Goal: Task Accomplishment & Management: Use online tool/utility

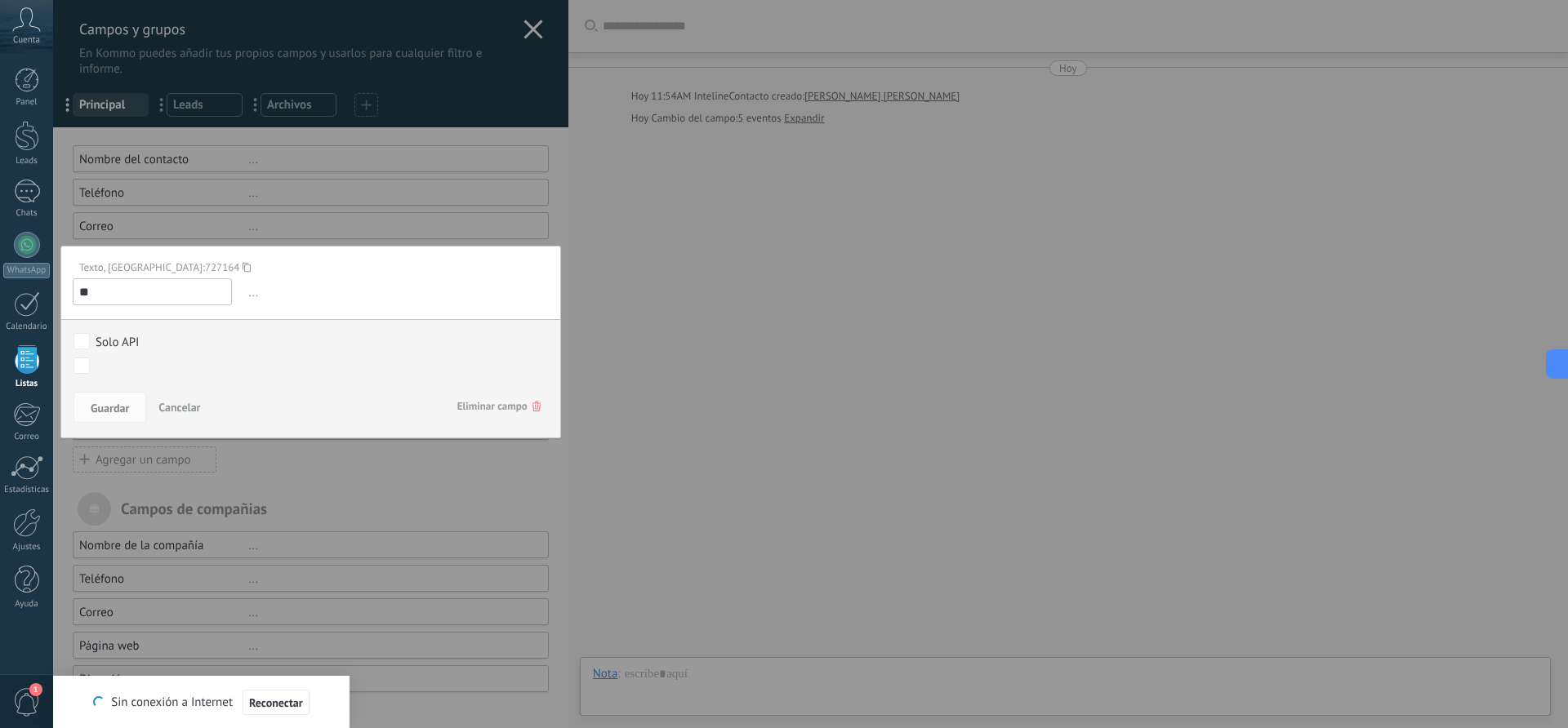
click at [604, 249] on div "Campos y grupos En Kommo puedes añadir tus propios campos y usarlos para cualqu…" at bounding box center [810, 364] width 1514 height 728
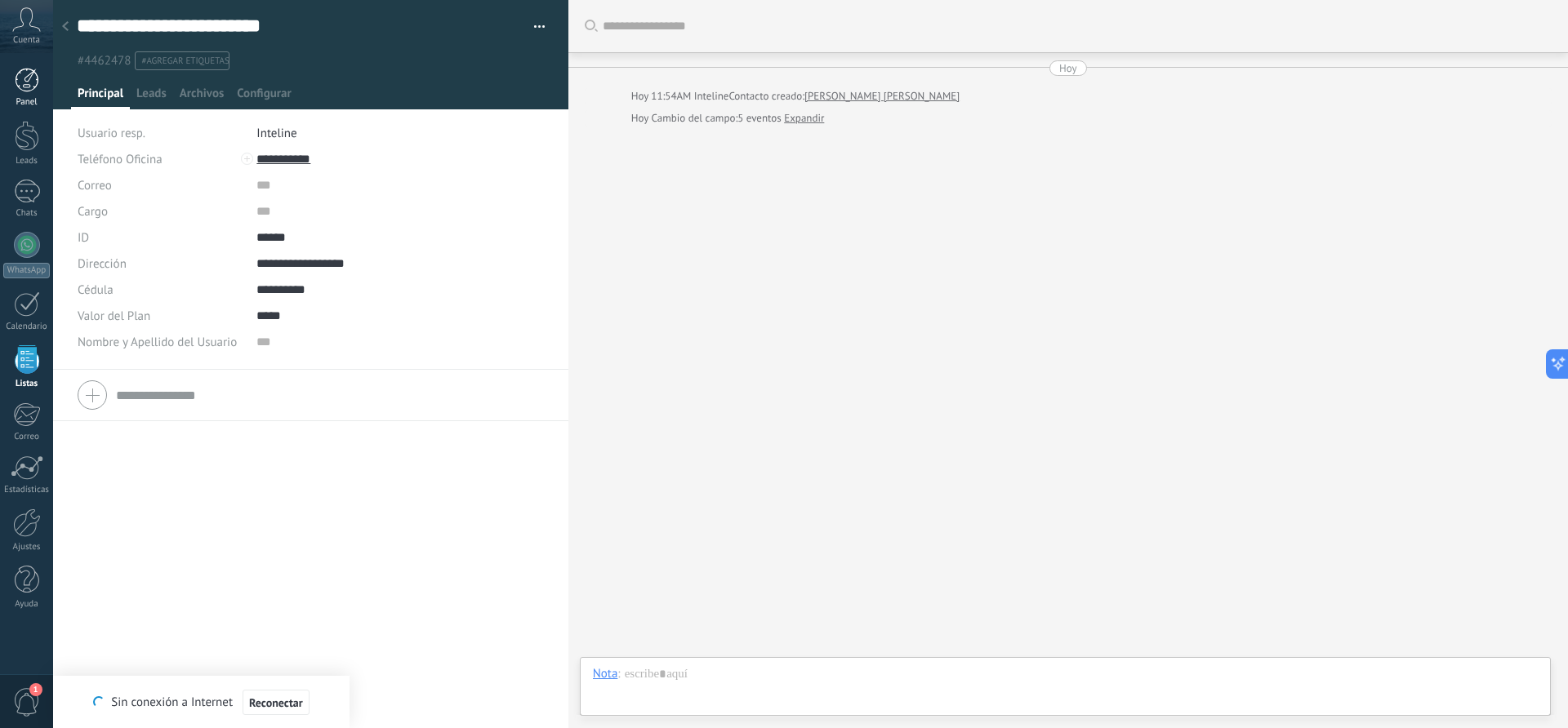
click at [32, 79] on div at bounding box center [27, 80] width 24 height 24
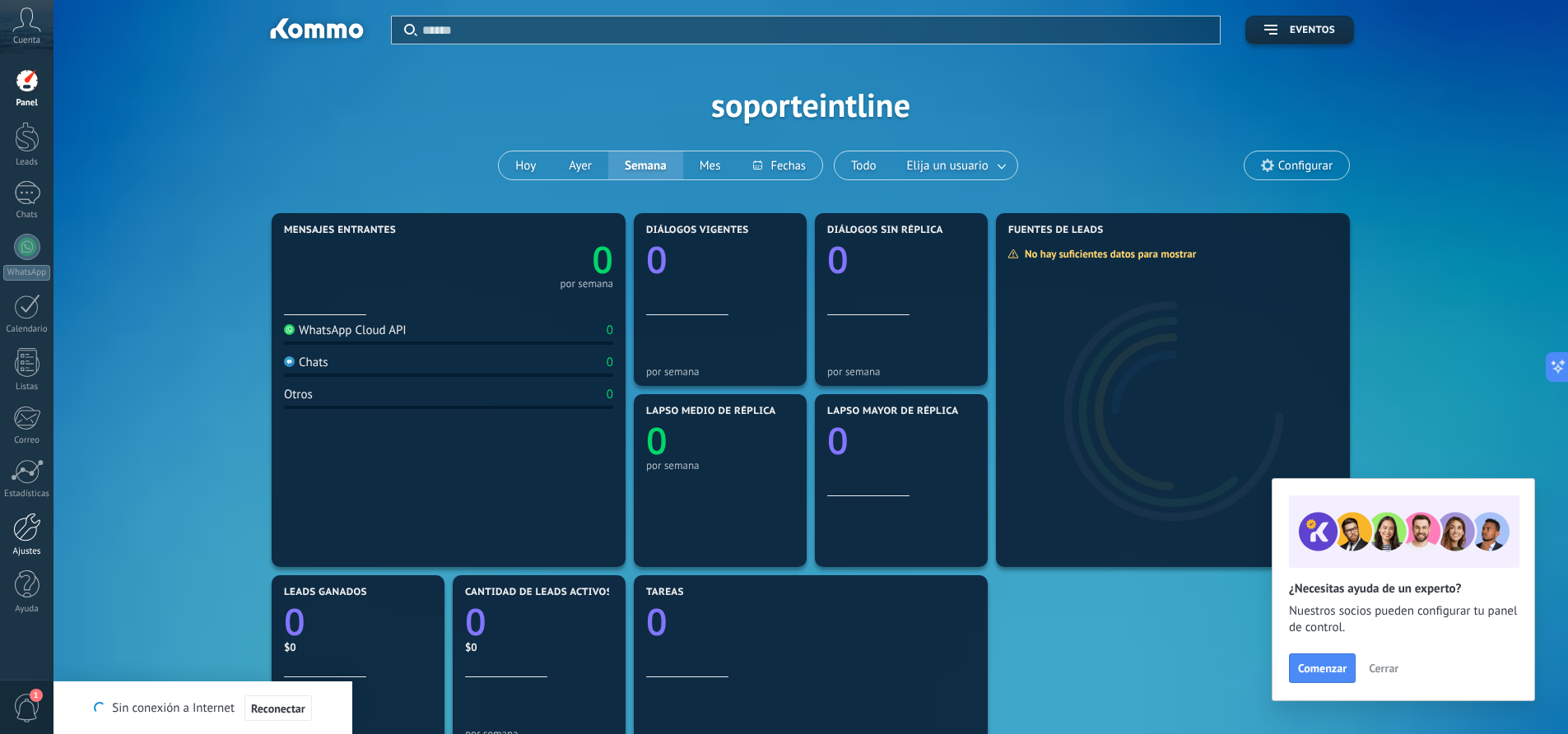
click at [27, 530] on div at bounding box center [27, 526] width 28 height 29
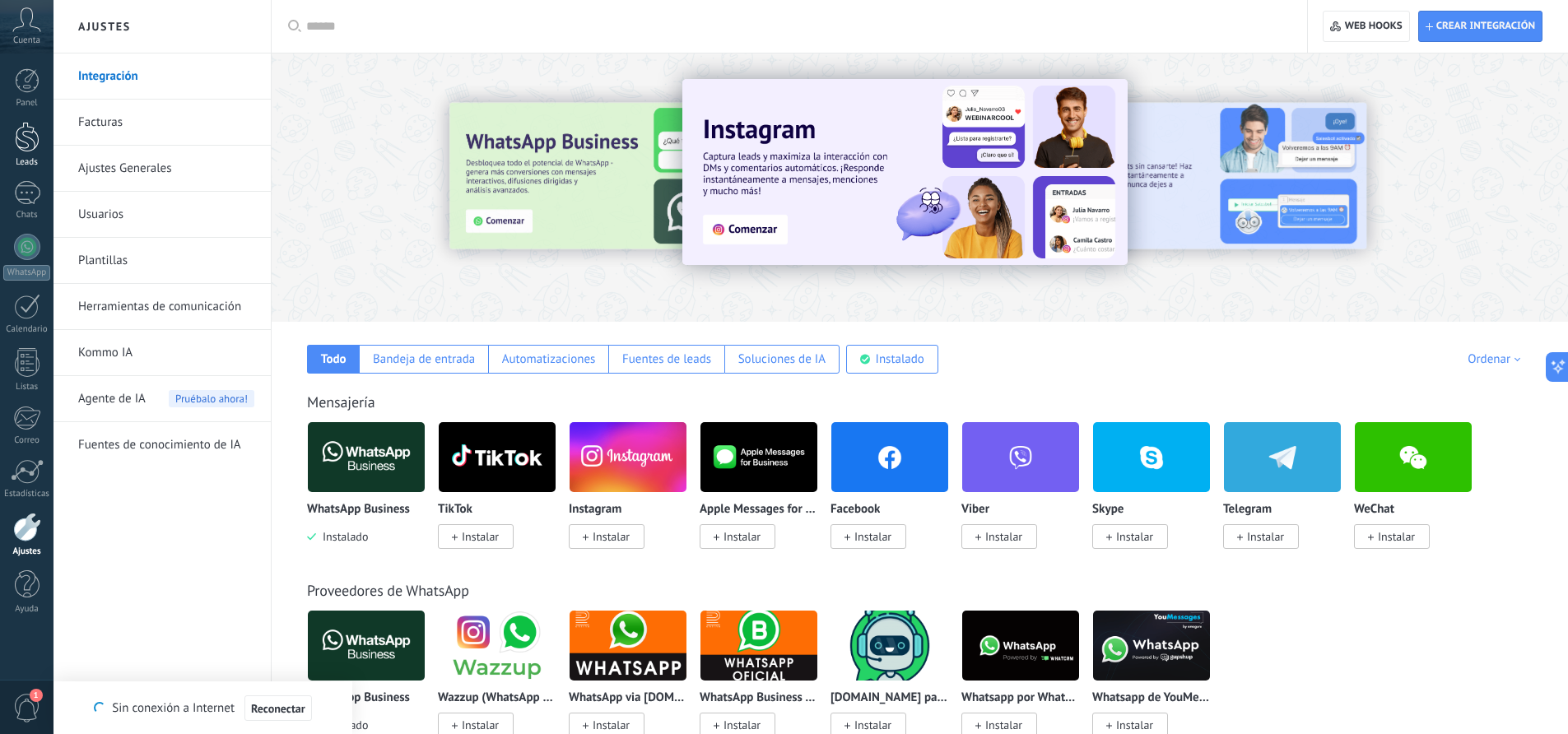
click at [23, 150] on div at bounding box center [27, 137] width 24 height 30
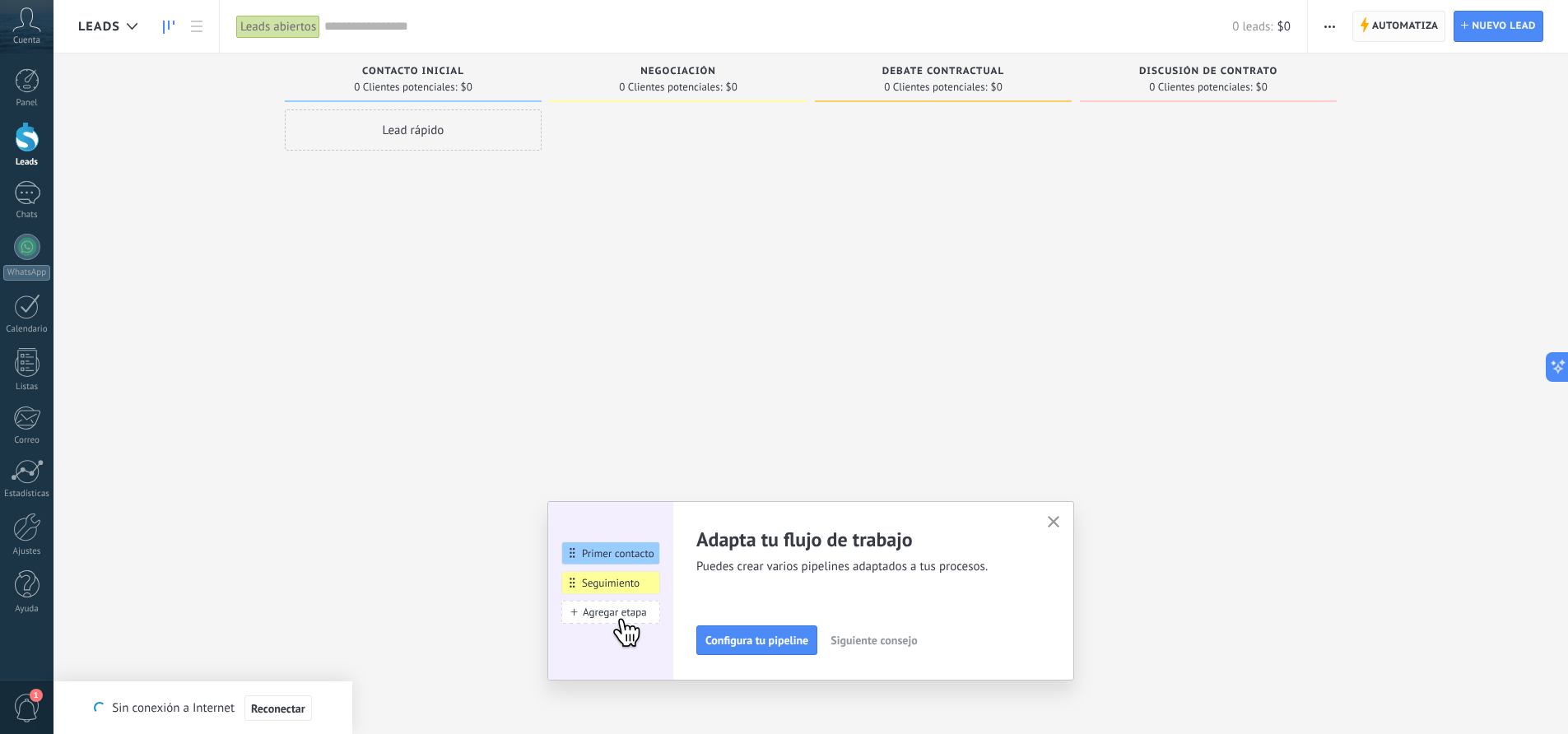
click at [1393, 26] on span "Automatiza" at bounding box center [1405, 26] width 67 height 30
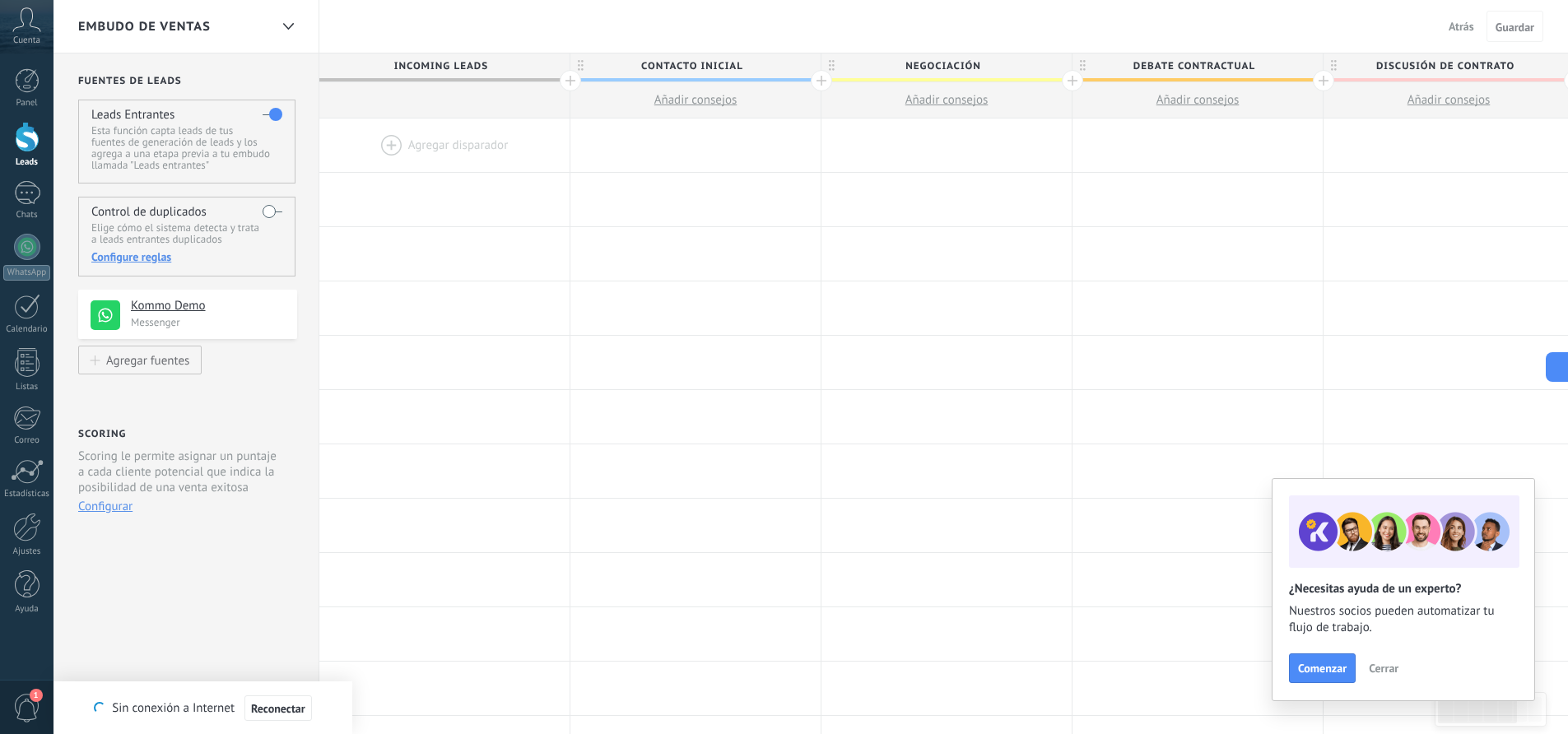
click at [460, 143] on div at bounding box center [445, 145] width 251 height 54
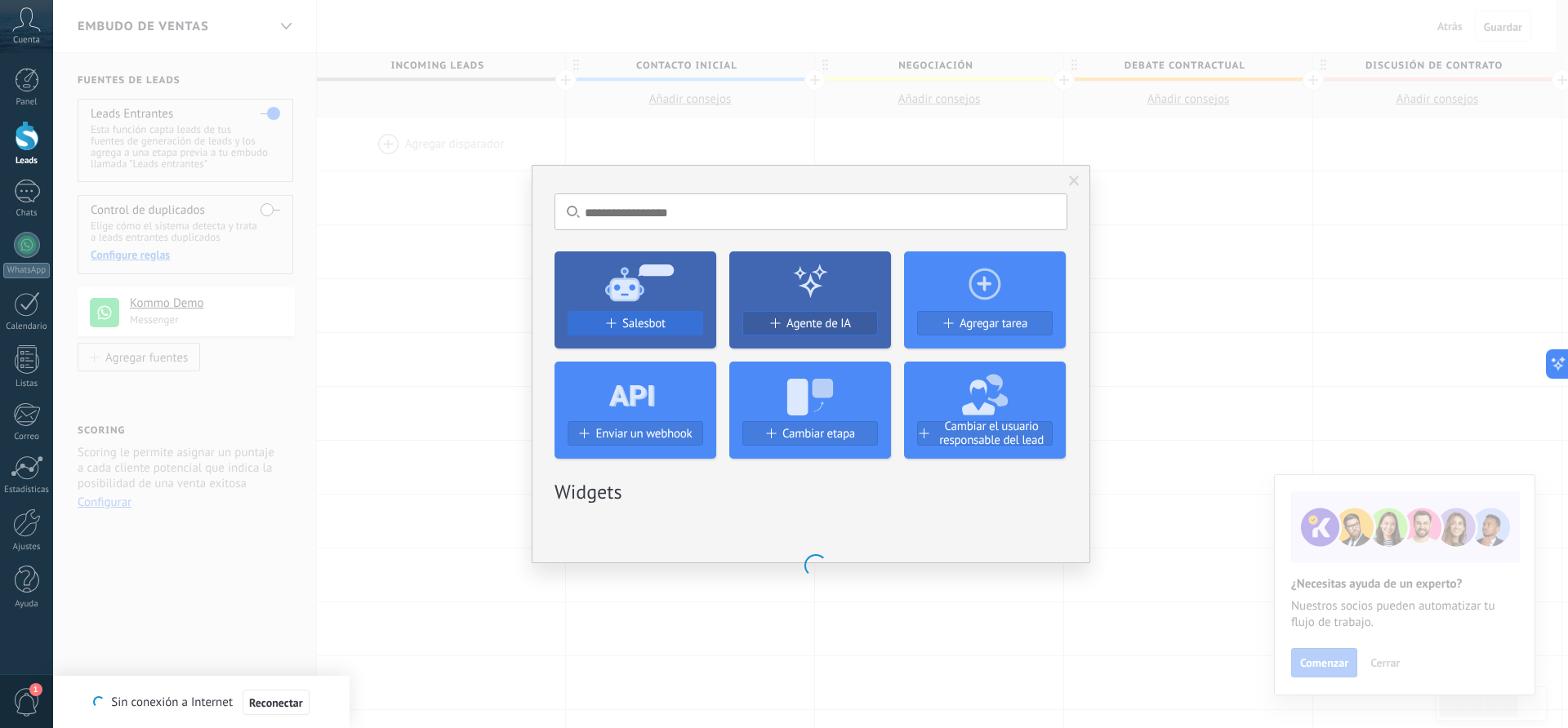
click at [639, 323] on span "Salesbot" at bounding box center [644, 323] width 43 height 14
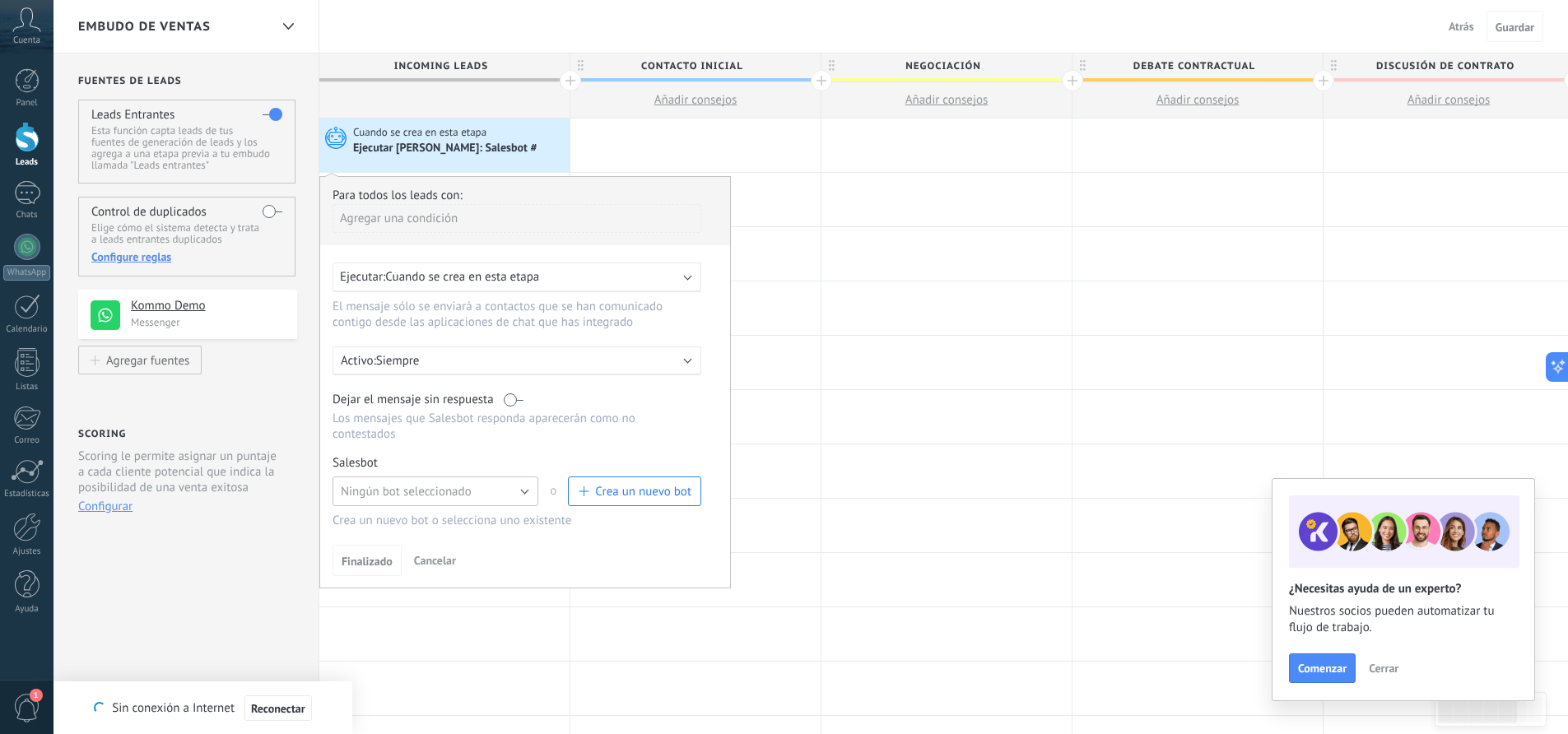
click at [487, 494] on button "Ningún bot seleccionado" at bounding box center [435, 491] width 206 height 30
click at [637, 496] on span "Crea un nuevo bot" at bounding box center [643, 491] width 97 height 16
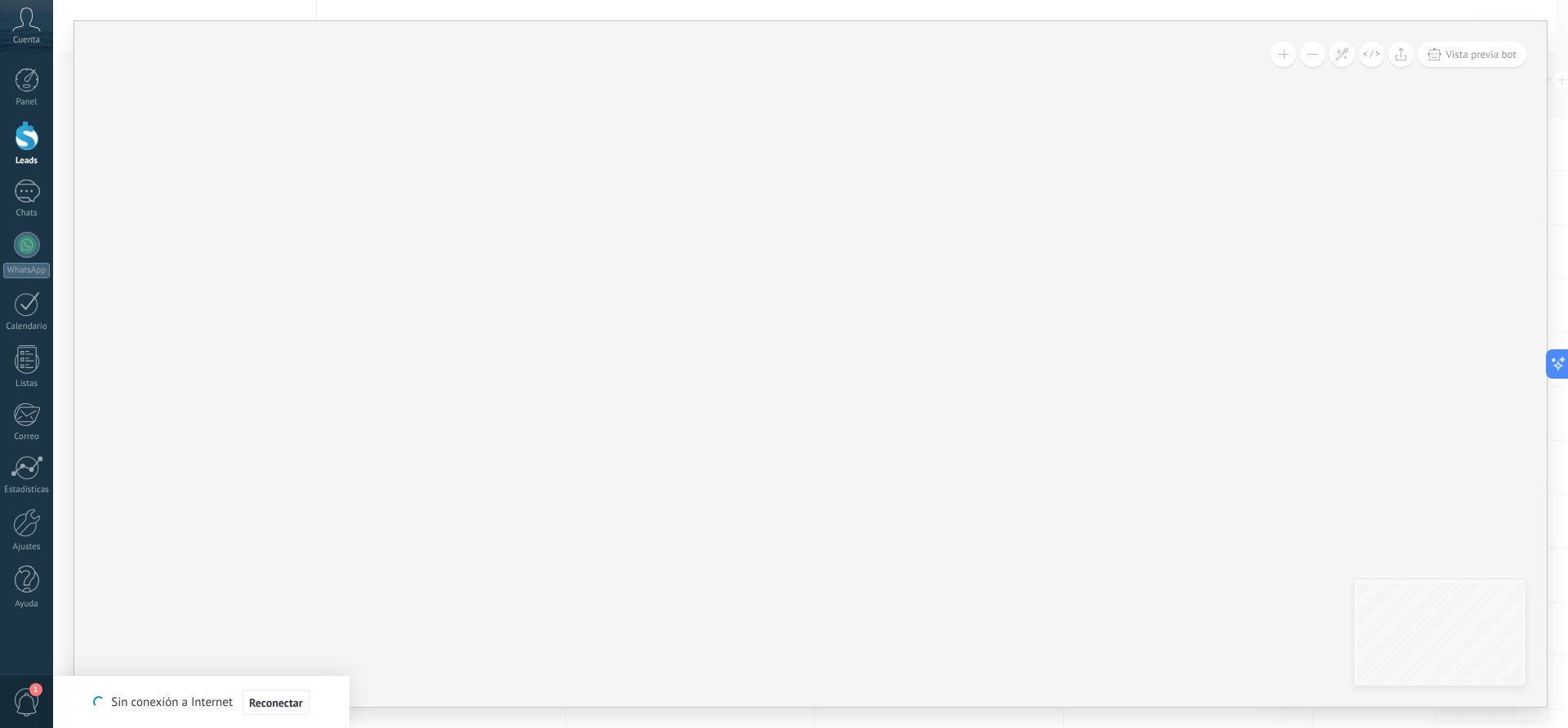
type input "**********"
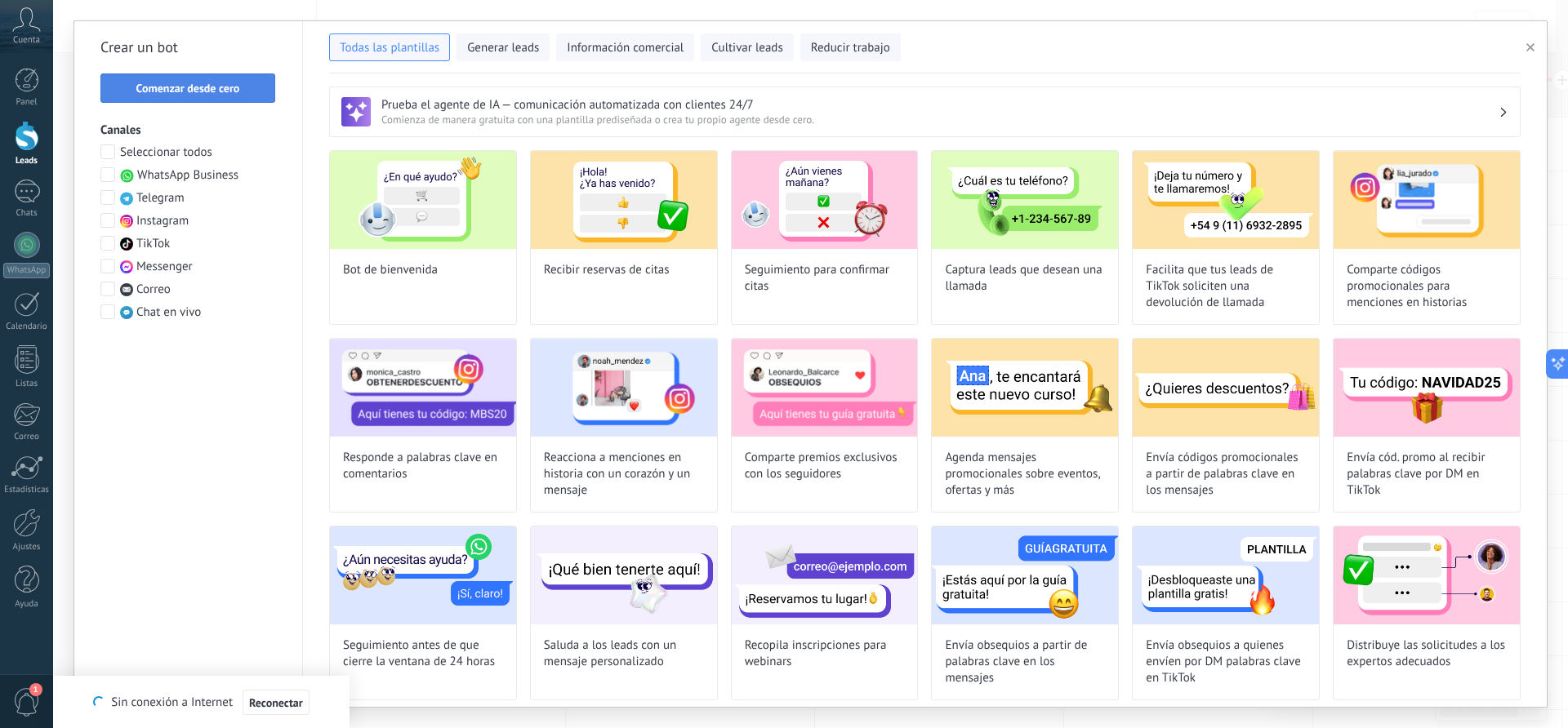
click at [185, 86] on span "Comenzar desde cero" at bounding box center [188, 88] width 104 height 11
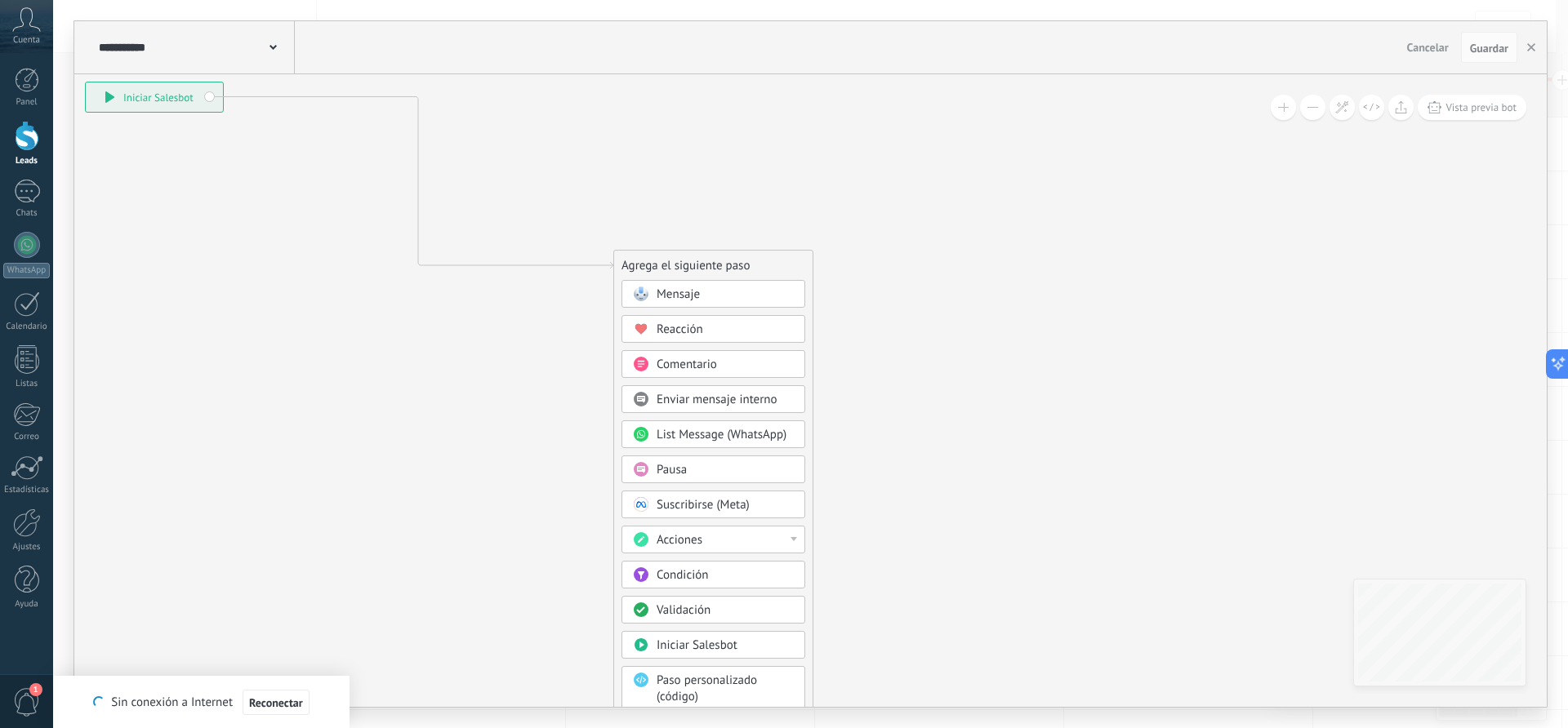
drag, startPoint x: 502, startPoint y: 217, endPoint x: 166, endPoint y: 101, distance: 355.5
click at [166, 101] on div "**********" at bounding box center [154, 97] width 137 height 29
drag, startPoint x: 670, startPoint y: 295, endPoint x: 335, endPoint y: 121, distance: 377.5
click at [421, 197] on div "**********" at bounding box center [421, 197] width 0 height 0
drag, startPoint x: 688, startPoint y: 294, endPoint x: 426, endPoint y: 127, distance: 310.7
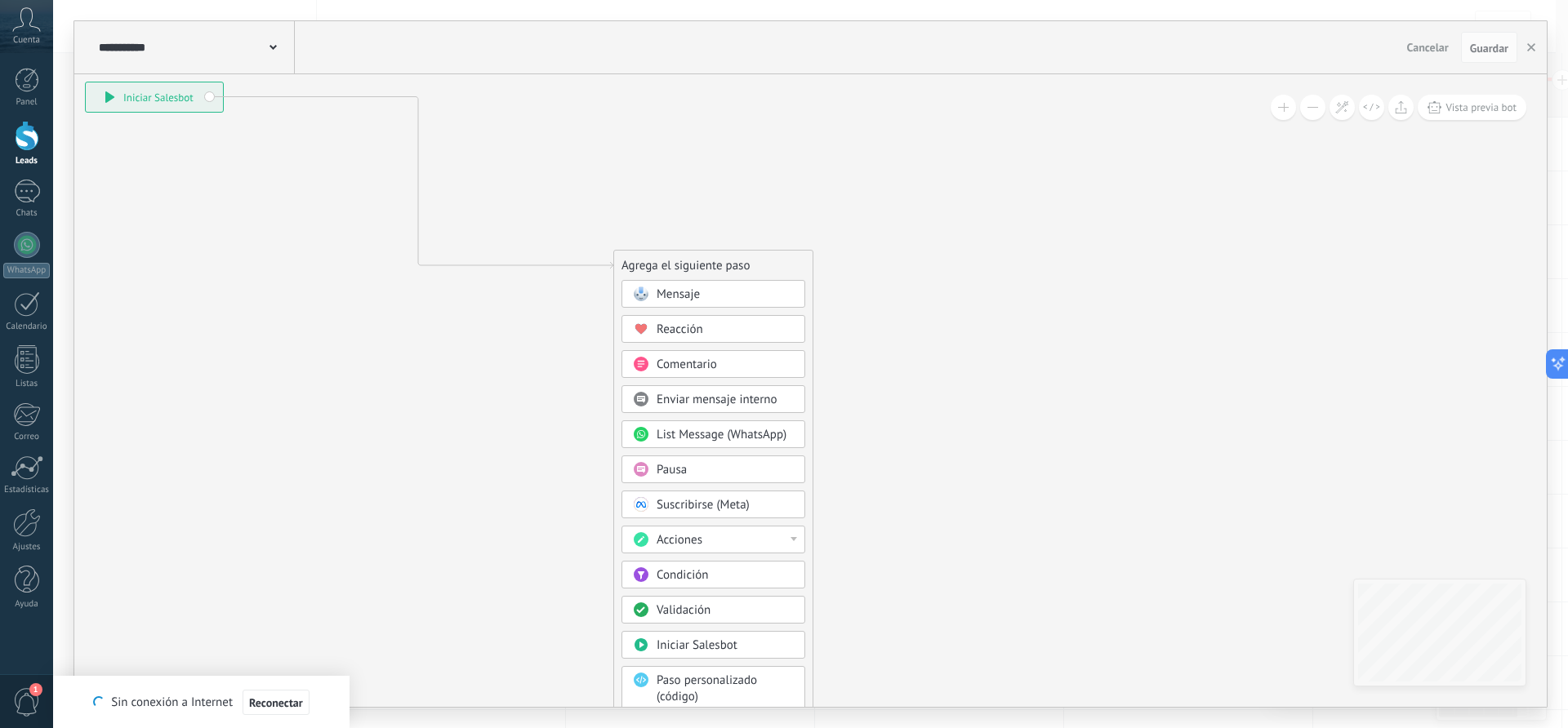
click at [421, 197] on div "**********" at bounding box center [421, 197] width 0 height 0
drag, startPoint x: 690, startPoint y: 294, endPoint x: 628, endPoint y: 208, distance: 106.0
click at [421, 197] on div "**********" at bounding box center [421, 197] width 0 height 0
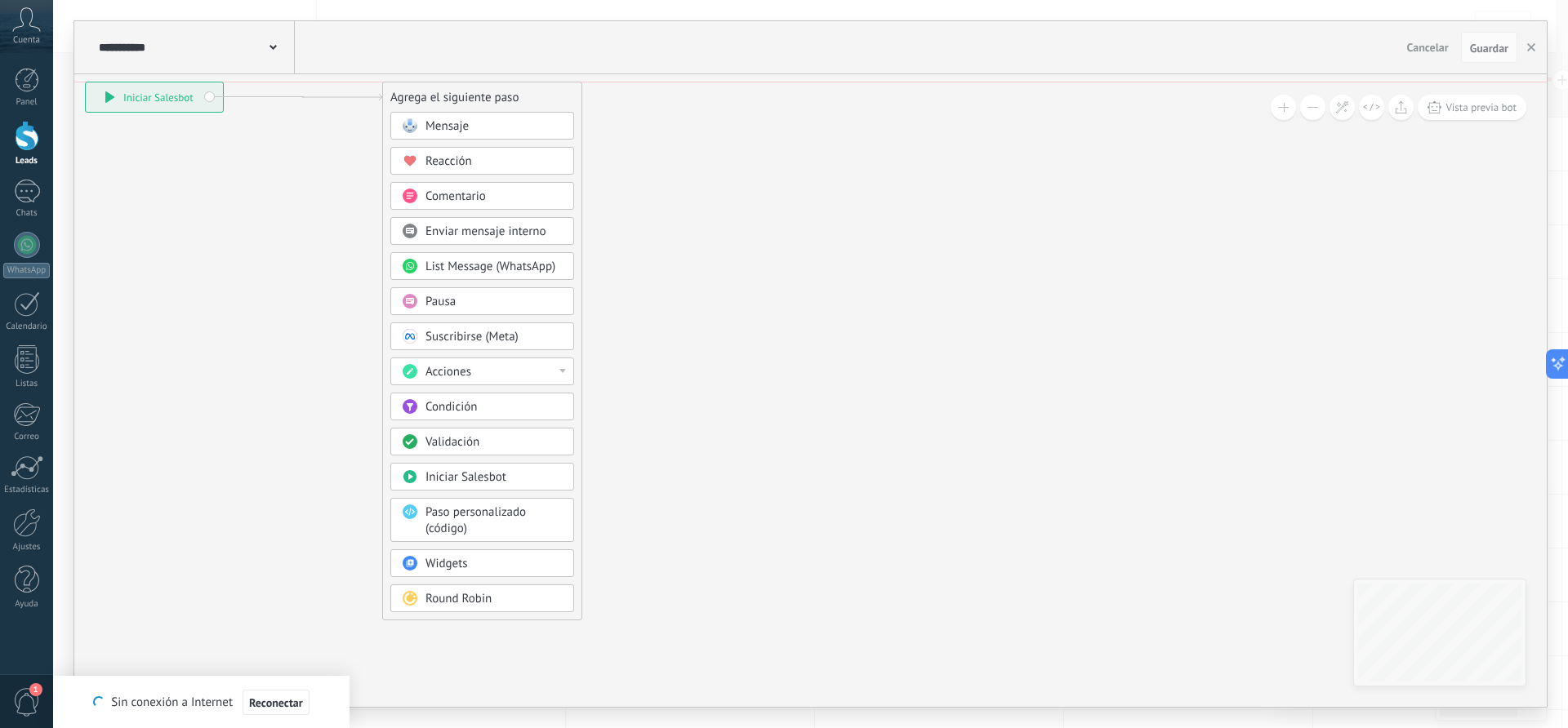
drag, startPoint x: 675, startPoint y: 271, endPoint x: 444, endPoint y: 99, distance: 288.0
click at [444, 99] on div "Agrega el siguiente paso" at bounding box center [482, 97] width 198 height 27
click at [448, 128] on span "Mensaje" at bounding box center [447, 126] width 43 height 16
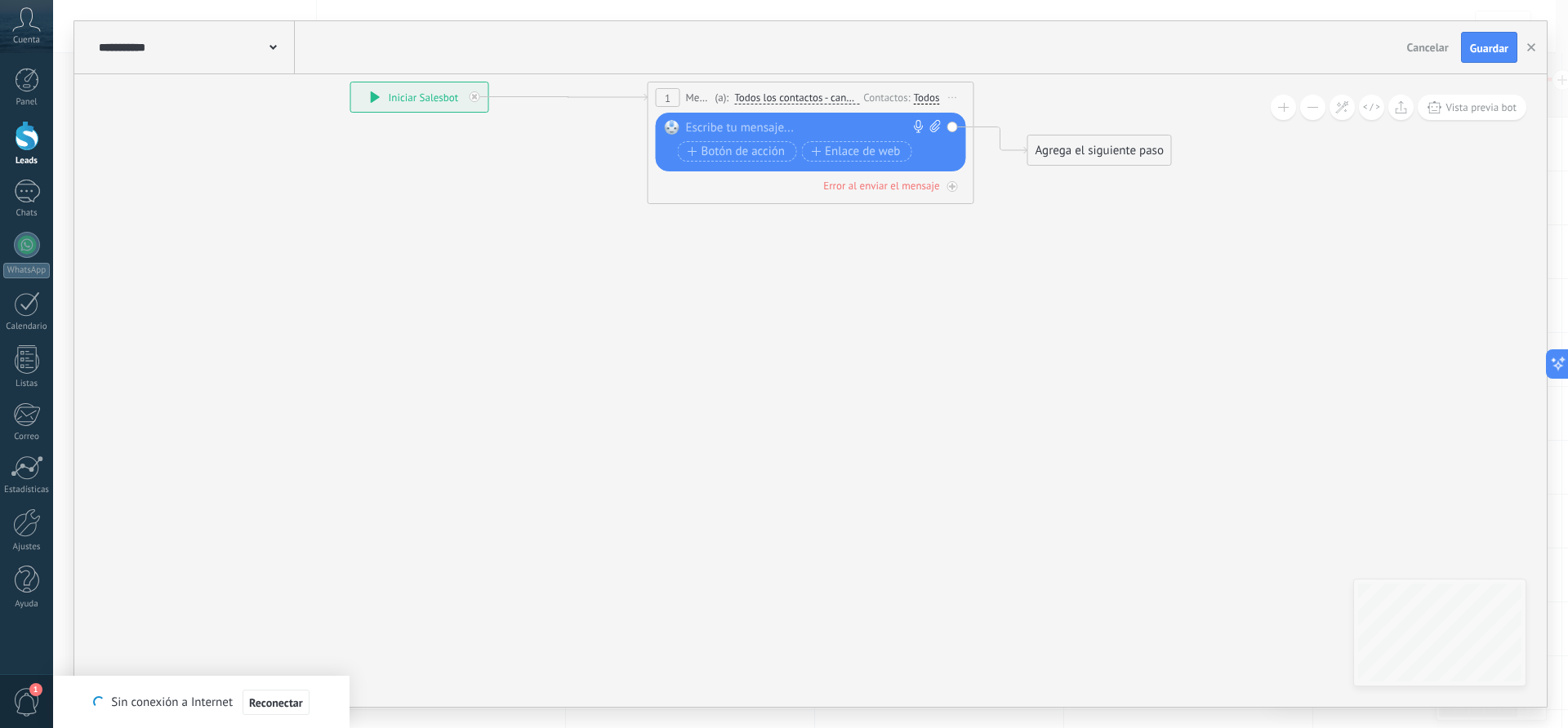
click at [747, 131] on div at bounding box center [807, 128] width 242 height 16
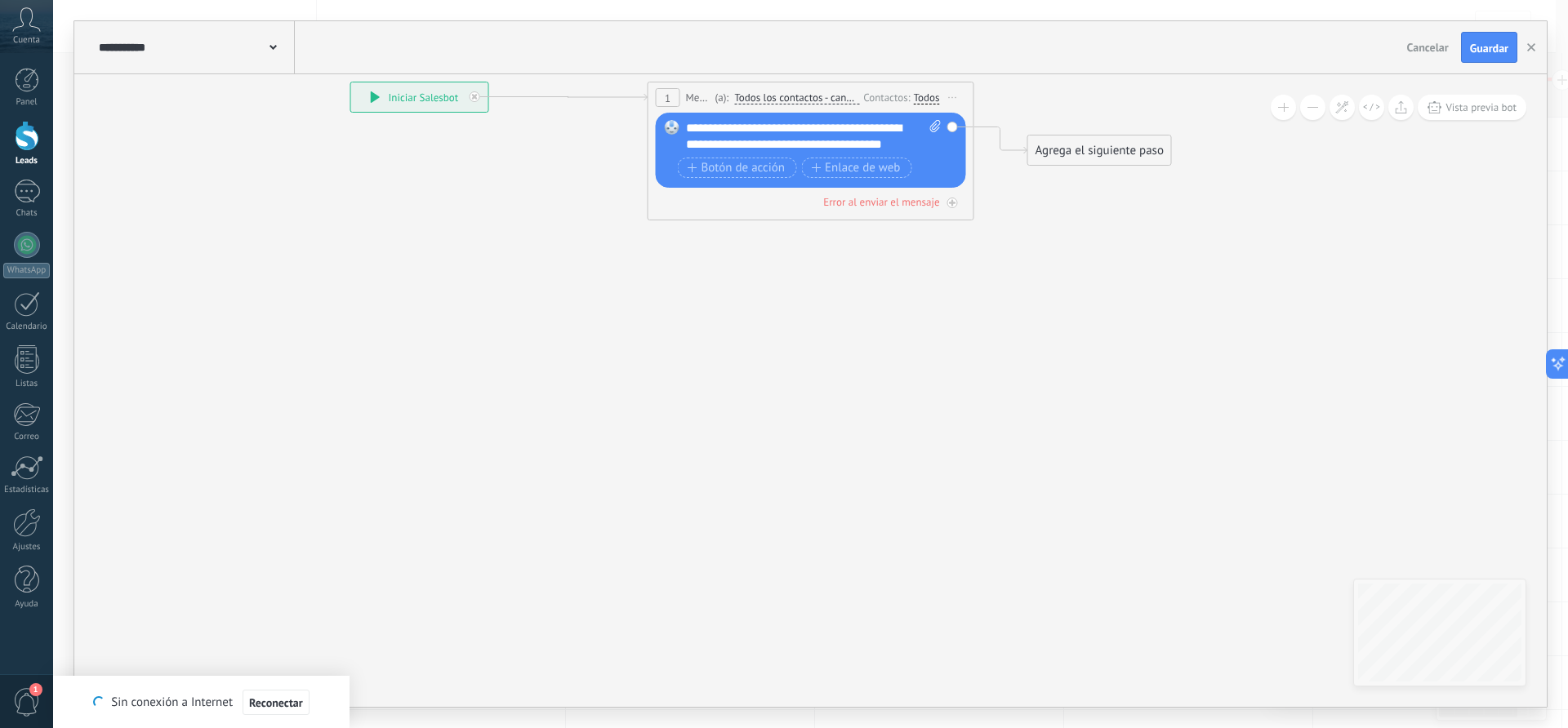
click at [1078, 154] on div "Agrega el siguiente paso" at bounding box center [1099, 150] width 143 height 27
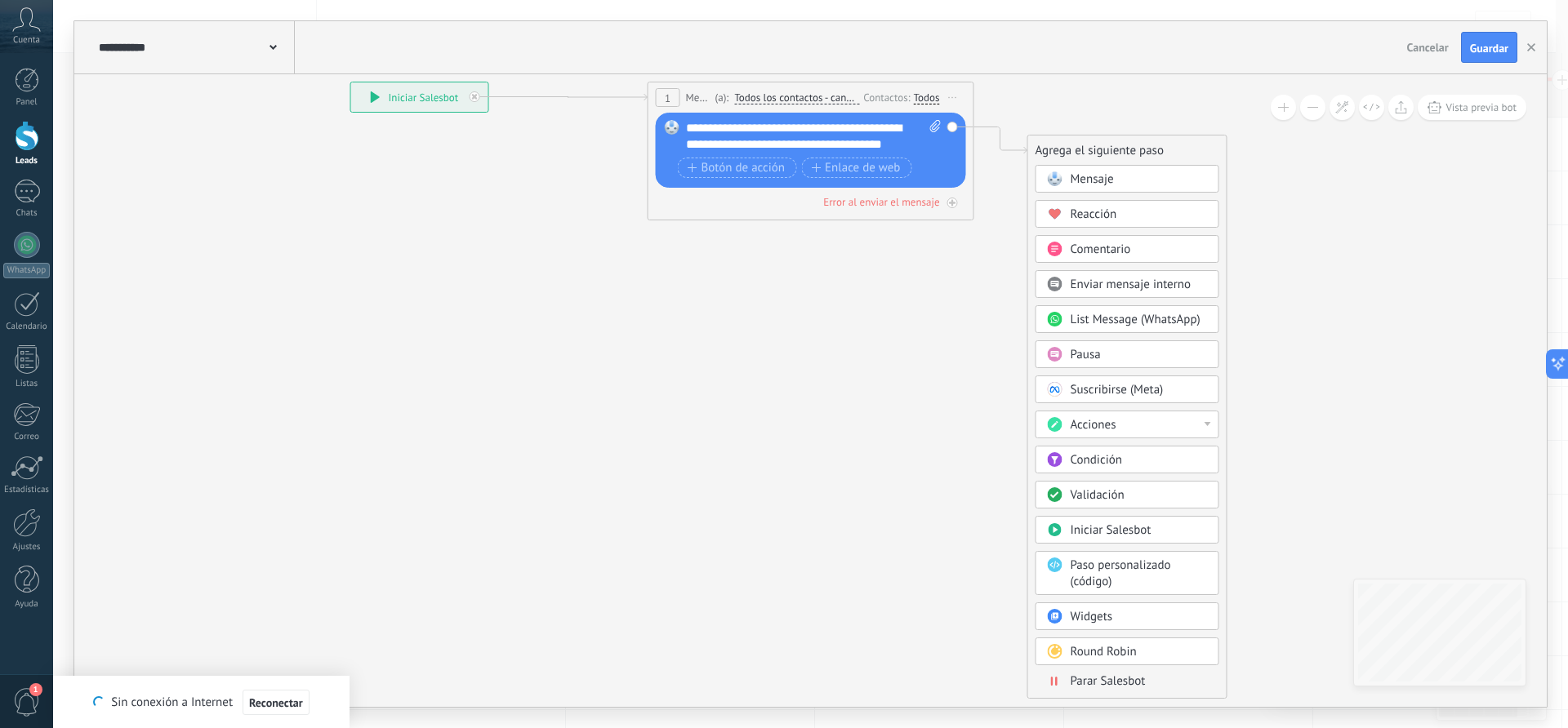
click at [1113, 426] on span "Acciones" at bounding box center [1093, 424] width 46 height 16
click at [804, 459] on icon at bounding box center [734, 132] width 1583 height 917
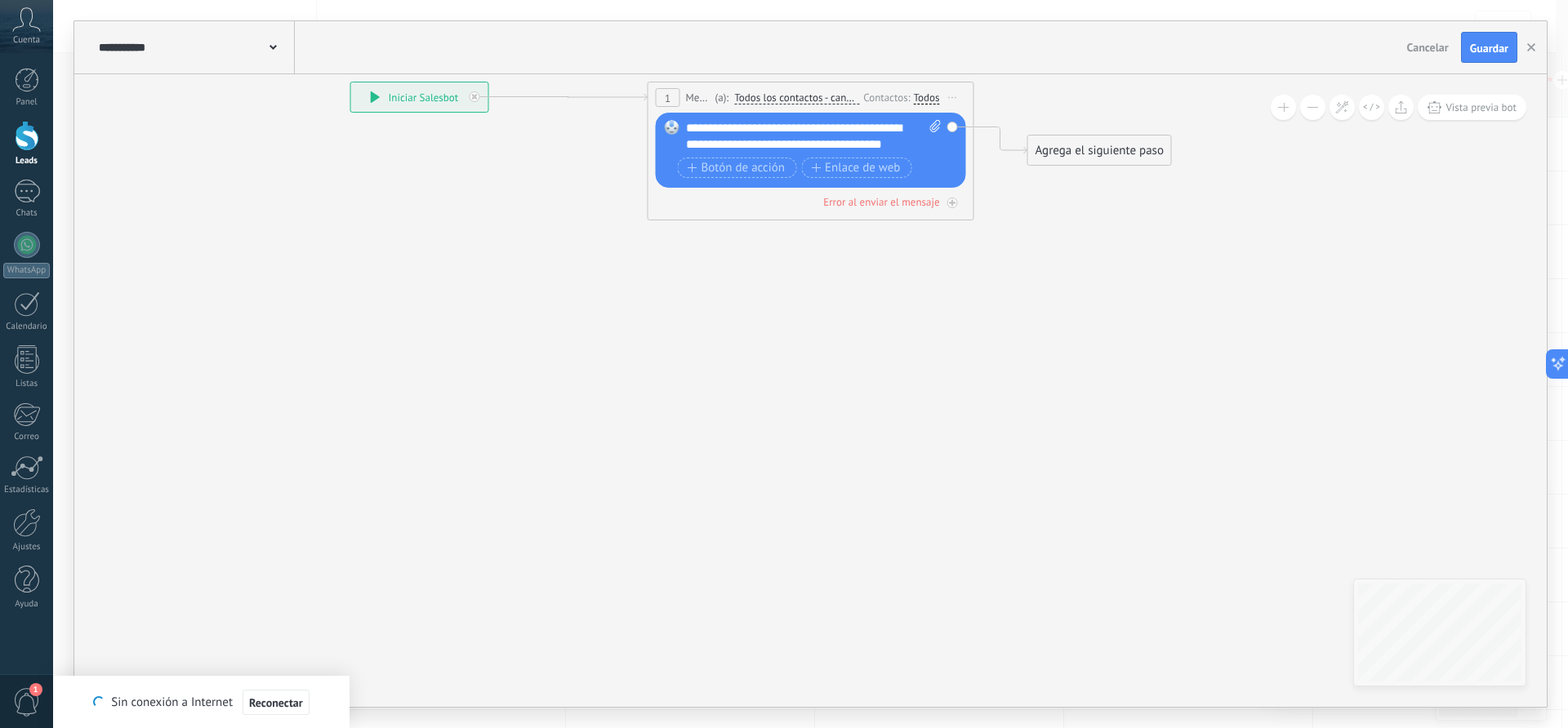
click at [1115, 155] on div "Agrega el siguiente paso" at bounding box center [1099, 150] width 143 height 27
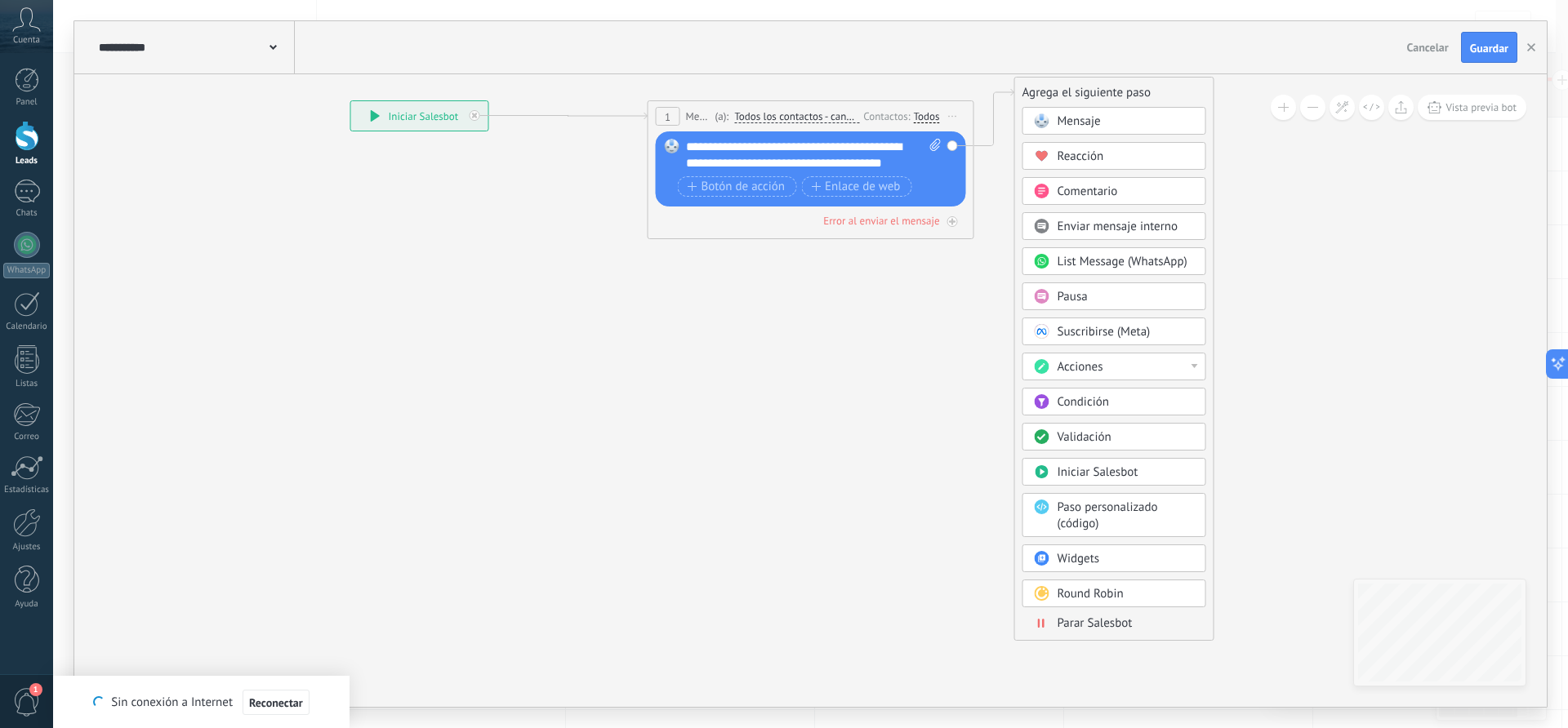
drag, startPoint x: 1109, startPoint y: 168, endPoint x: 1096, endPoint y: 91, distance: 78.1
click at [1096, 91] on div "Agrega el siguiente paso" at bounding box center [1114, 92] width 198 height 27
click at [1070, 300] on span "Pausa" at bounding box center [1072, 297] width 30 height 16
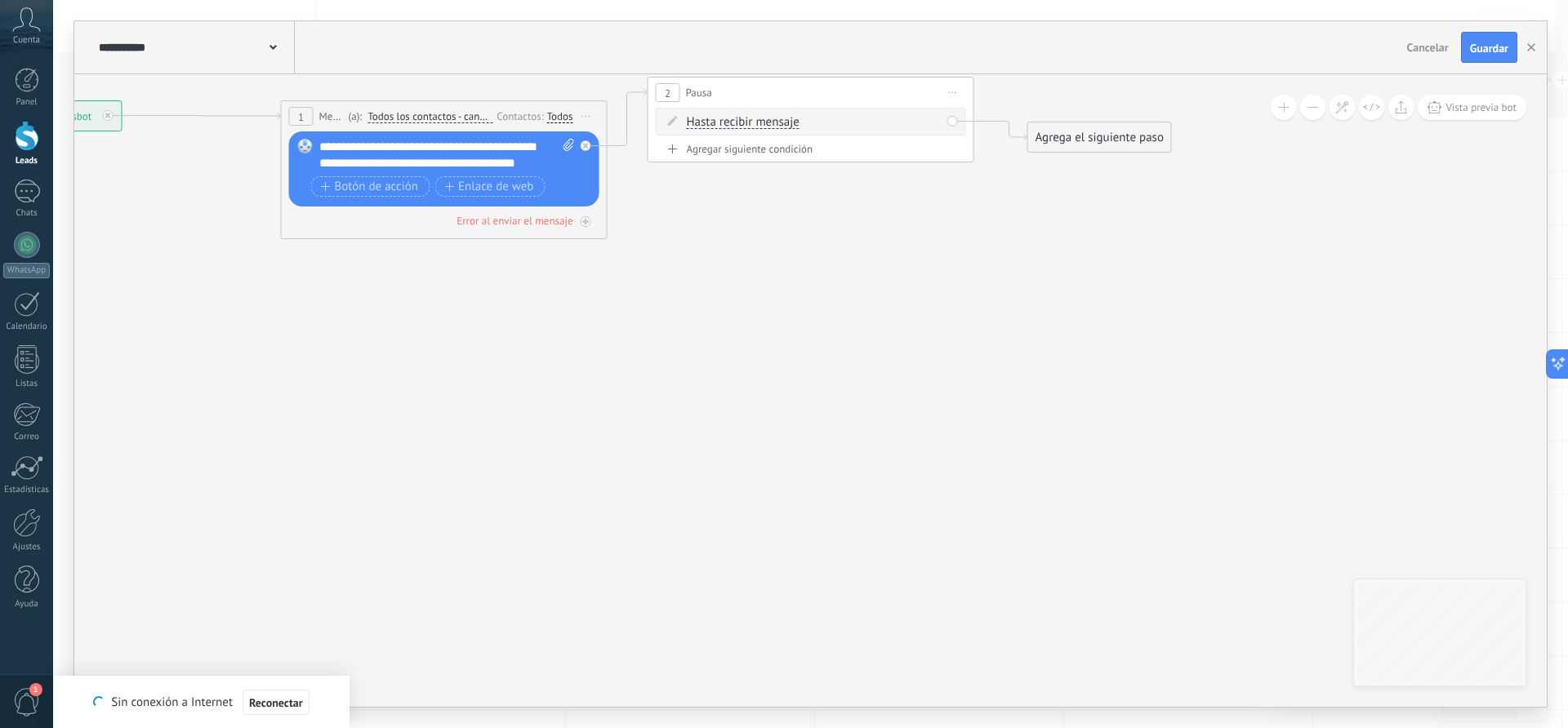
click at [749, 122] on span "Hasta recibir mensaje" at bounding box center [743, 122] width 113 height 13
click at [749, 122] on button "Hasta recibir mensaje" at bounding box center [780, 122] width 205 height 29
click at [749, 122] on span "Hasta recibir mensaje" at bounding box center [767, 122] width 198 height 16
click at [985, 245] on icon at bounding box center [550, 158] width 1949 height 978
click at [774, 150] on div "Agregar siguiente condición" at bounding box center [811, 149] width 311 height 14
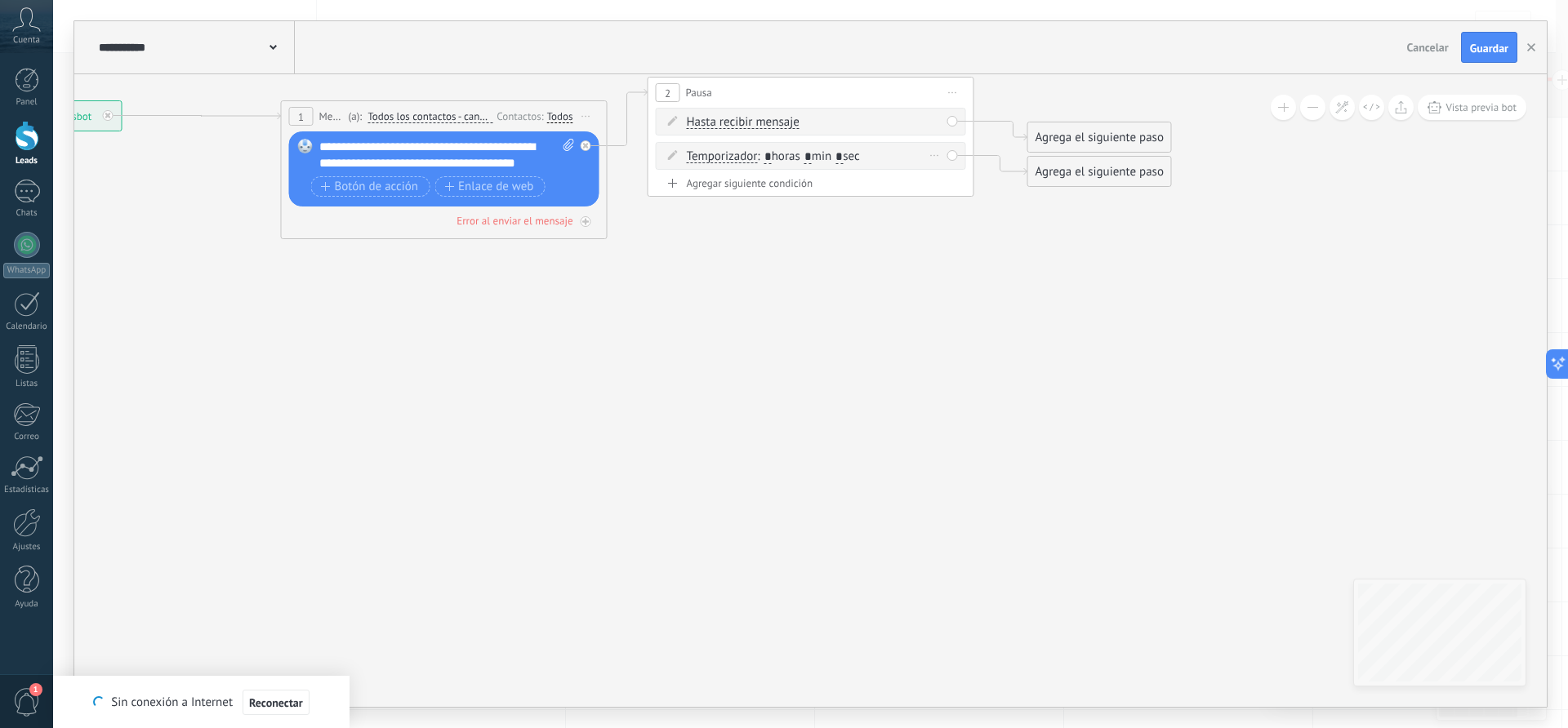
click at [811, 157] on input "*" at bounding box center [808, 157] width 8 height 13
drag, startPoint x: 773, startPoint y: 154, endPoint x: 761, endPoint y: 157, distance: 12.4
click at [761, 157] on span ": * horas * min * sec" at bounding box center [808, 156] width 102 height 16
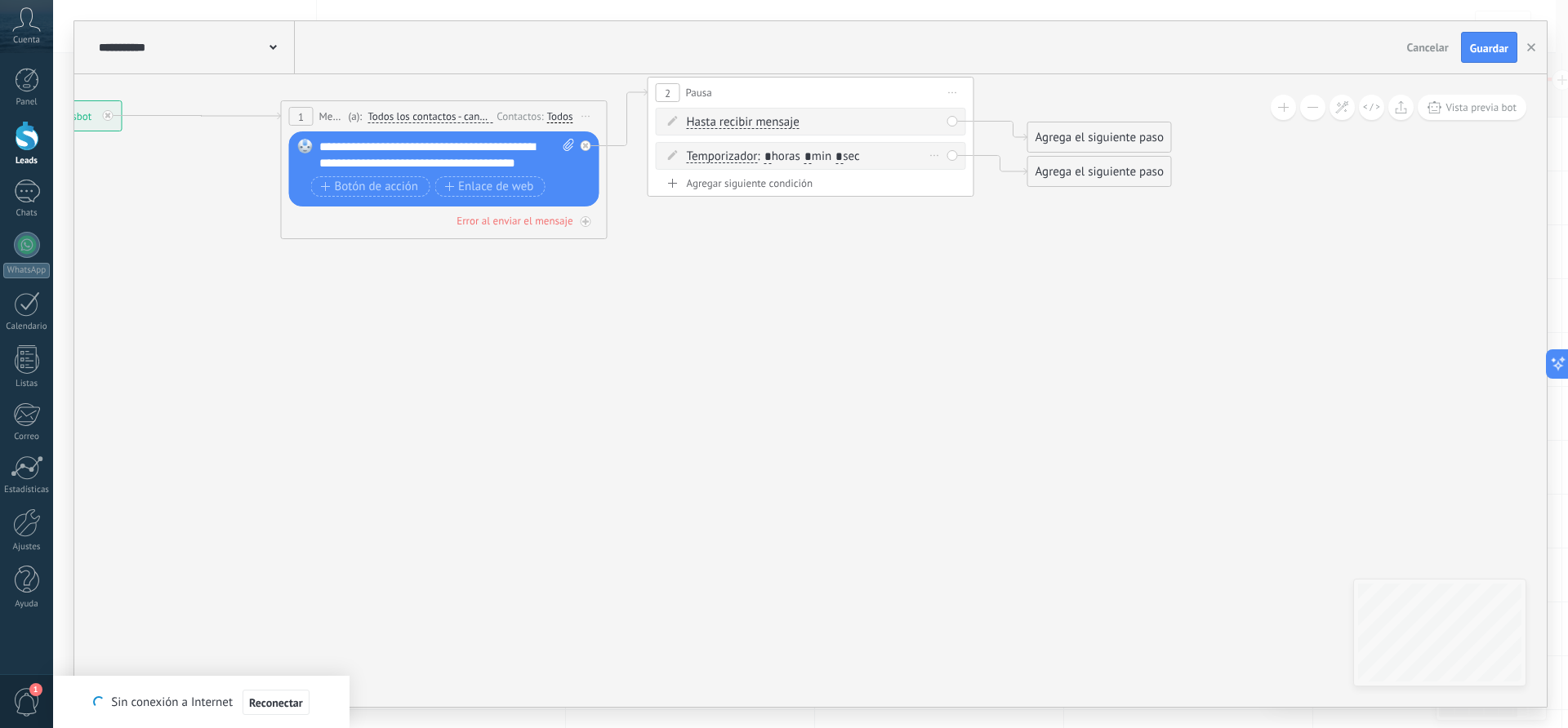
click at [823, 155] on span ": * horas * min * sec" at bounding box center [808, 156] width 102 height 16
click at [811, 156] on input "*" at bounding box center [808, 157] width 8 height 13
type input "**"
click at [888, 292] on icon at bounding box center [550, 158] width 1949 height 978
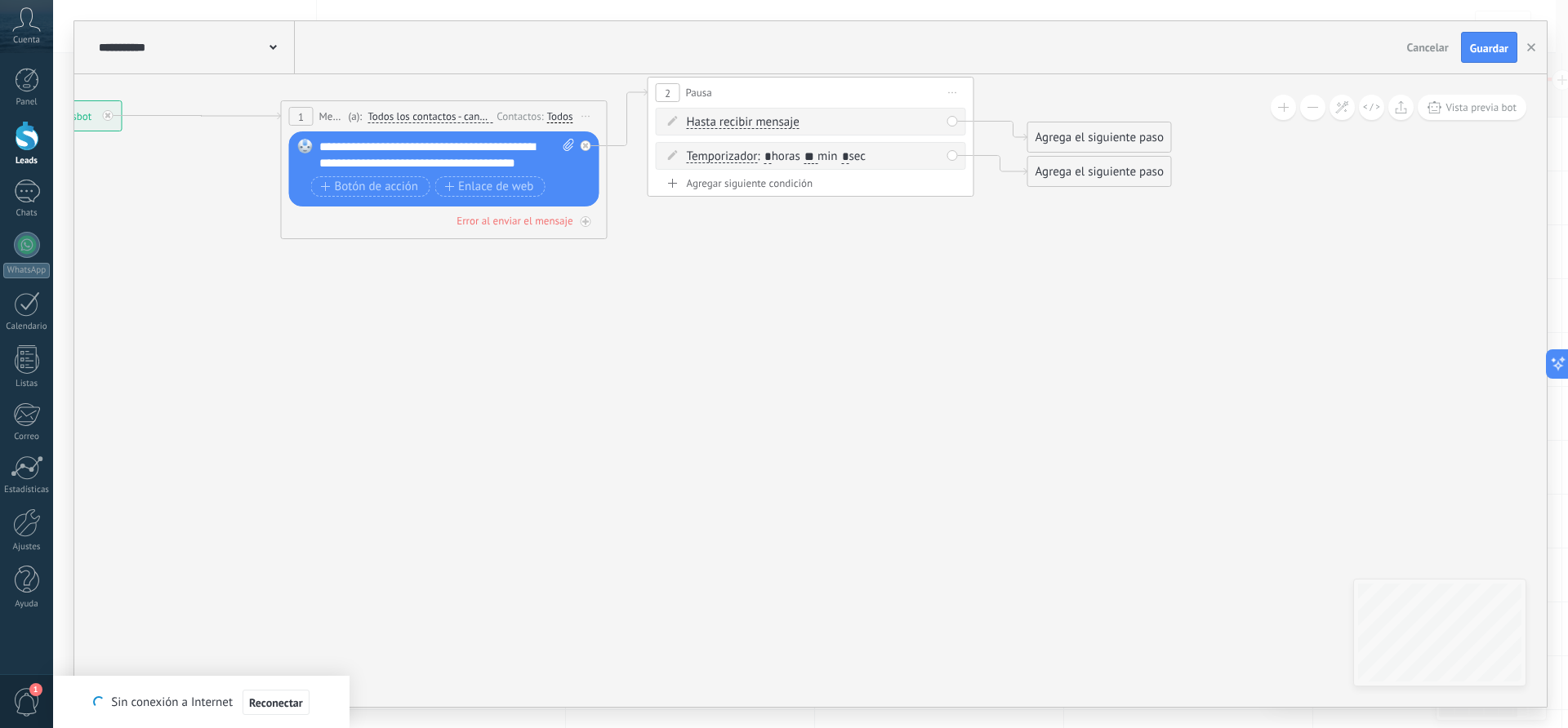
click at [1071, 179] on div "Agrega el siguiente paso" at bounding box center [1099, 172] width 143 height 27
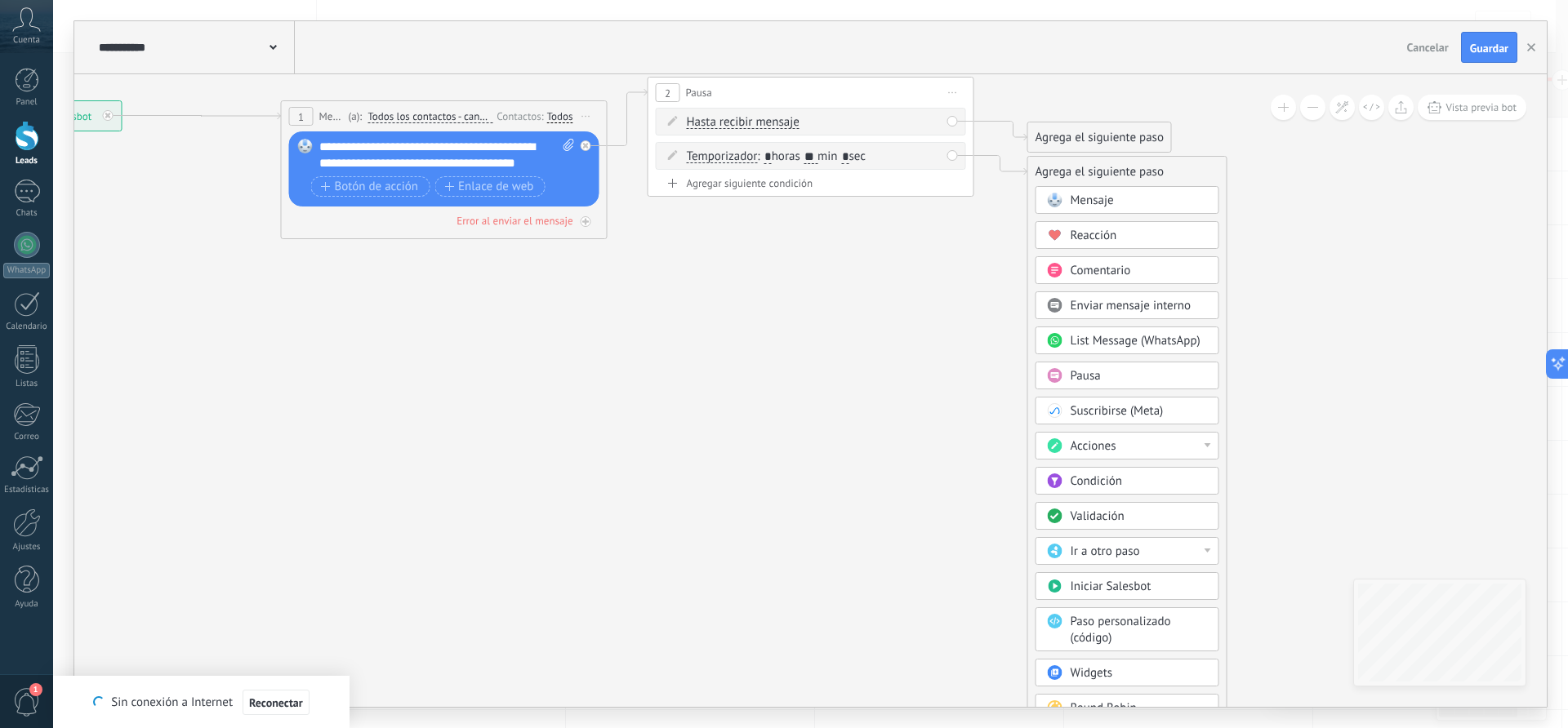
click at [1086, 203] on span "Mensaje" at bounding box center [1092, 200] width 43 height 16
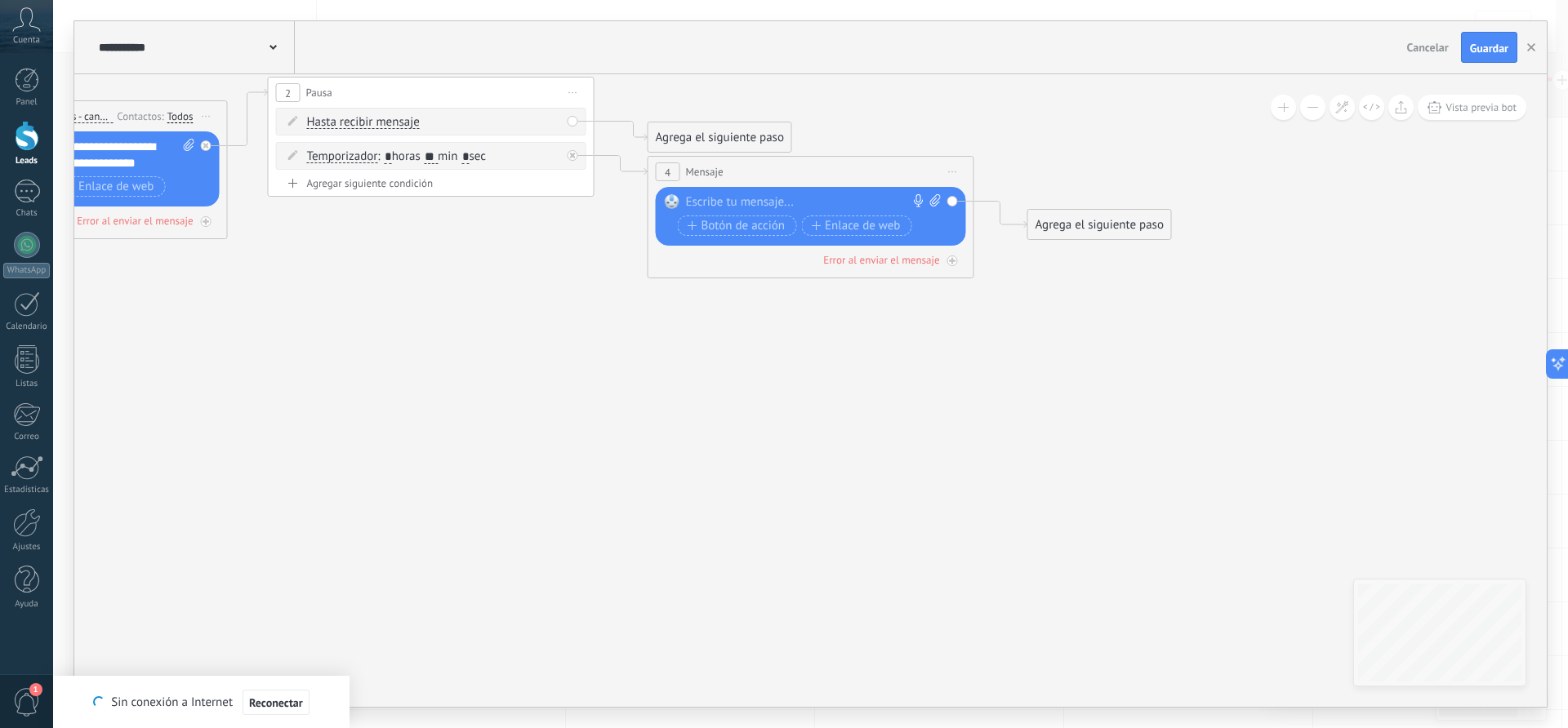
click at [731, 202] on div at bounding box center [807, 202] width 242 height 16
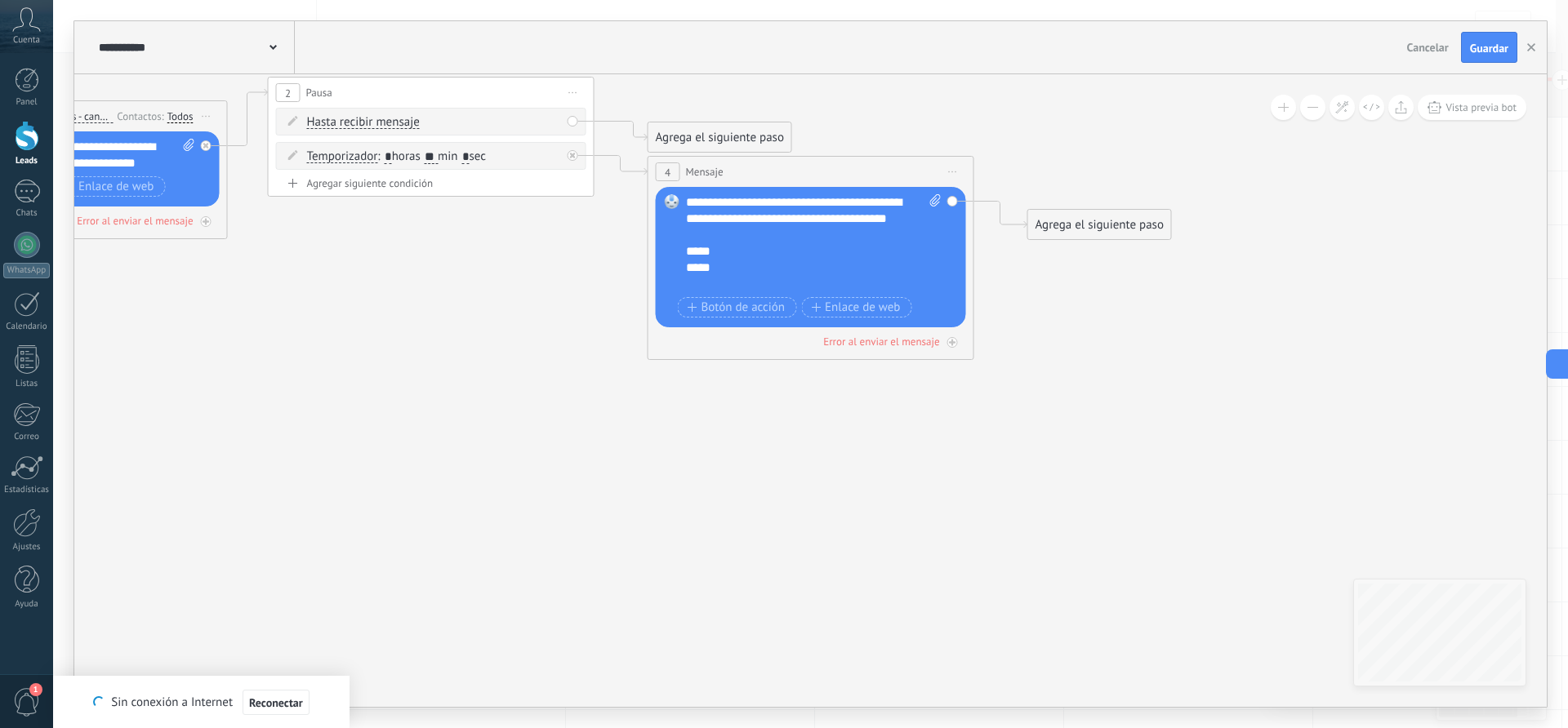
click at [771, 458] on icon at bounding box center [360, 178] width 2328 height 1018
click at [762, 302] on span "Botón de acción" at bounding box center [737, 307] width 98 height 13
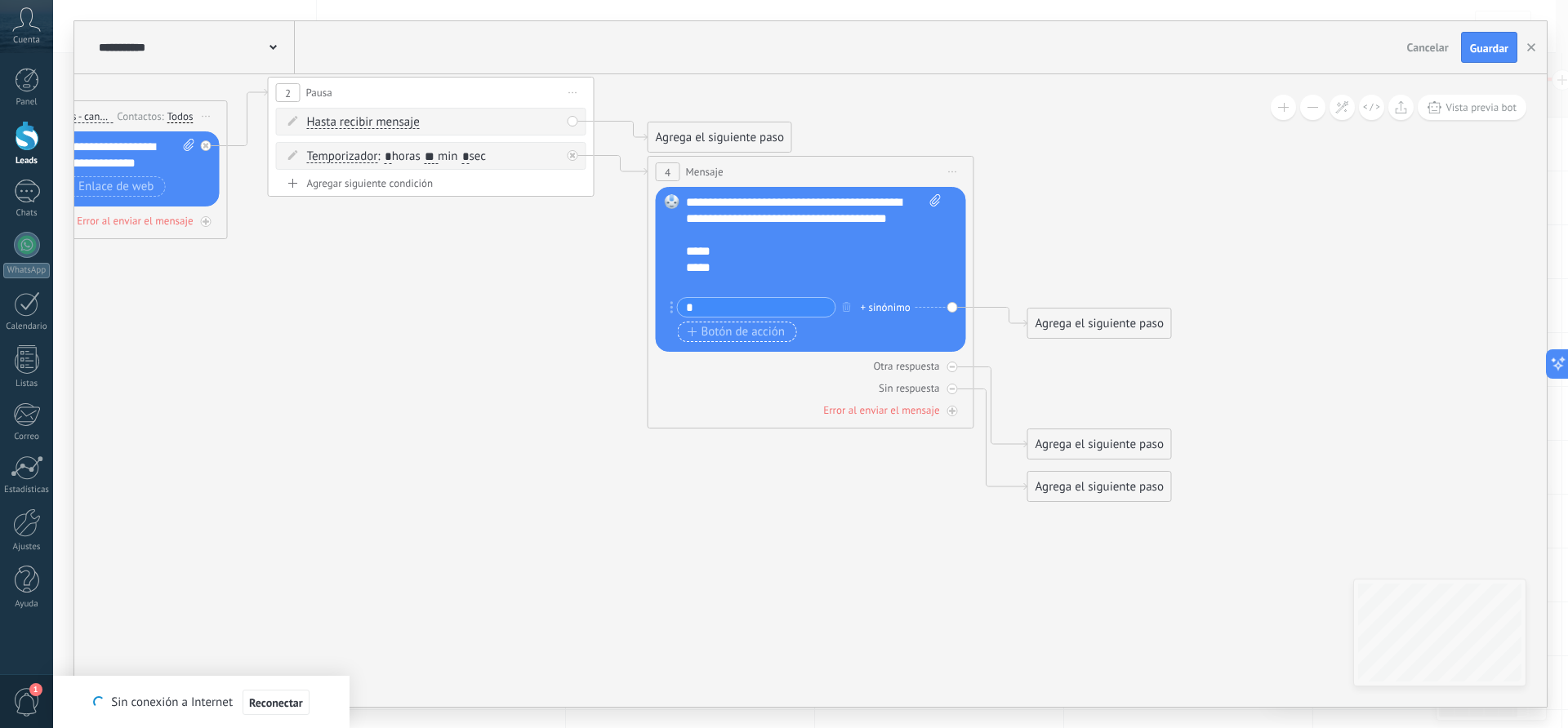
type input "*"
click at [727, 336] on span "Botón de acción" at bounding box center [737, 332] width 98 height 13
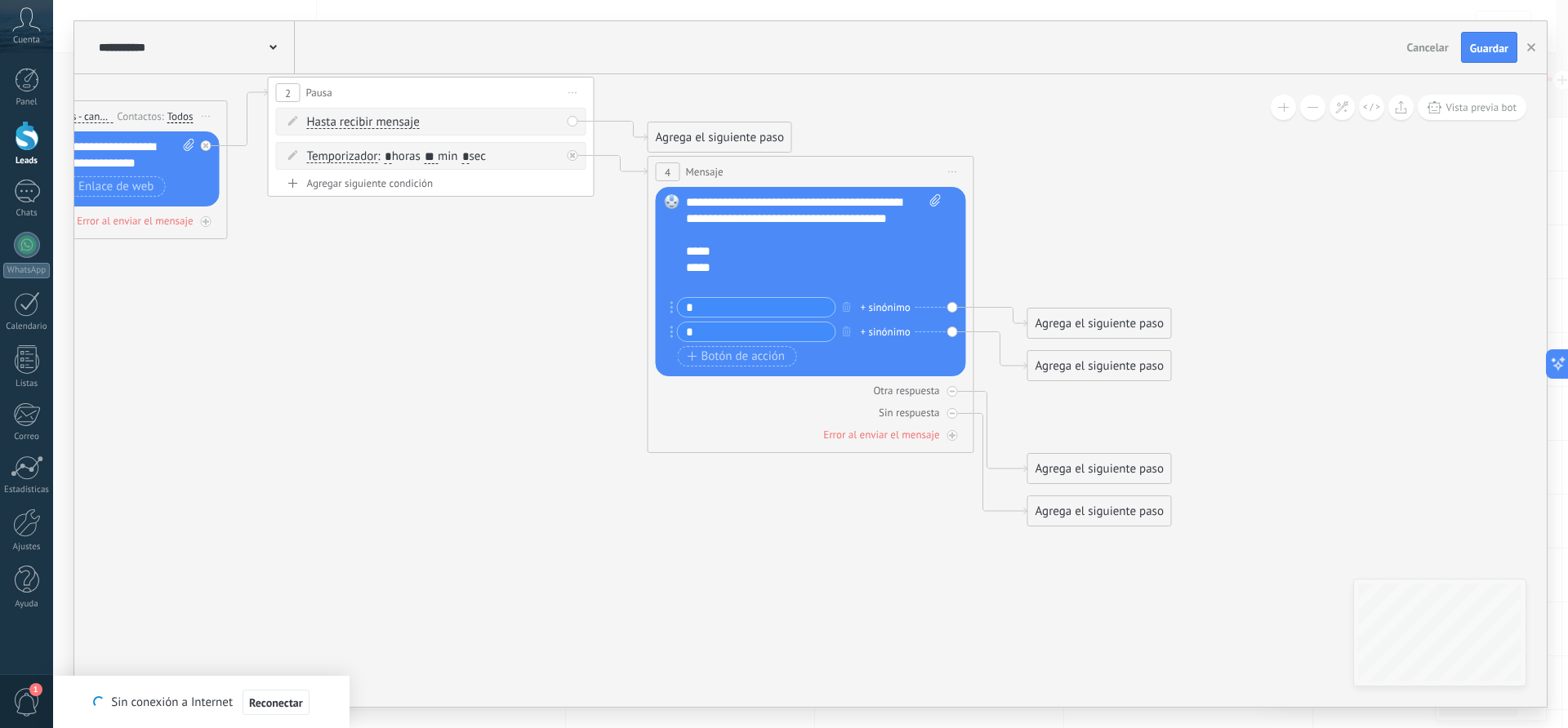
type input "*"
click at [1093, 473] on div "Agrega el siguiente paso" at bounding box center [1099, 468] width 143 height 27
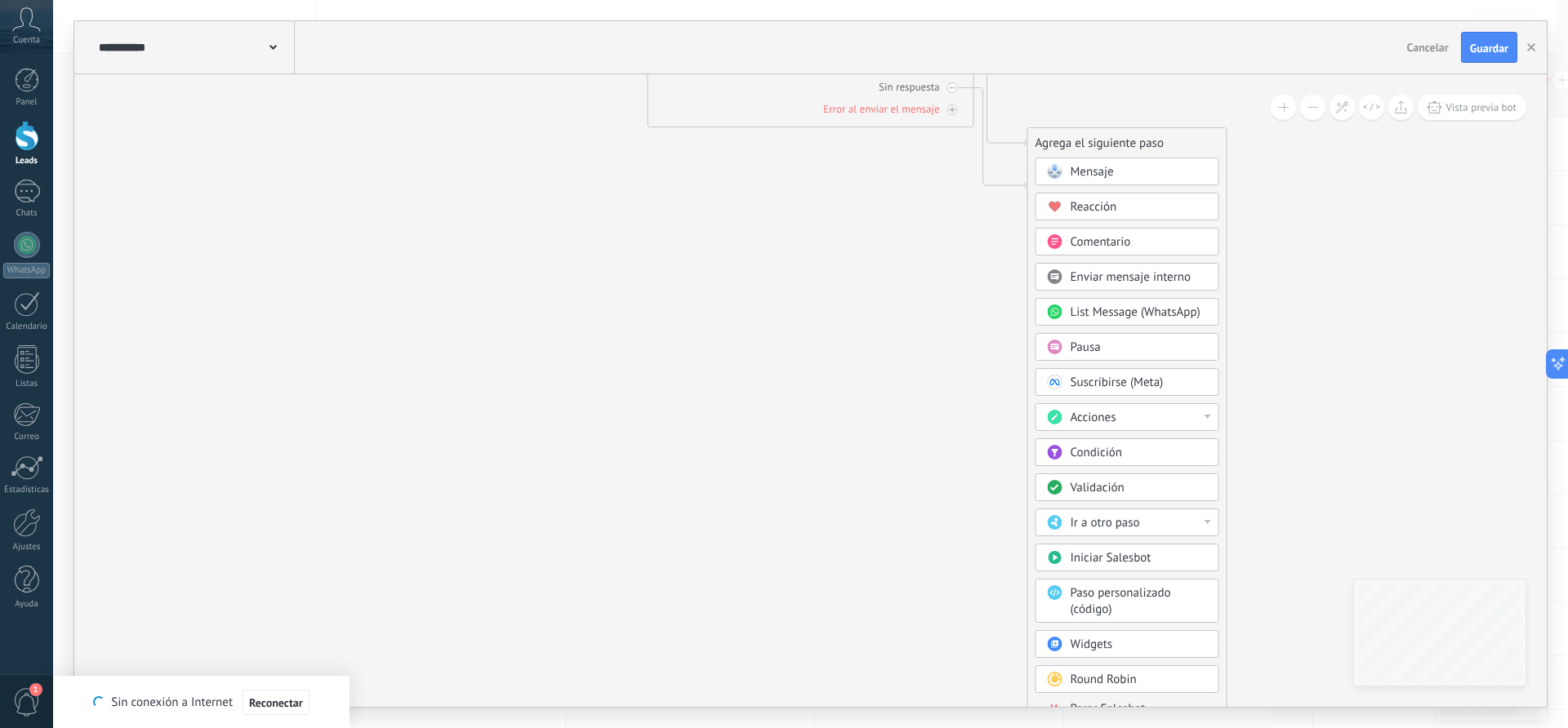
click at [1102, 702] on span "Parar Salesbot" at bounding box center [1107, 709] width 75 height 16
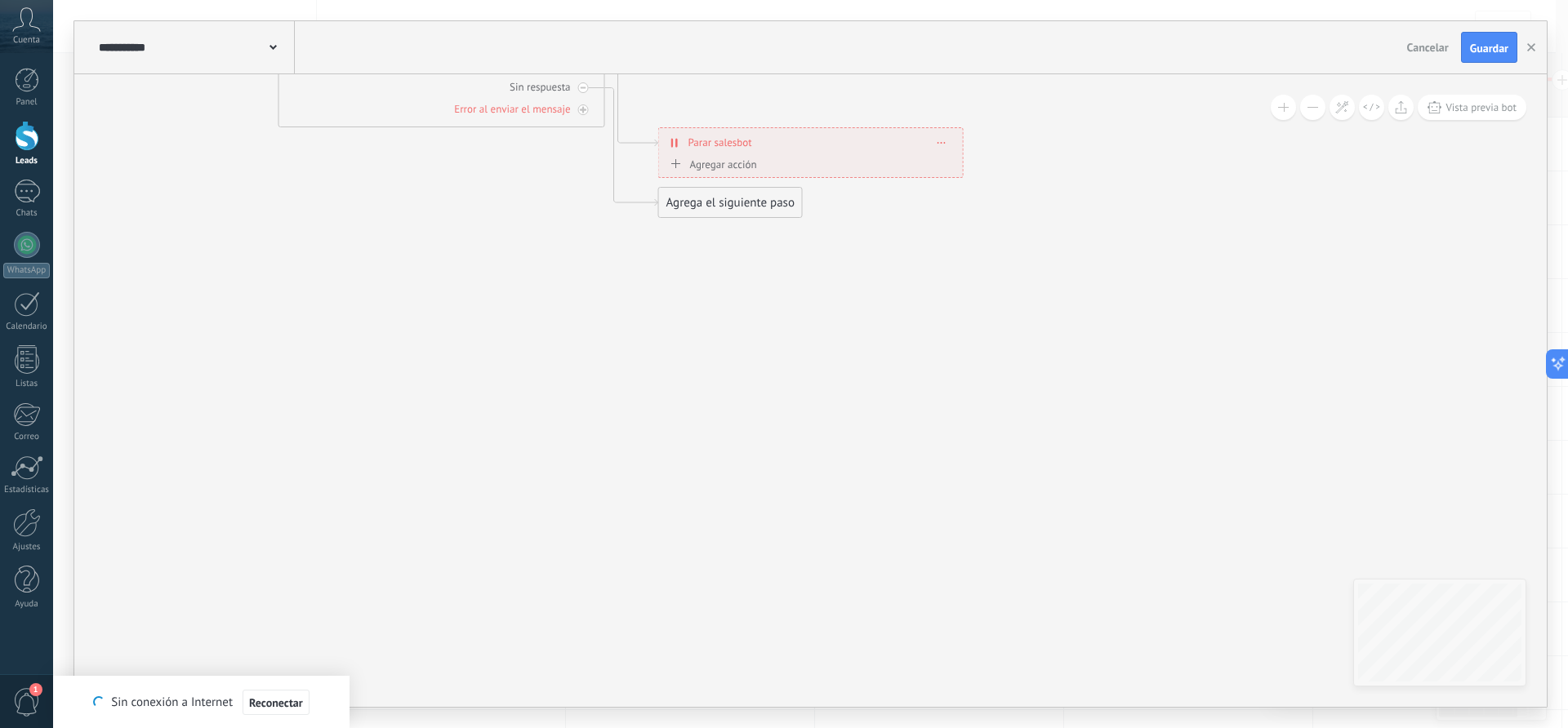
click at [740, 203] on div "Agrega el siguiente paso" at bounding box center [731, 203] width 143 height 27
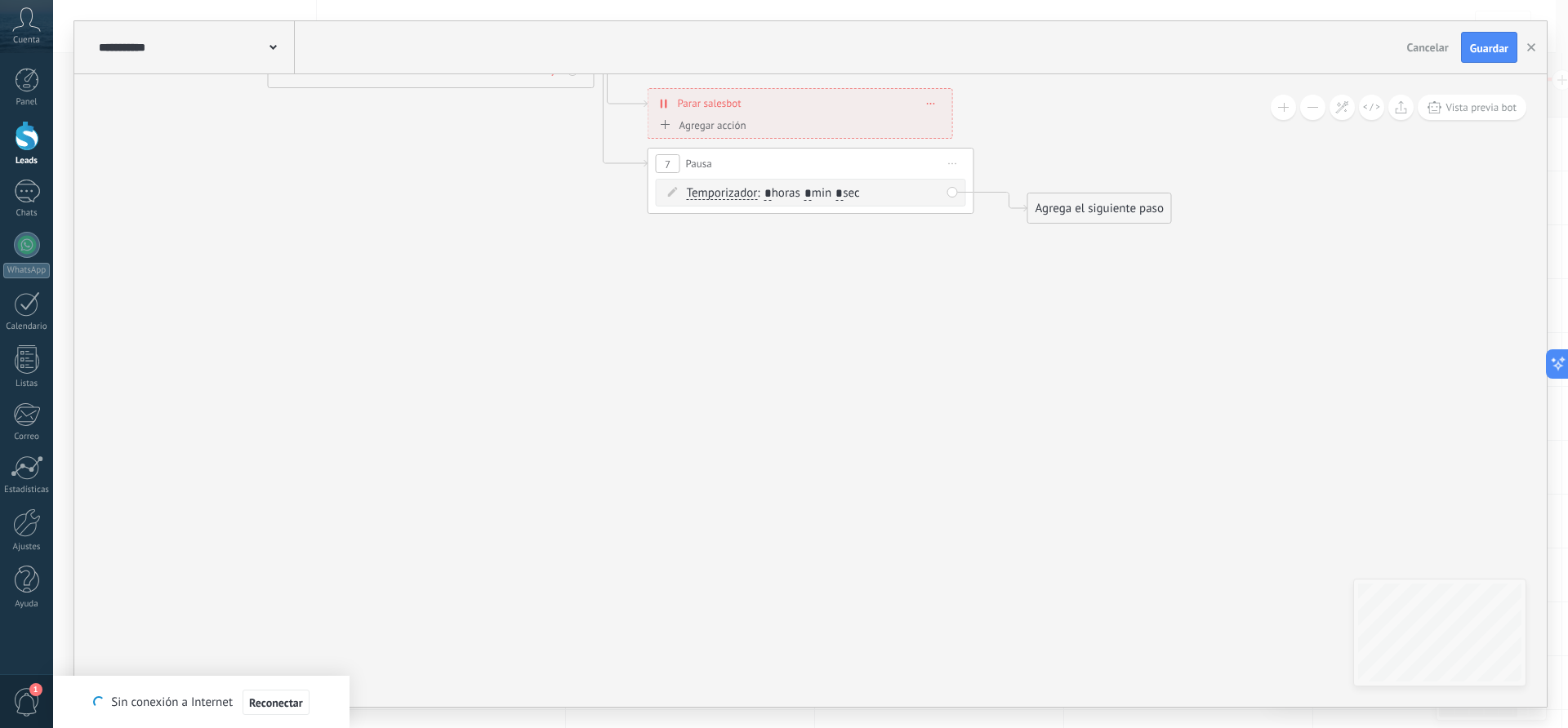
click at [811, 192] on input "*" at bounding box center [808, 194] width 8 height 13
click at [1099, 210] on div "Agrega el siguiente paso" at bounding box center [1099, 208] width 143 height 27
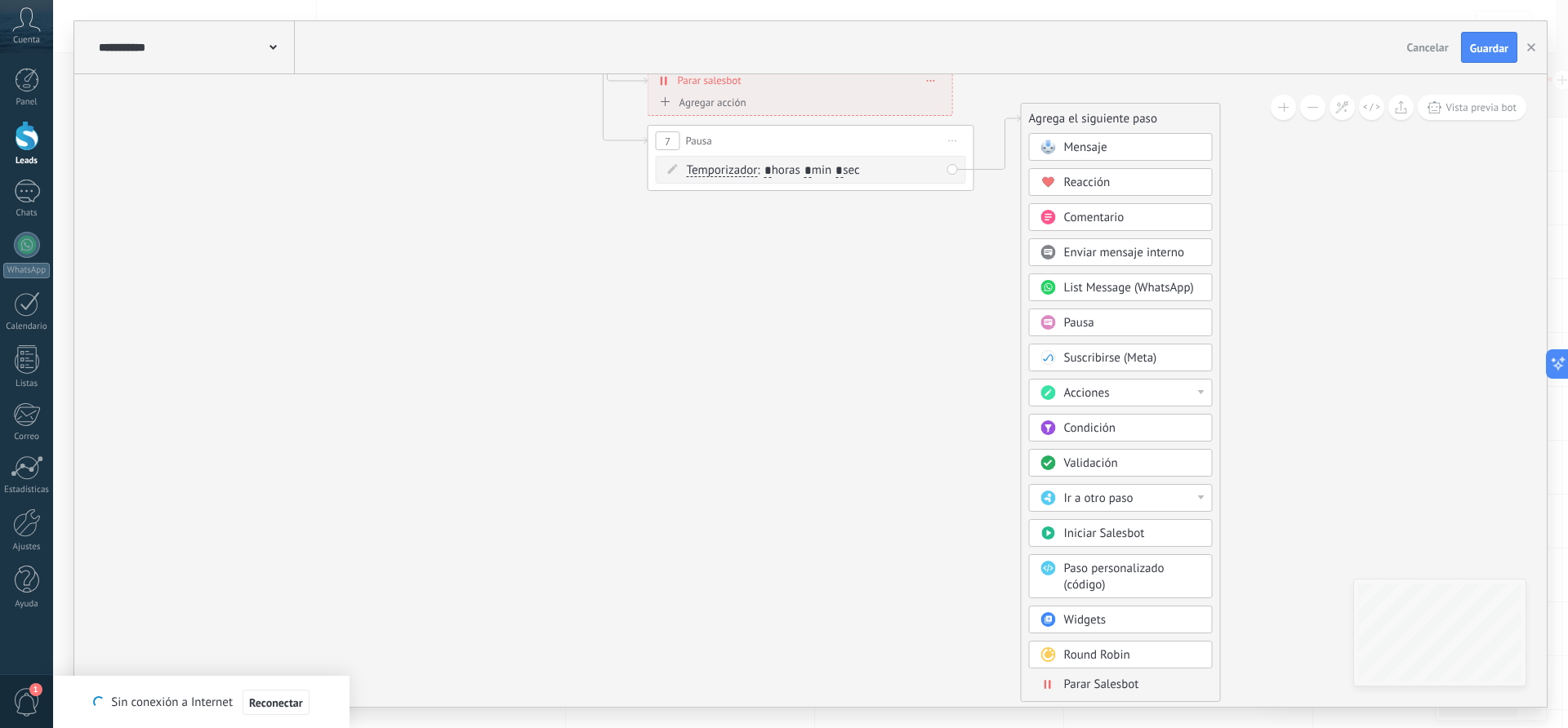
drag, startPoint x: 1139, startPoint y: 188, endPoint x: 1133, endPoint y: 118, distance: 70.3
click at [1133, 118] on div "Agrega el siguiente paso" at bounding box center [1121, 118] width 198 height 27
click at [1119, 682] on span "Parar Salesbot" at bounding box center [1101, 682] width 75 height 16
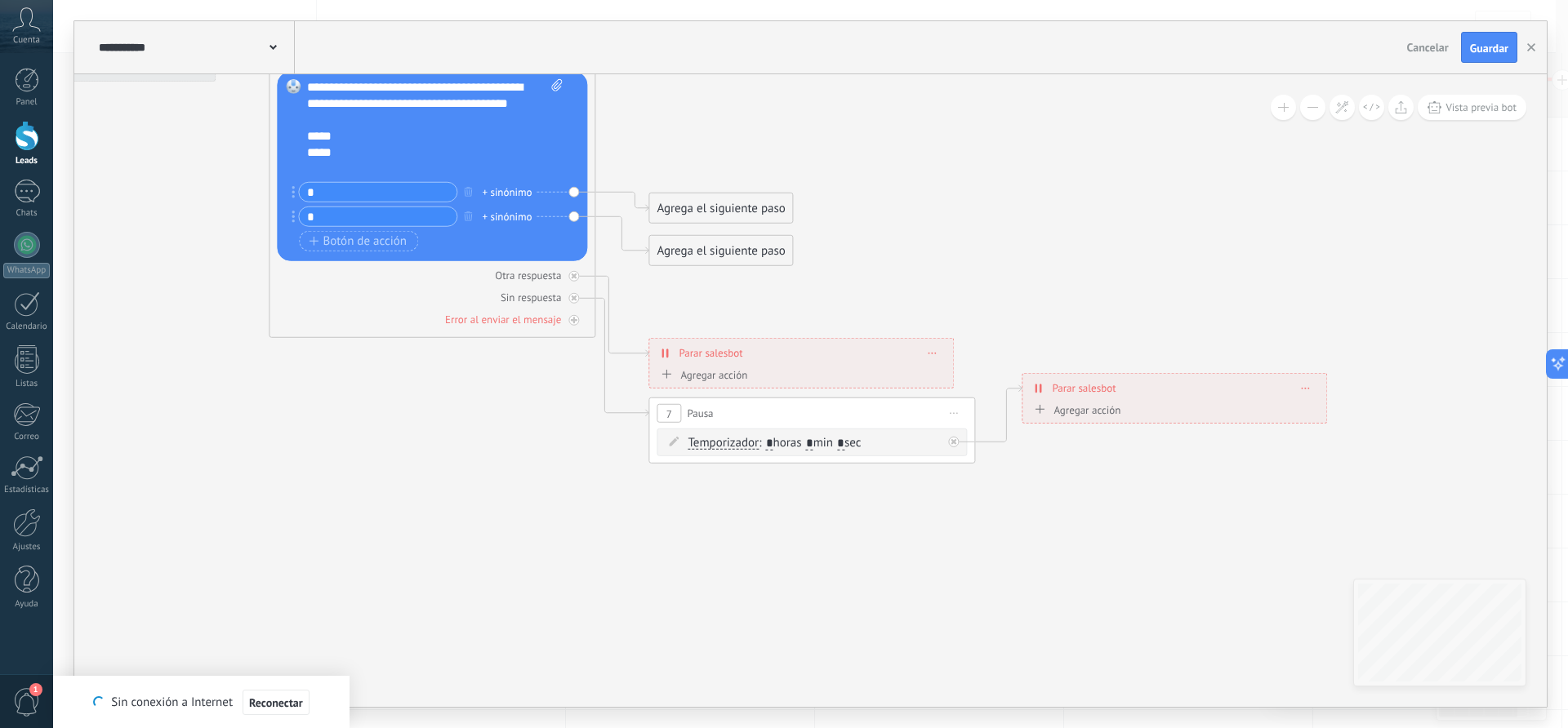
drag, startPoint x: 694, startPoint y: 309, endPoint x: 1085, endPoint y: 584, distance: 478.0
click at [1085, 584] on icon at bounding box center [167, 212] width 2702 height 1318
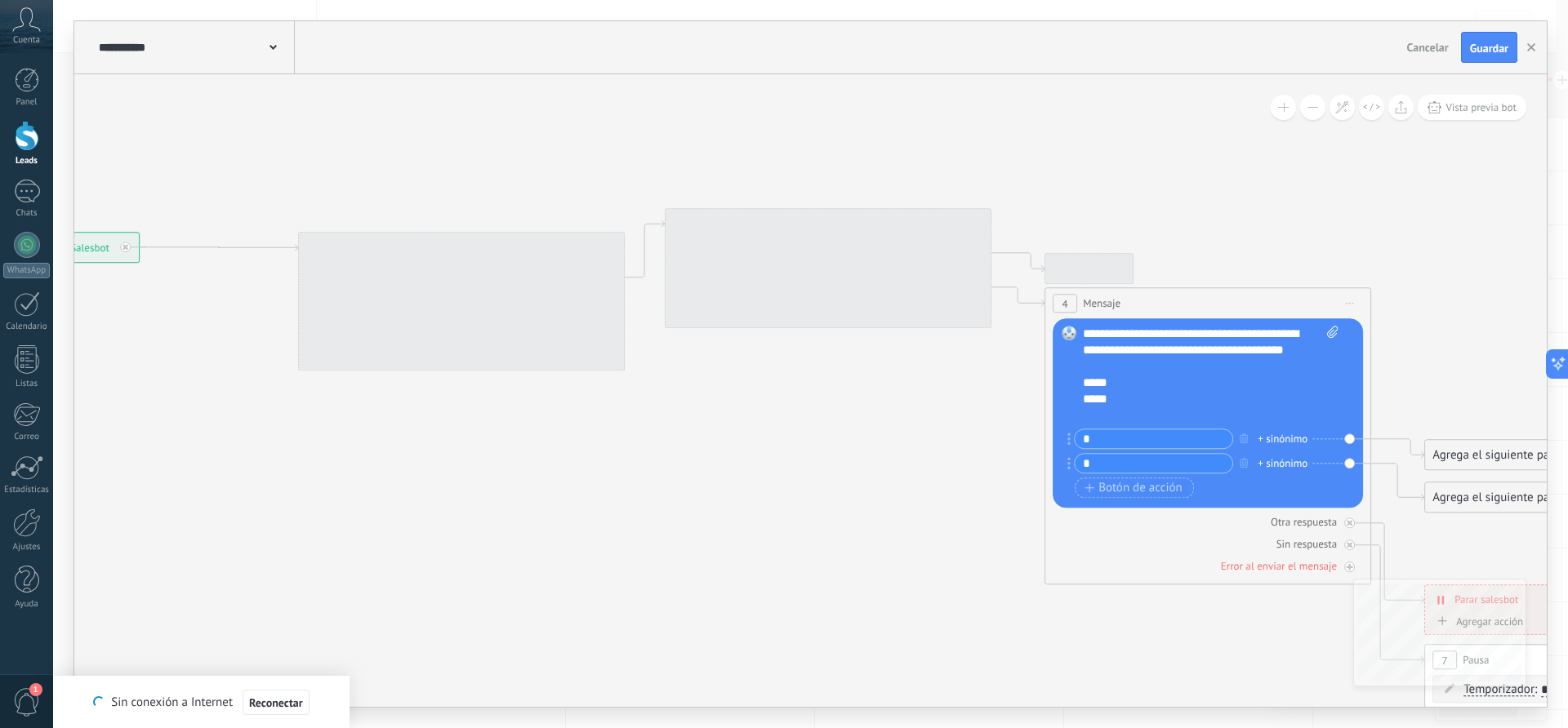
drag, startPoint x: 740, startPoint y: 133, endPoint x: 1489, endPoint y: 368, distance: 785.0
click at [1489, 368] on icon at bounding box center [943, 459] width 2702 height 1318
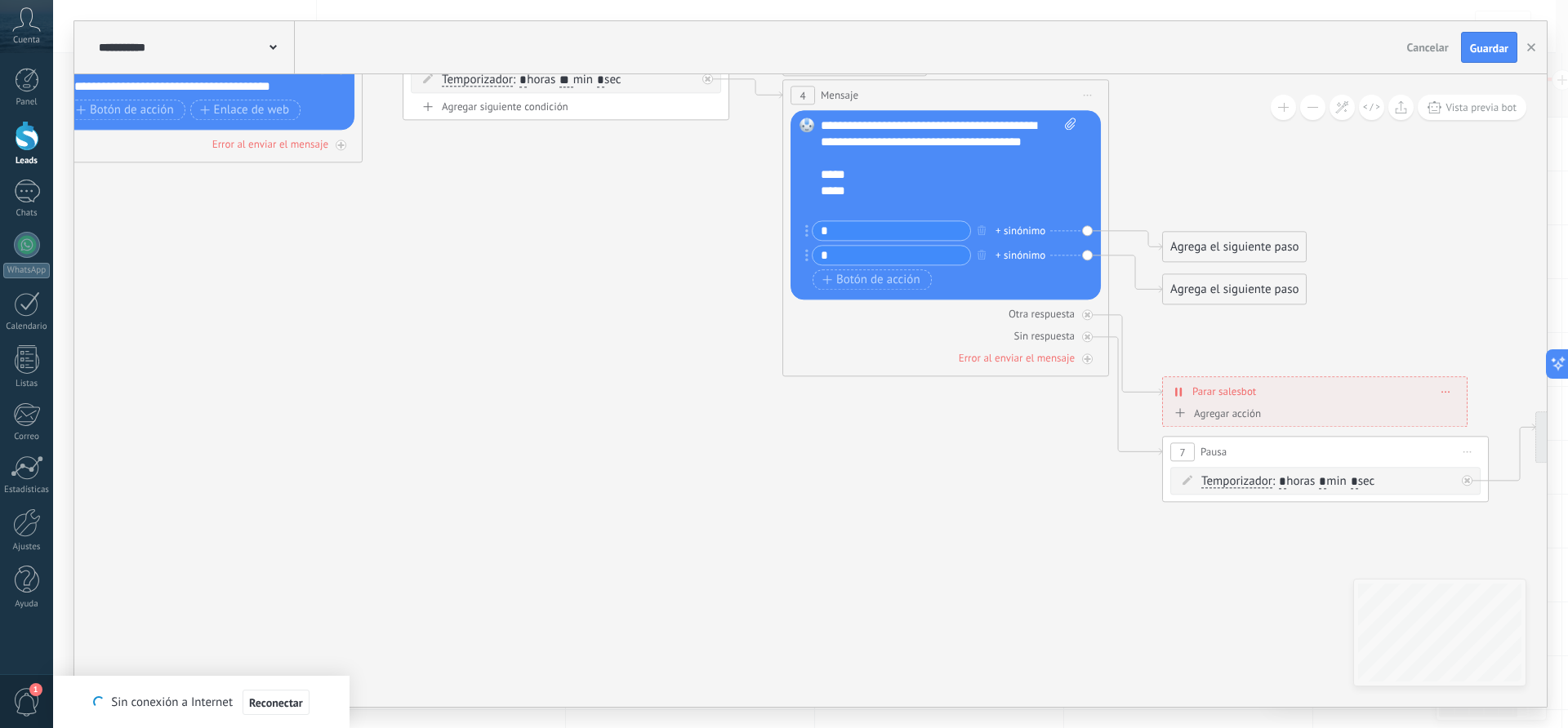
drag, startPoint x: 757, startPoint y: 437, endPoint x: 494, endPoint y: 230, distance: 334.7
click at [494, 230] on icon at bounding box center [681, 251] width 2702 height 1318
click at [1193, 248] on div "Agrega el siguiente paso" at bounding box center [1234, 247] width 143 height 27
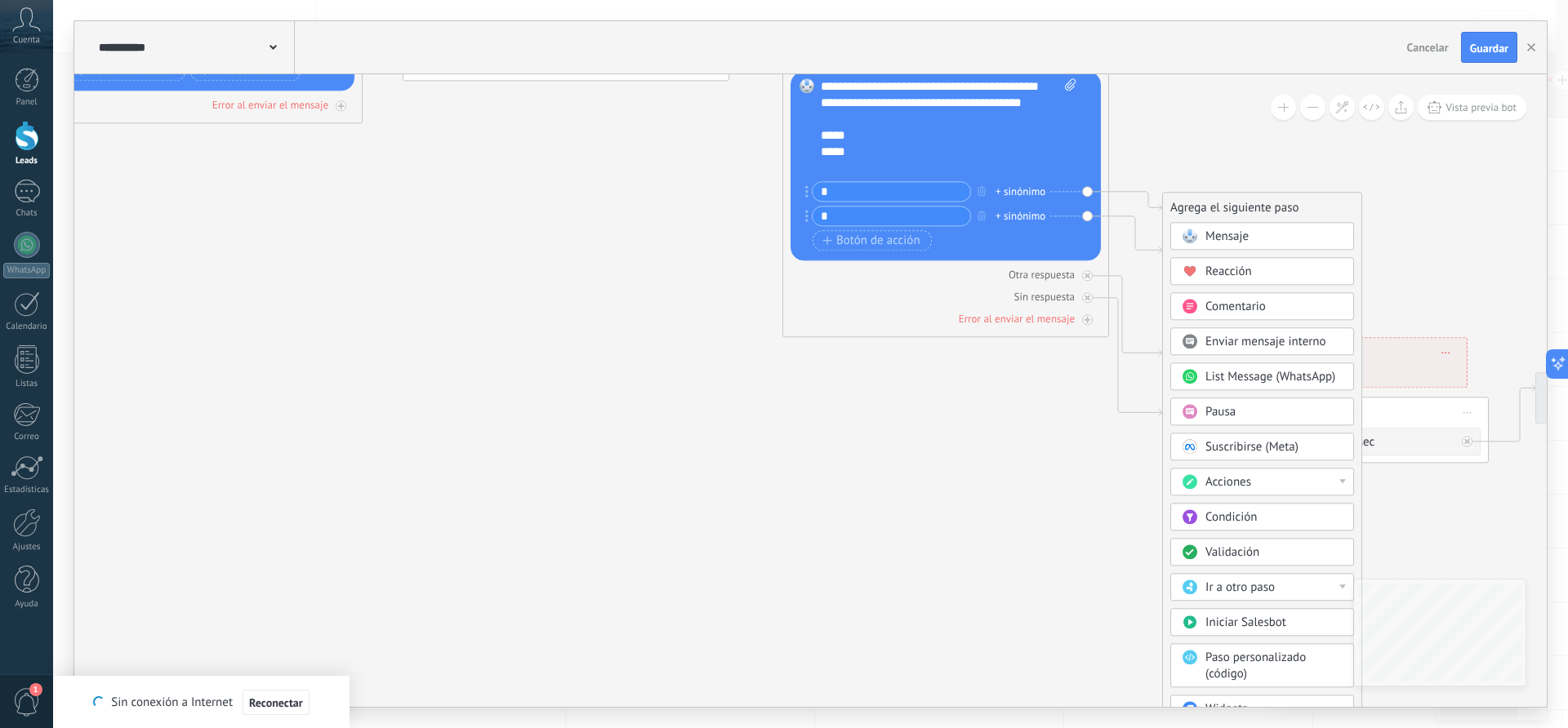
click at [1251, 586] on span "Ir a otro paso" at bounding box center [1240, 587] width 69 height 16
click at [1215, 593] on div "1: Mensaje" at bounding box center [1262, 587] width 182 height 28
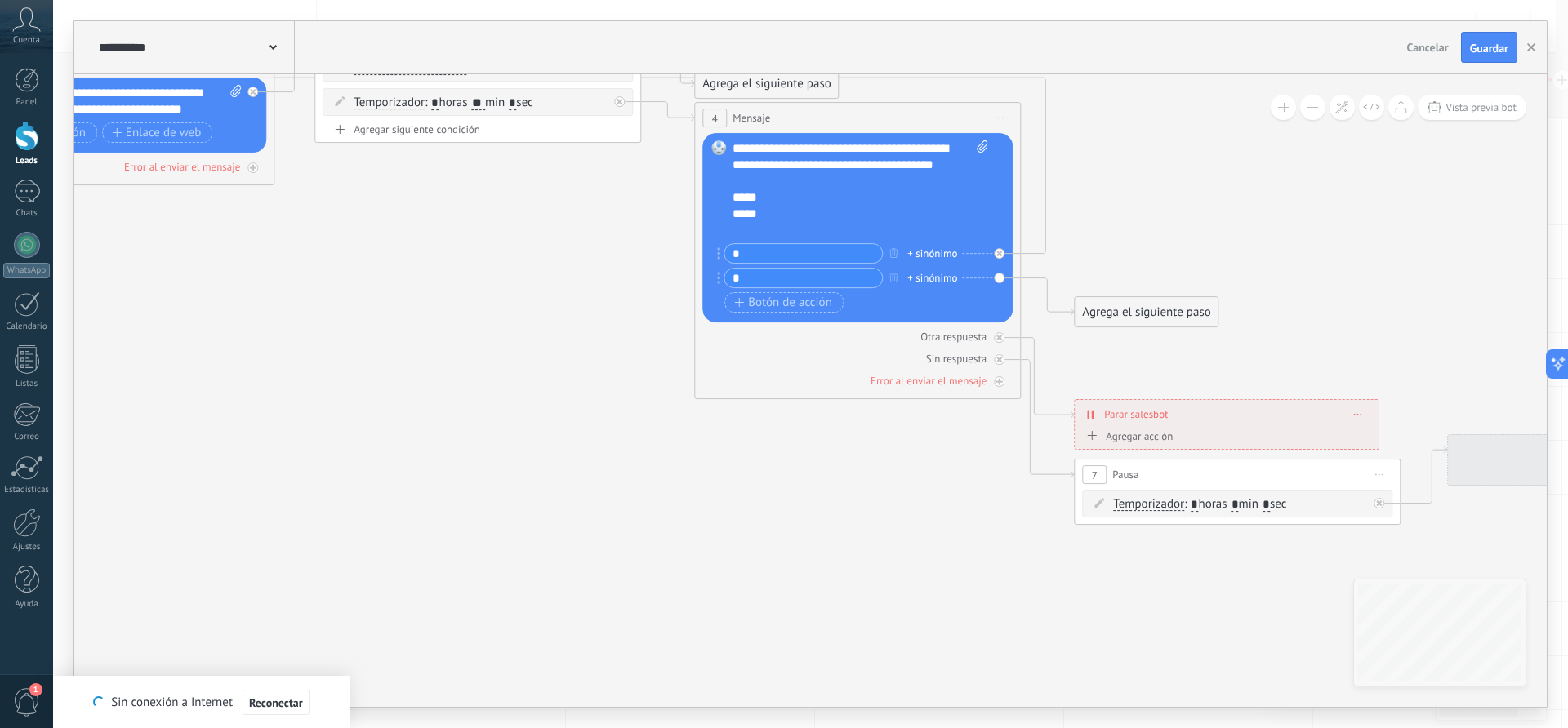
drag, startPoint x: 504, startPoint y: 373, endPoint x: 407, endPoint y: 430, distance: 112.5
click at [394, 430] on icon at bounding box center [593, 273] width 2702 height 1318
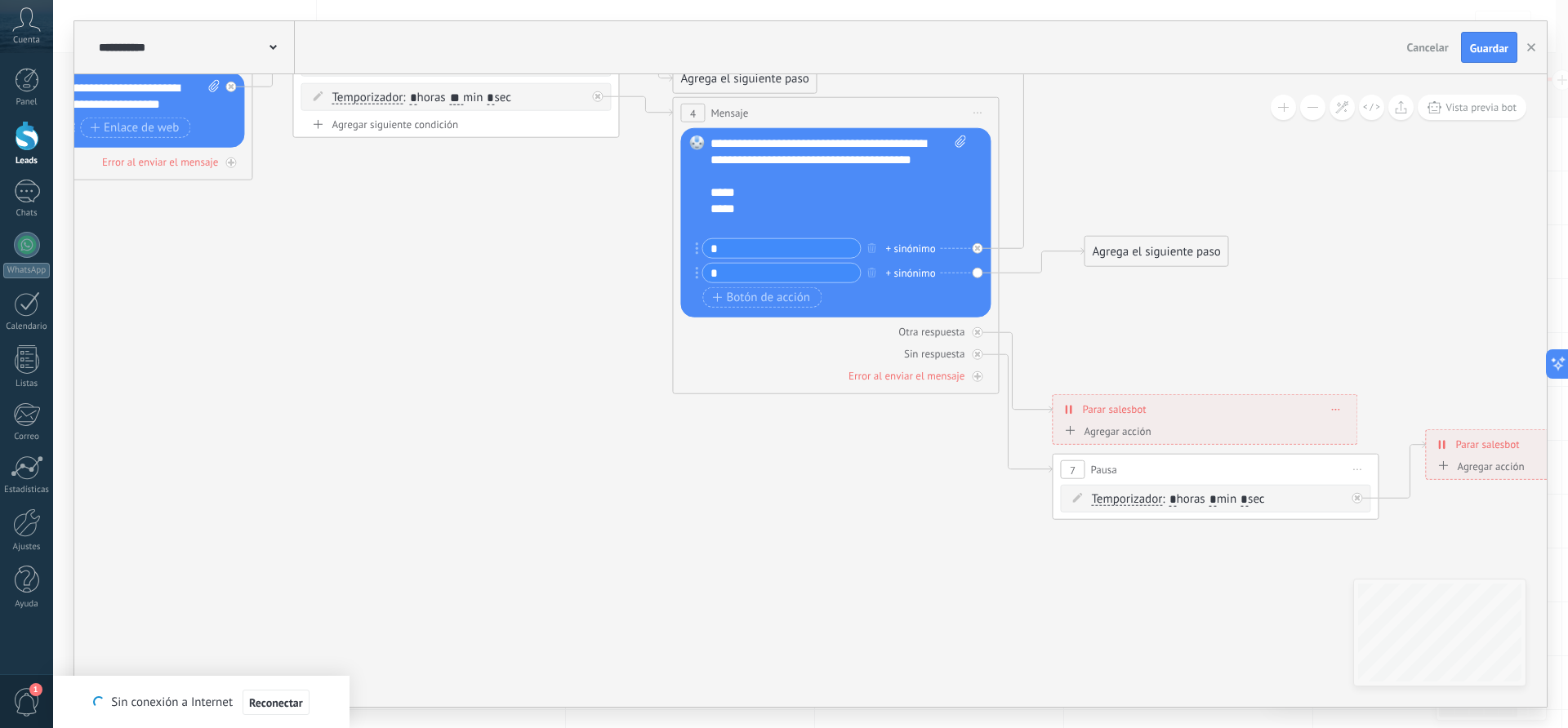
drag, startPoint x: 1096, startPoint y: 309, endPoint x: 1129, endPoint y: 254, distance: 64.1
click at [1129, 254] on div "Agrega el siguiente paso" at bounding box center [1156, 251] width 143 height 27
click at [1134, 247] on div "Agrega el siguiente paso" at bounding box center [1156, 251] width 143 height 27
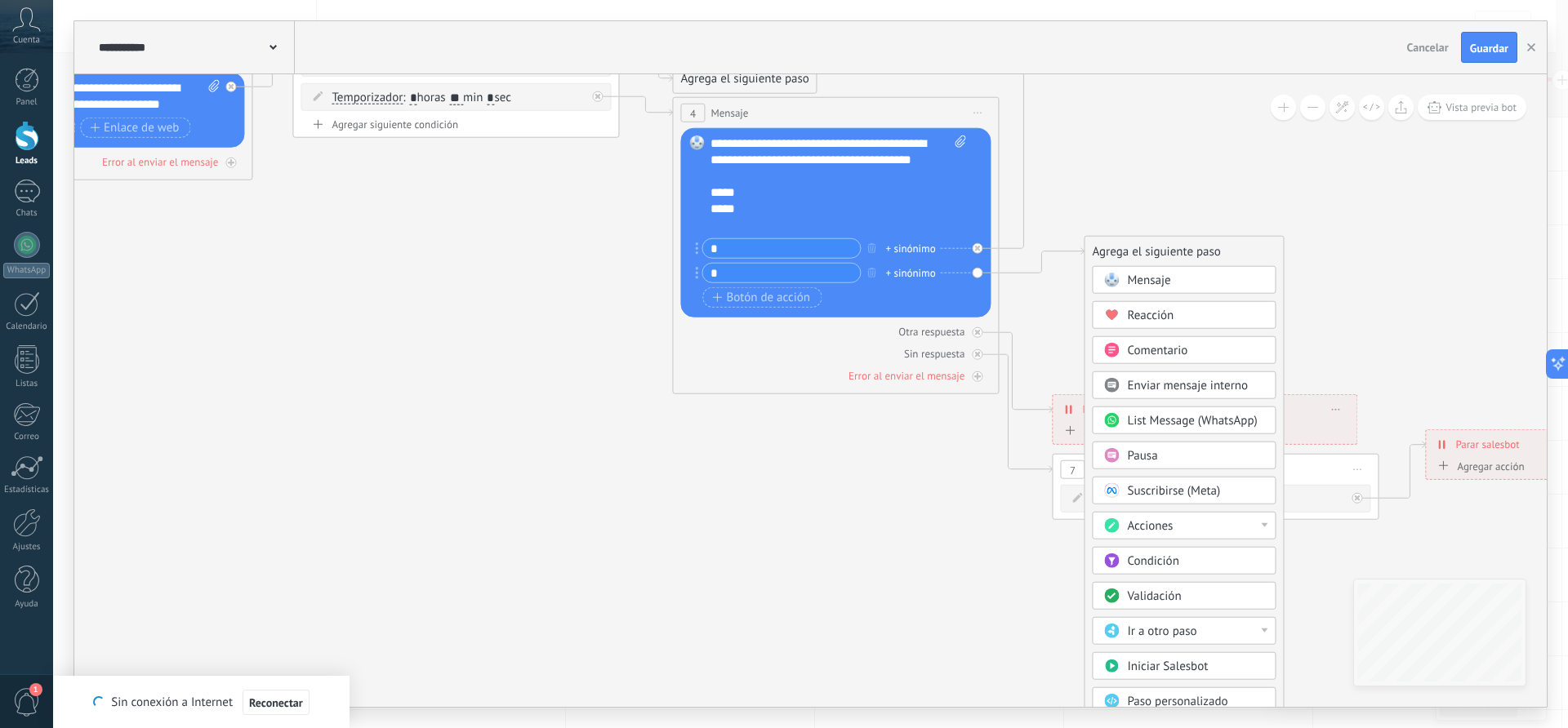
click at [1145, 282] on span "Mensaje" at bounding box center [1149, 280] width 43 height 16
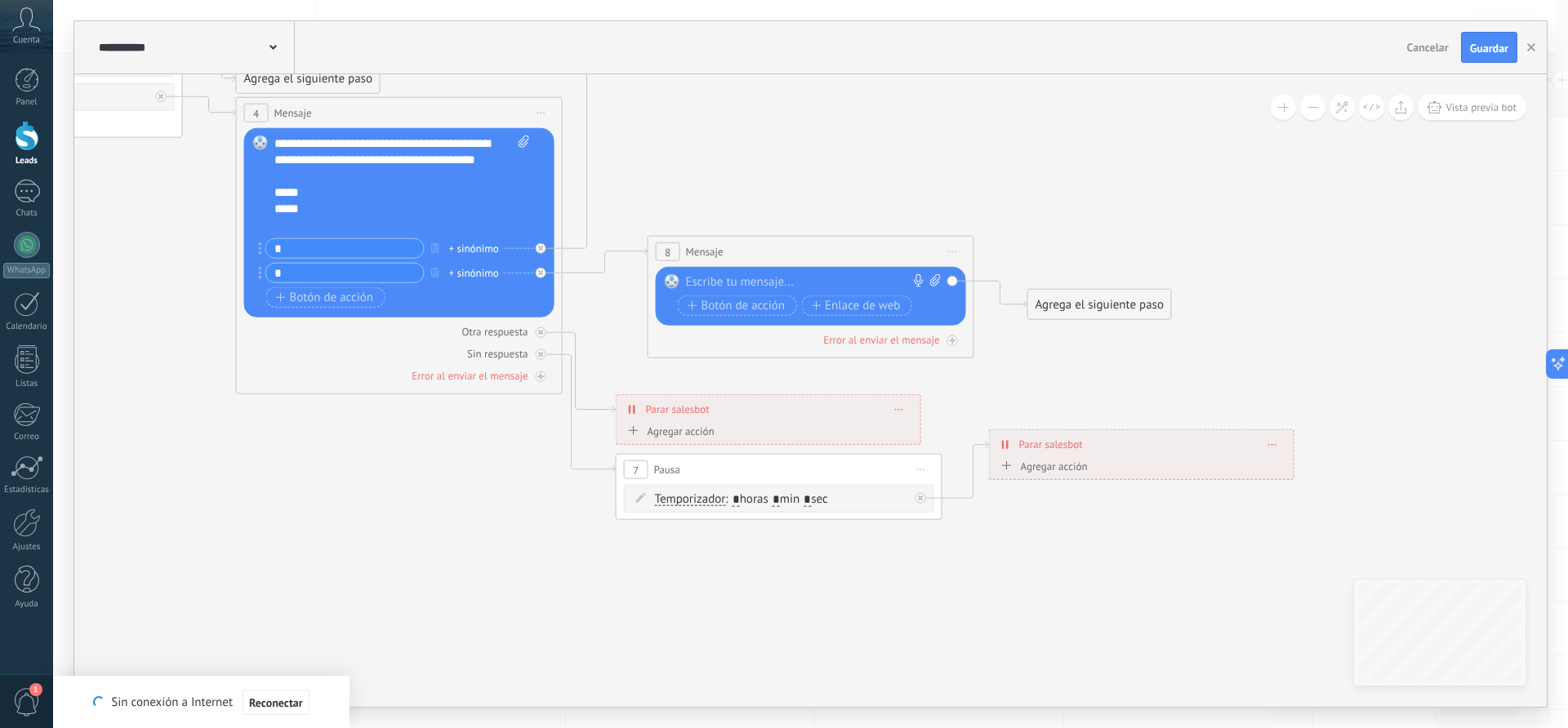
click at [755, 283] on div at bounding box center [807, 282] width 242 height 16
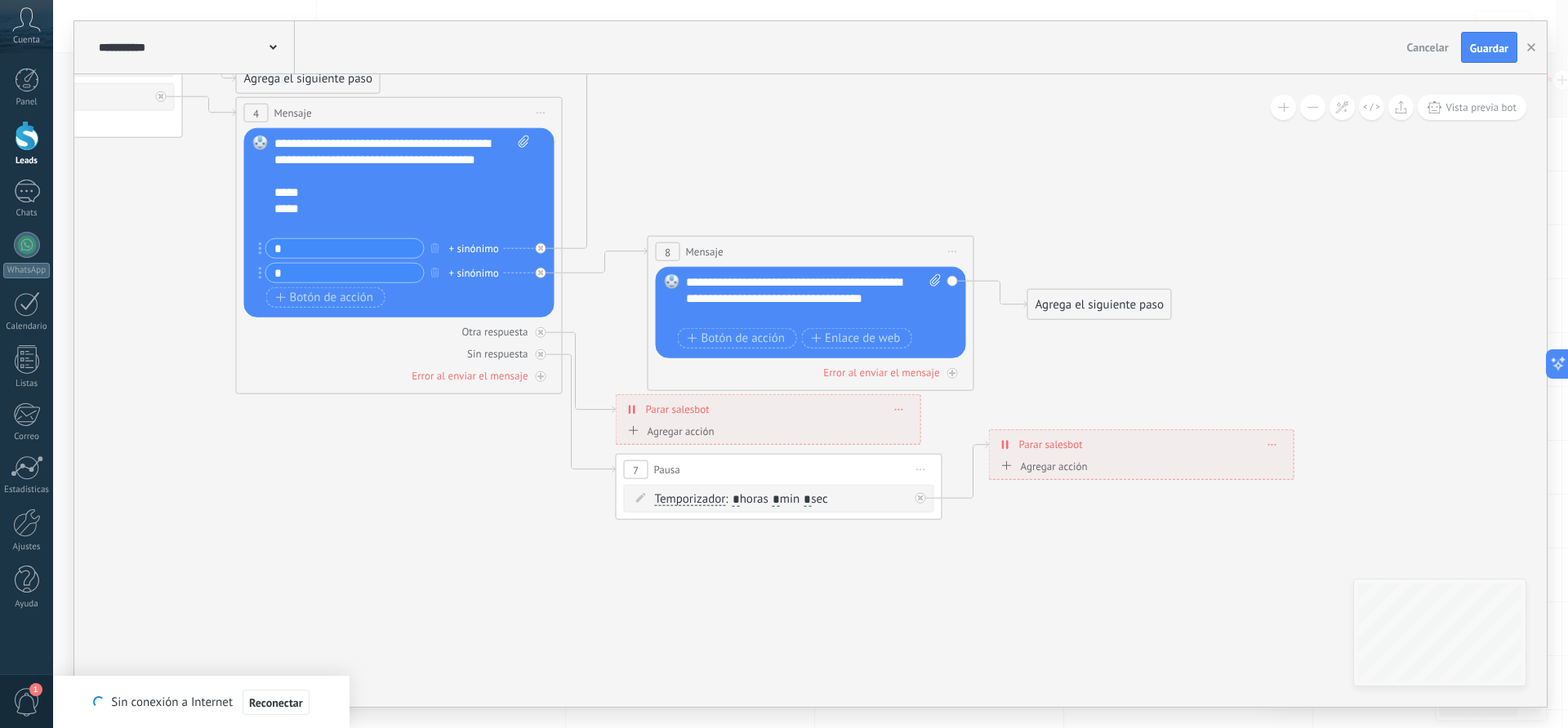
click at [1072, 305] on div "Agrega el siguiente paso" at bounding box center [1099, 304] width 143 height 27
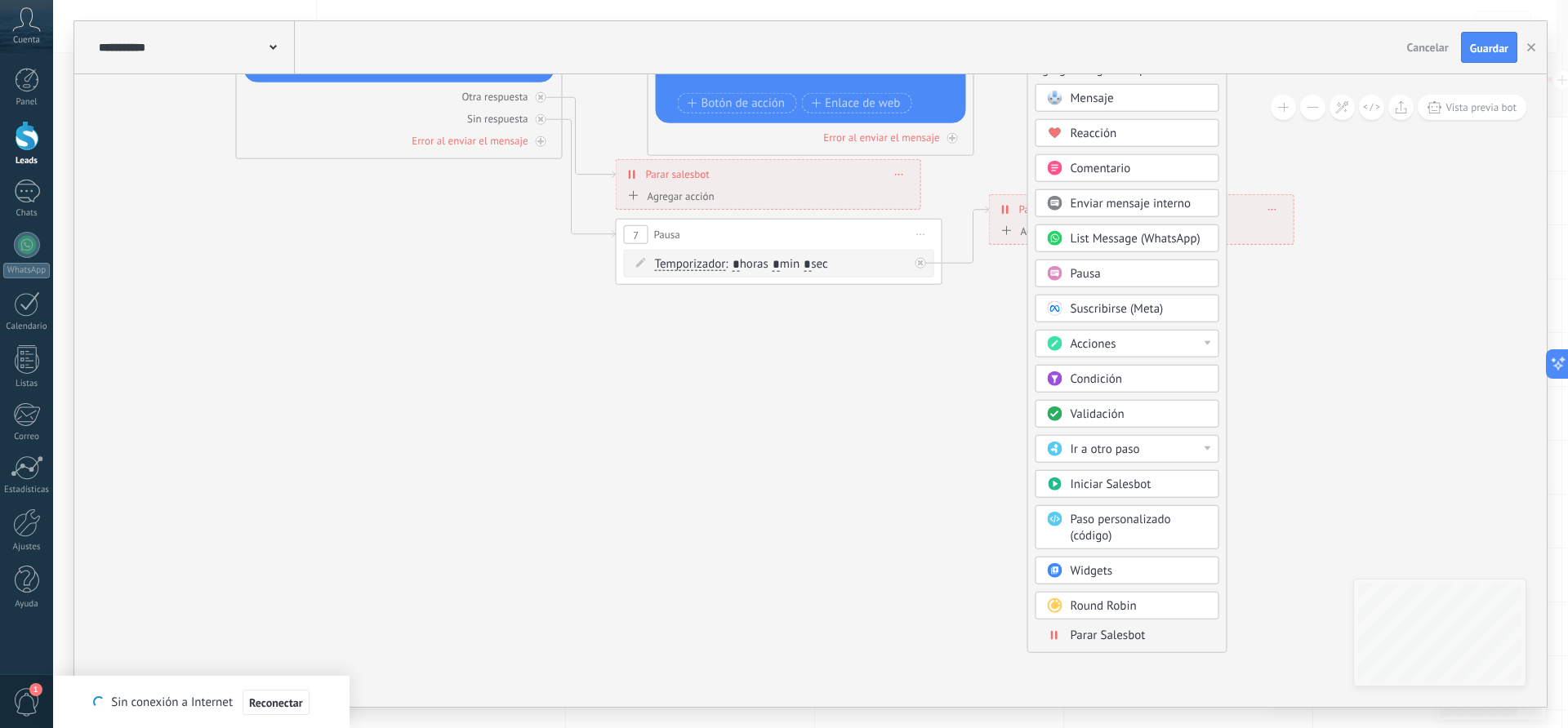
click at [1099, 639] on span "Parar Salesbot" at bounding box center [1107, 636] width 75 height 16
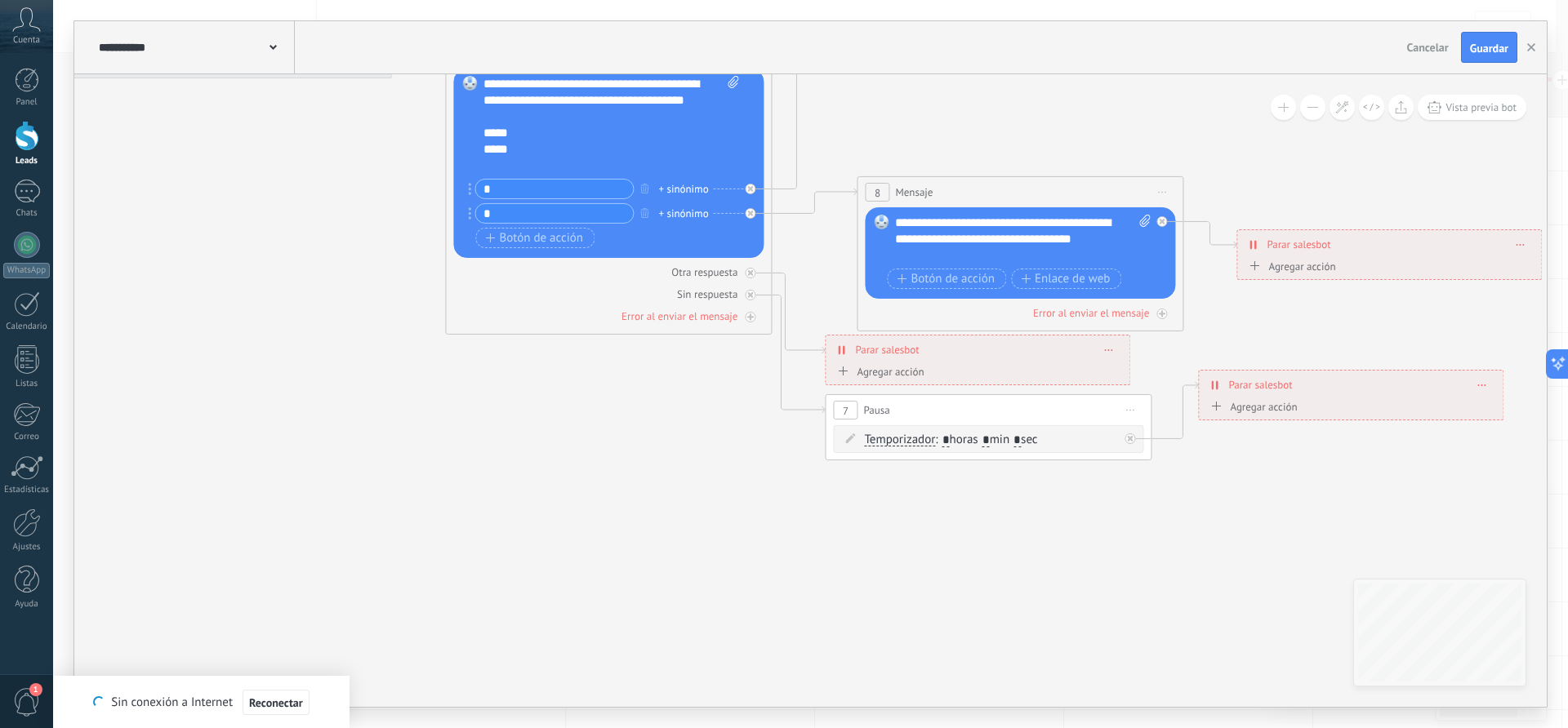
drag, startPoint x: 443, startPoint y: 372, endPoint x: 960, endPoint y: 548, distance: 546.1
click at [1133, 597] on icon at bounding box center [452, 210] width 2919 height 1318
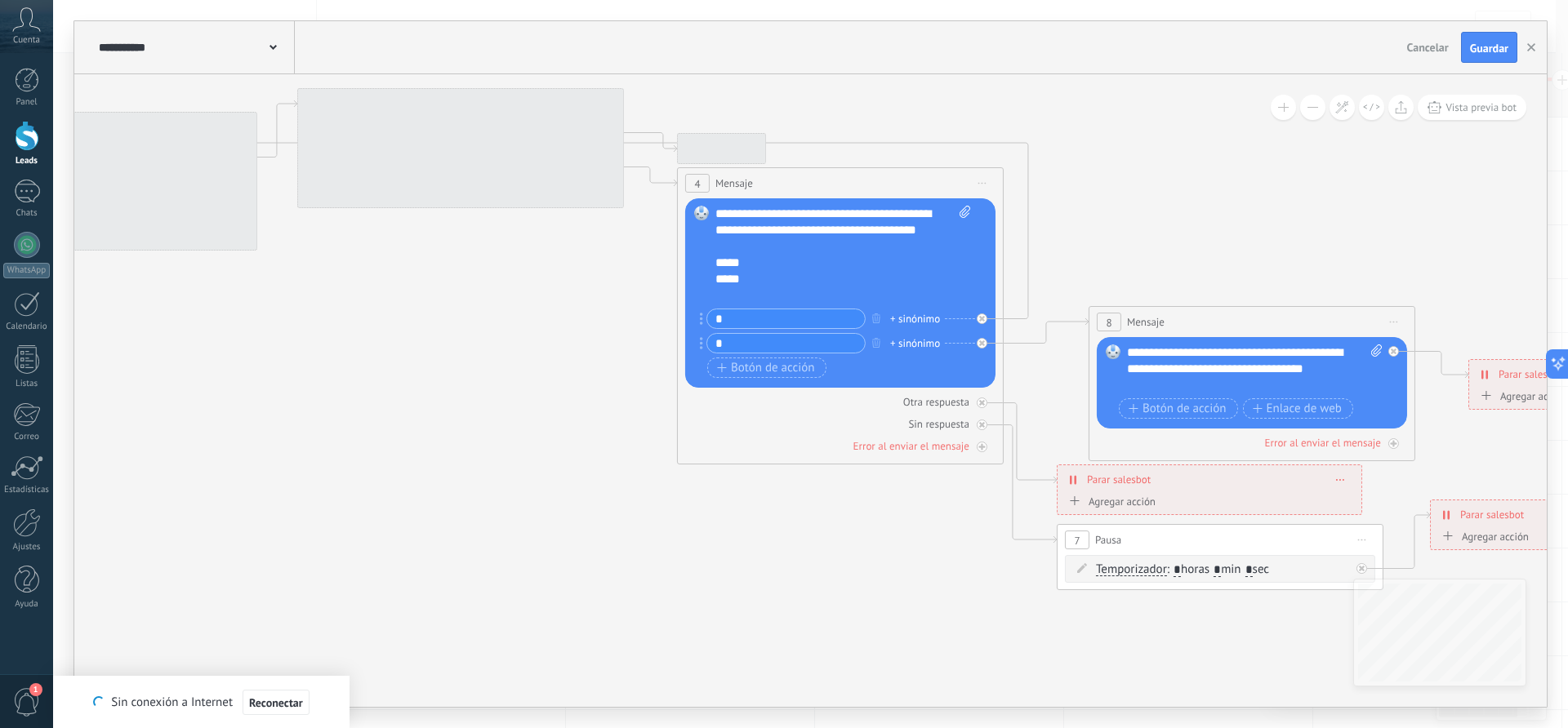
drag, startPoint x: 507, startPoint y: 374, endPoint x: 625, endPoint y: 455, distance: 143.1
click at [625, 455] on icon at bounding box center [684, 339] width 2919 height 1318
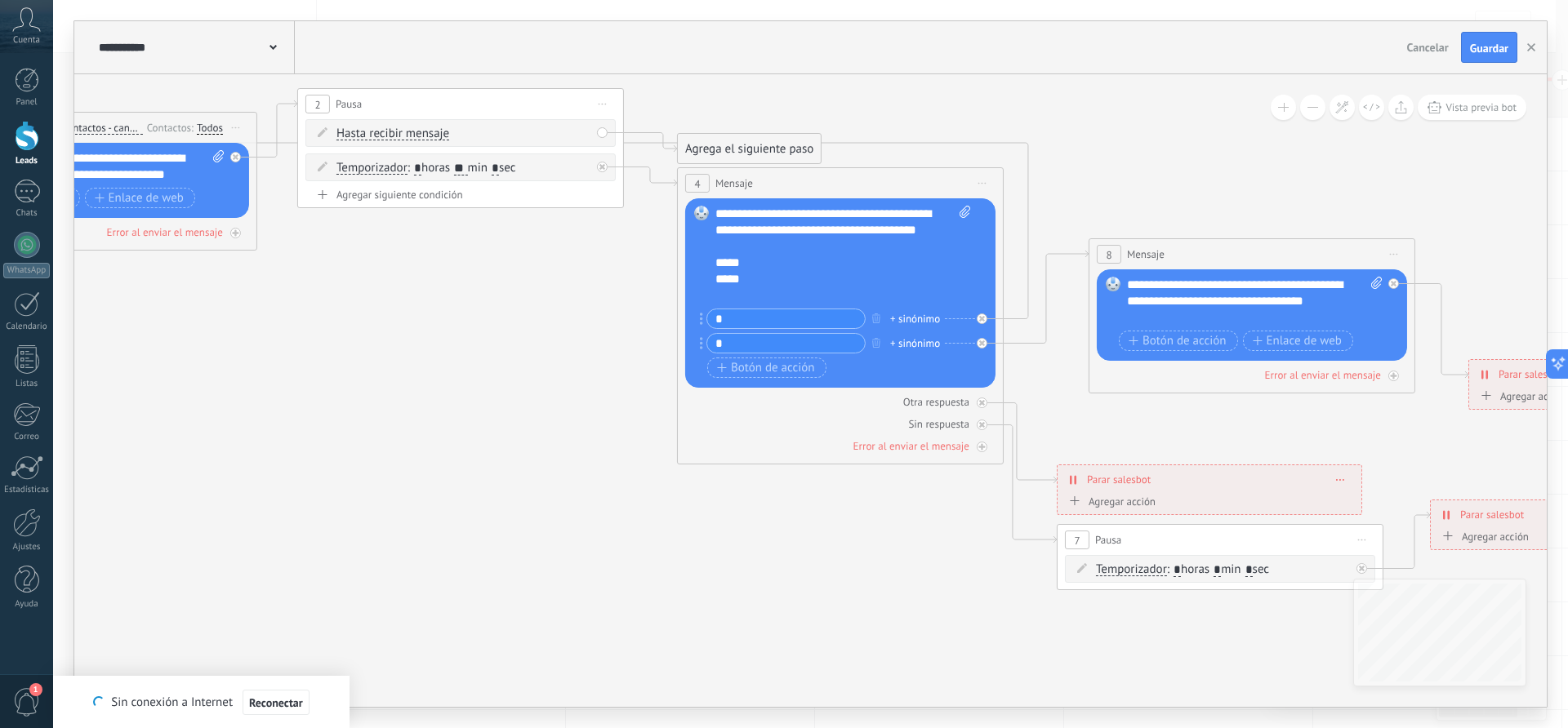
drag, startPoint x: 1146, startPoint y: 323, endPoint x: 1146, endPoint y: 255, distance: 68.0
click at [1146, 255] on span "Mensaje" at bounding box center [1146, 254] width 38 height 16
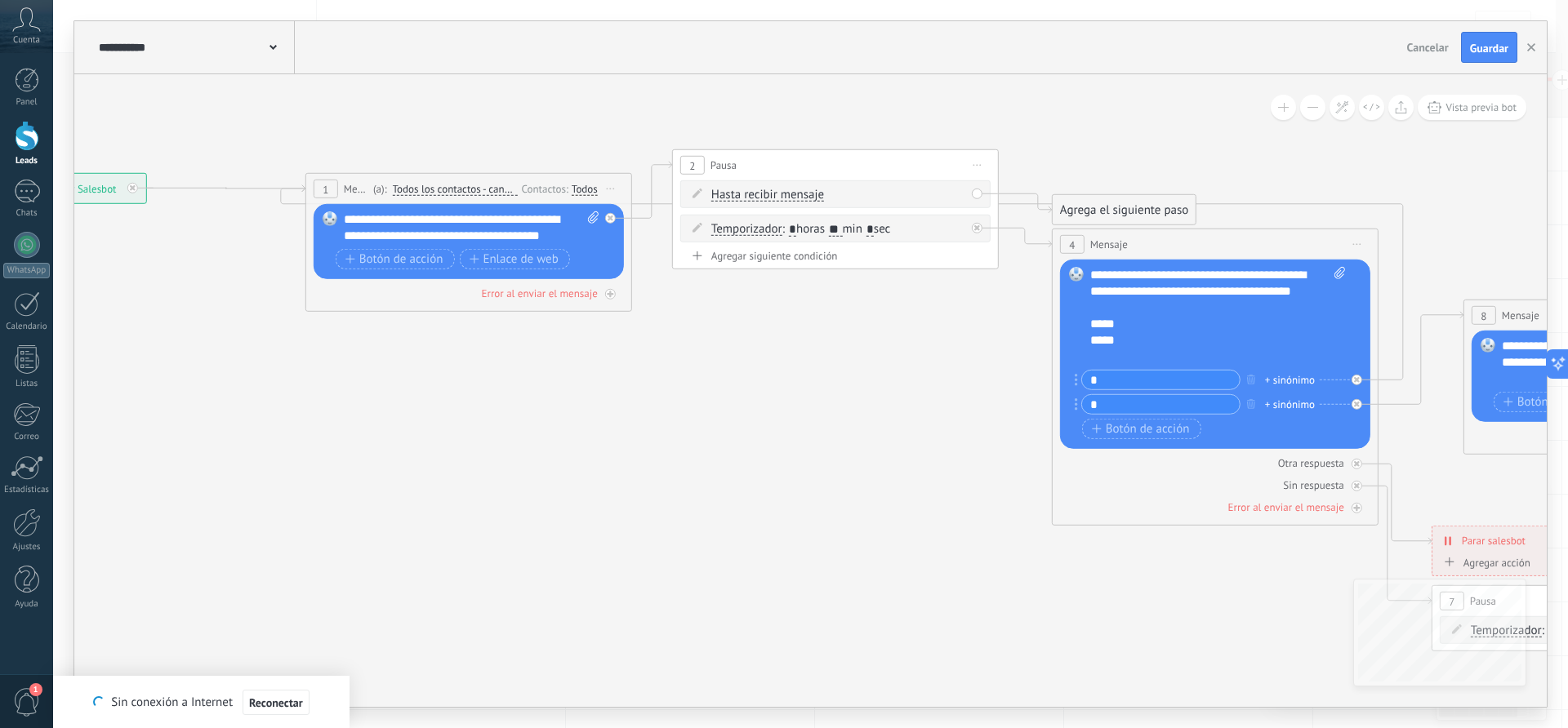
drag, startPoint x: 346, startPoint y: 380, endPoint x: 721, endPoint y: 441, distance: 379.9
click at [721, 441] on icon at bounding box center [1078, 400] width 2957 height 1318
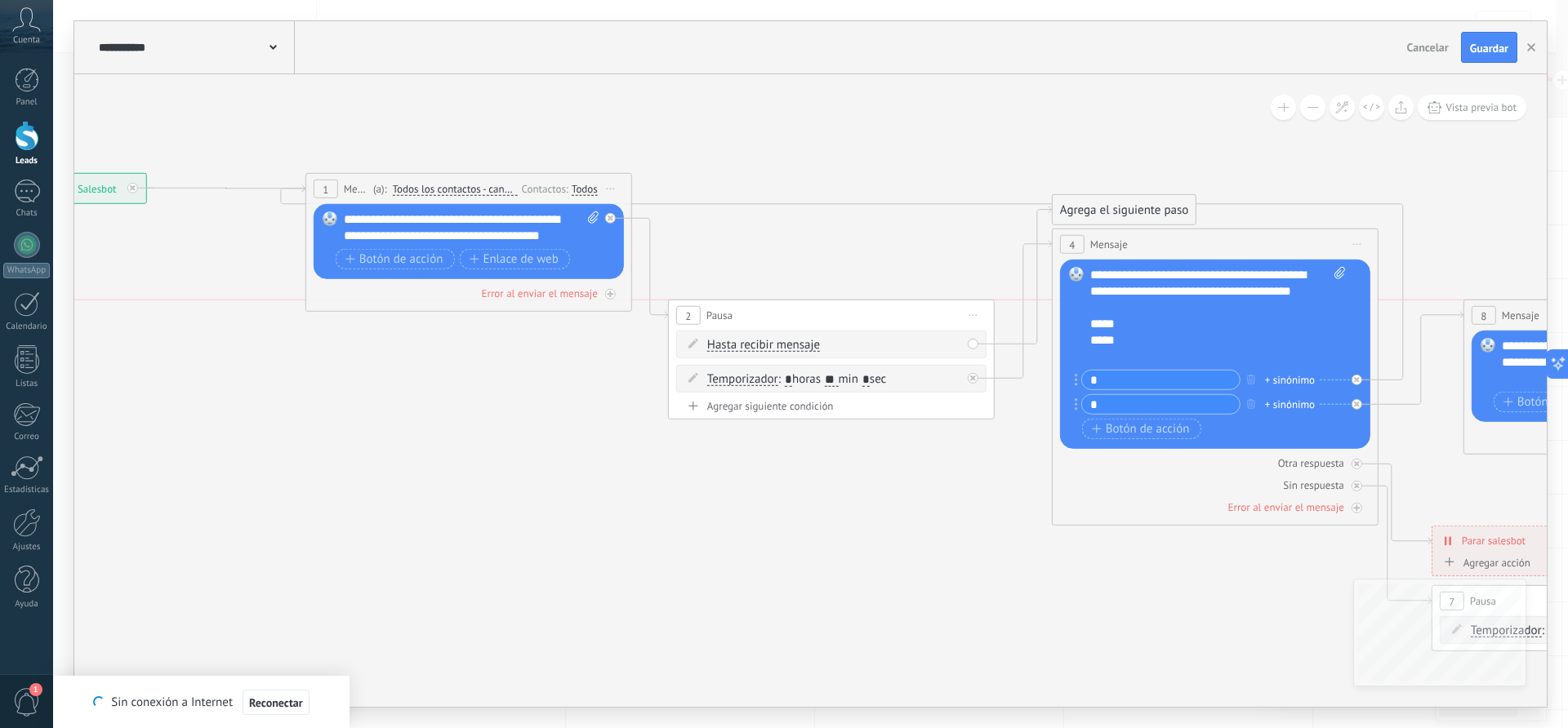
drag, startPoint x: 740, startPoint y: 162, endPoint x: 737, endPoint y: 313, distance: 151.0
click at [737, 313] on div "2 Pausa ***** Iniciar vista previa aquí Cambiar nombre Duplicar [GEOGRAPHIC_DAT…" at bounding box center [831, 315] width 325 height 30
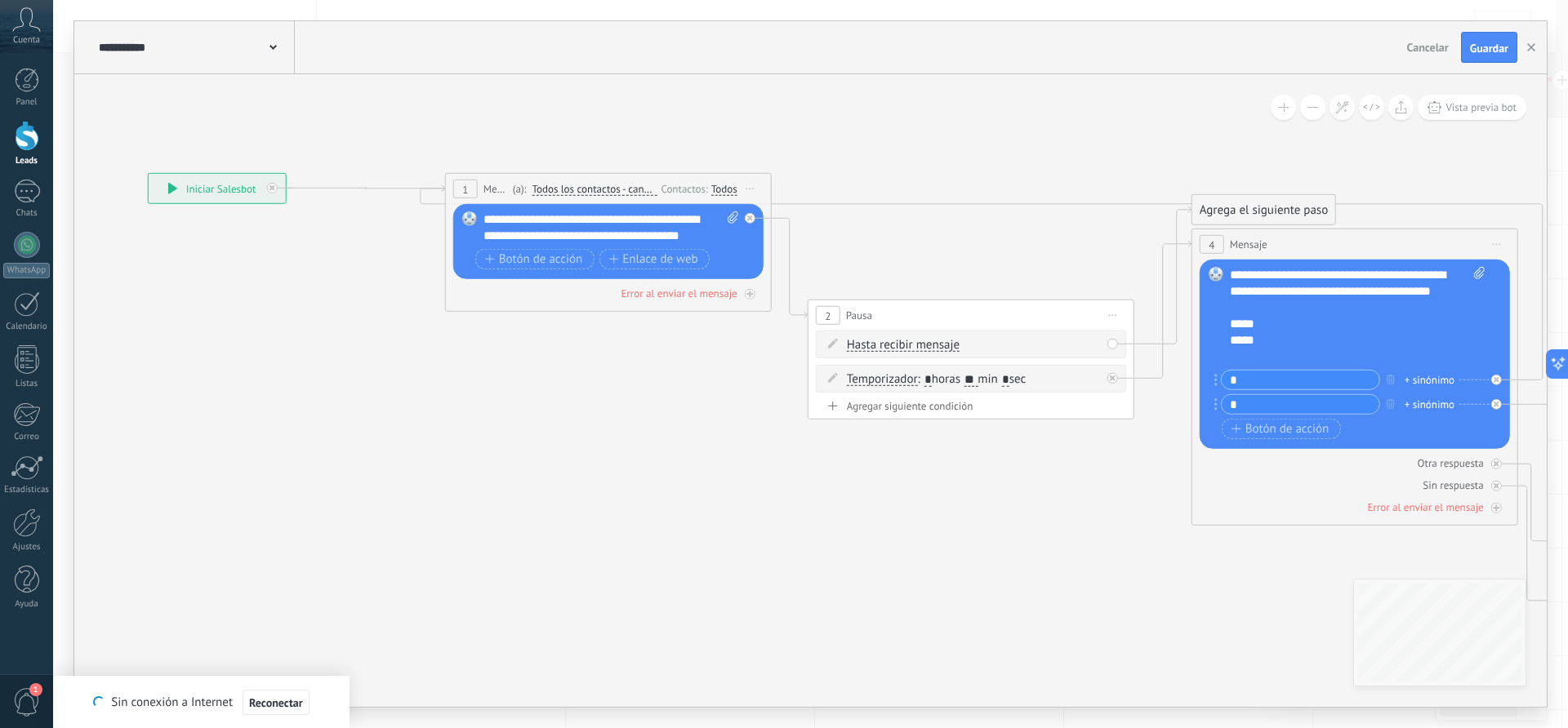
drag, startPoint x: 608, startPoint y: 473, endPoint x: 748, endPoint y: 473, distance: 140.0
click at [748, 473] on icon at bounding box center [1218, 412] width 2957 height 1295
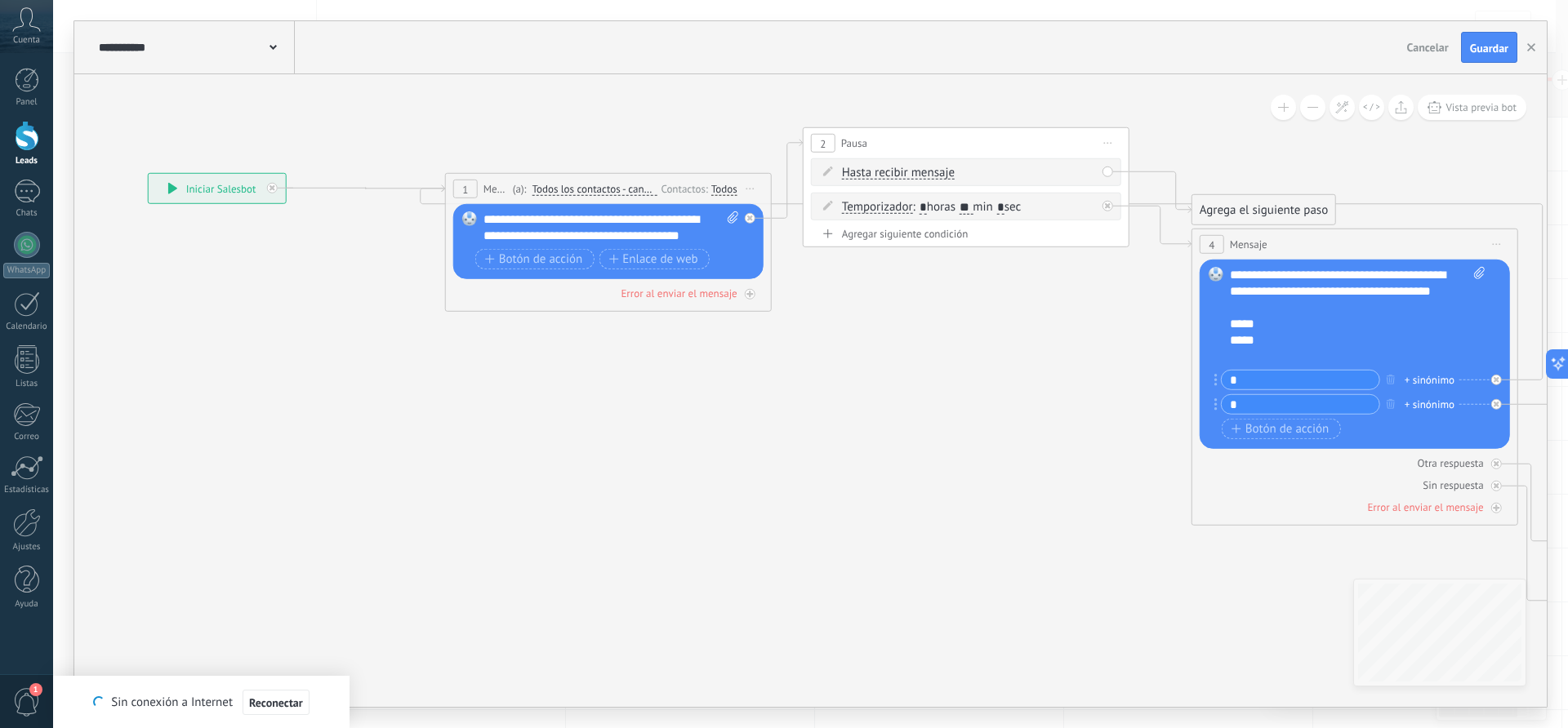
drag, startPoint x: 986, startPoint y: 311, endPoint x: 982, endPoint y: 140, distance: 171.0
click at [982, 140] on div "2 Pausa ***** Iniciar vista previa aquí Cambiar nombre Duplicar [GEOGRAPHIC_DAT…" at bounding box center [966, 143] width 325 height 30
drag, startPoint x: 1210, startPoint y: 214, endPoint x: 1203, endPoint y: 154, distance: 60.4
click at [1203, 154] on div "Agrega el siguiente paso" at bounding box center [1263, 142] width 143 height 27
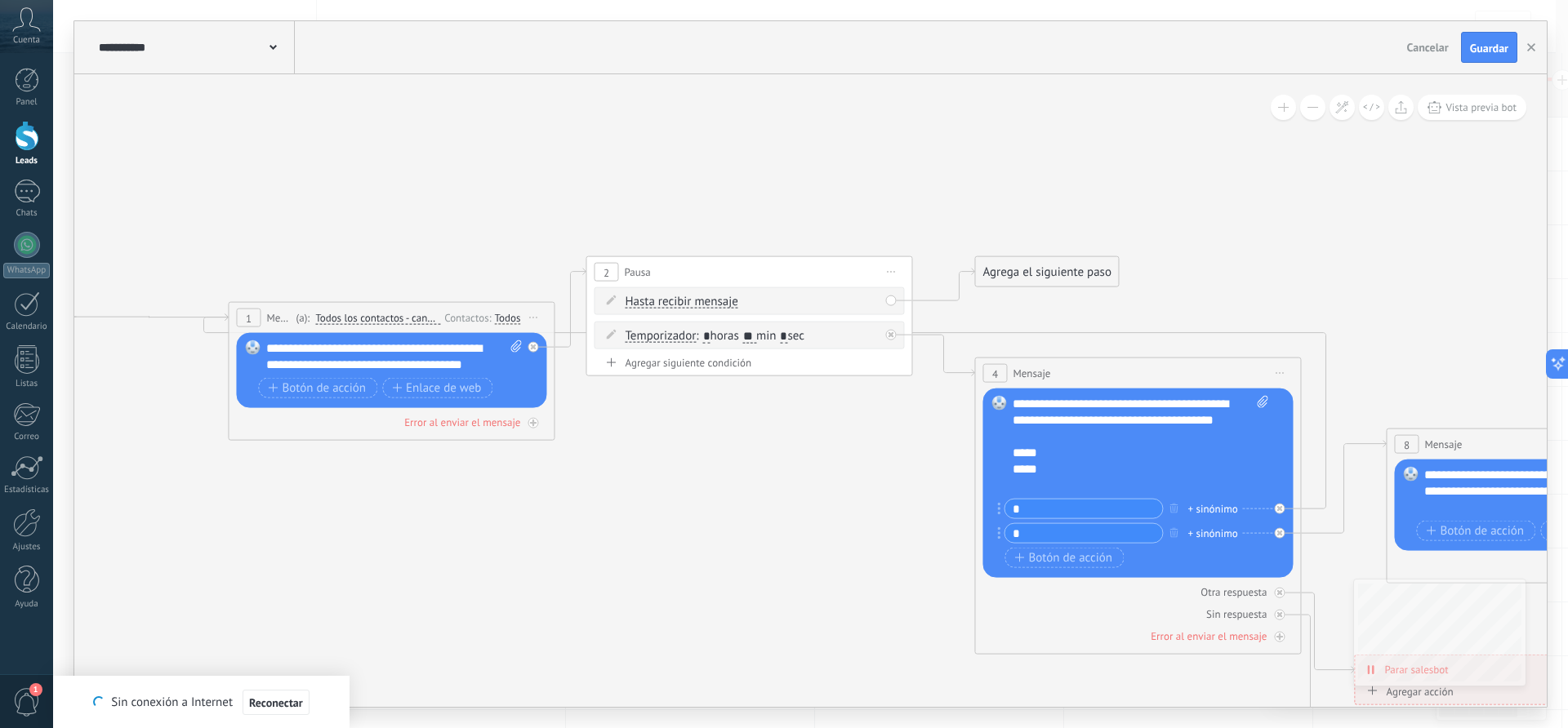
drag, startPoint x: 1262, startPoint y: 180, endPoint x: 1045, endPoint y: 309, distance: 252.4
click at [1045, 309] on icon at bounding box center [1000, 518] width 2957 height 1340
drag, startPoint x: 1035, startPoint y: 272, endPoint x: 1055, endPoint y: 150, distance: 123.6
click at [1055, 150] on div "Agrega el siguiente paso" at bounding box center [1067, 150] width 143 height 27
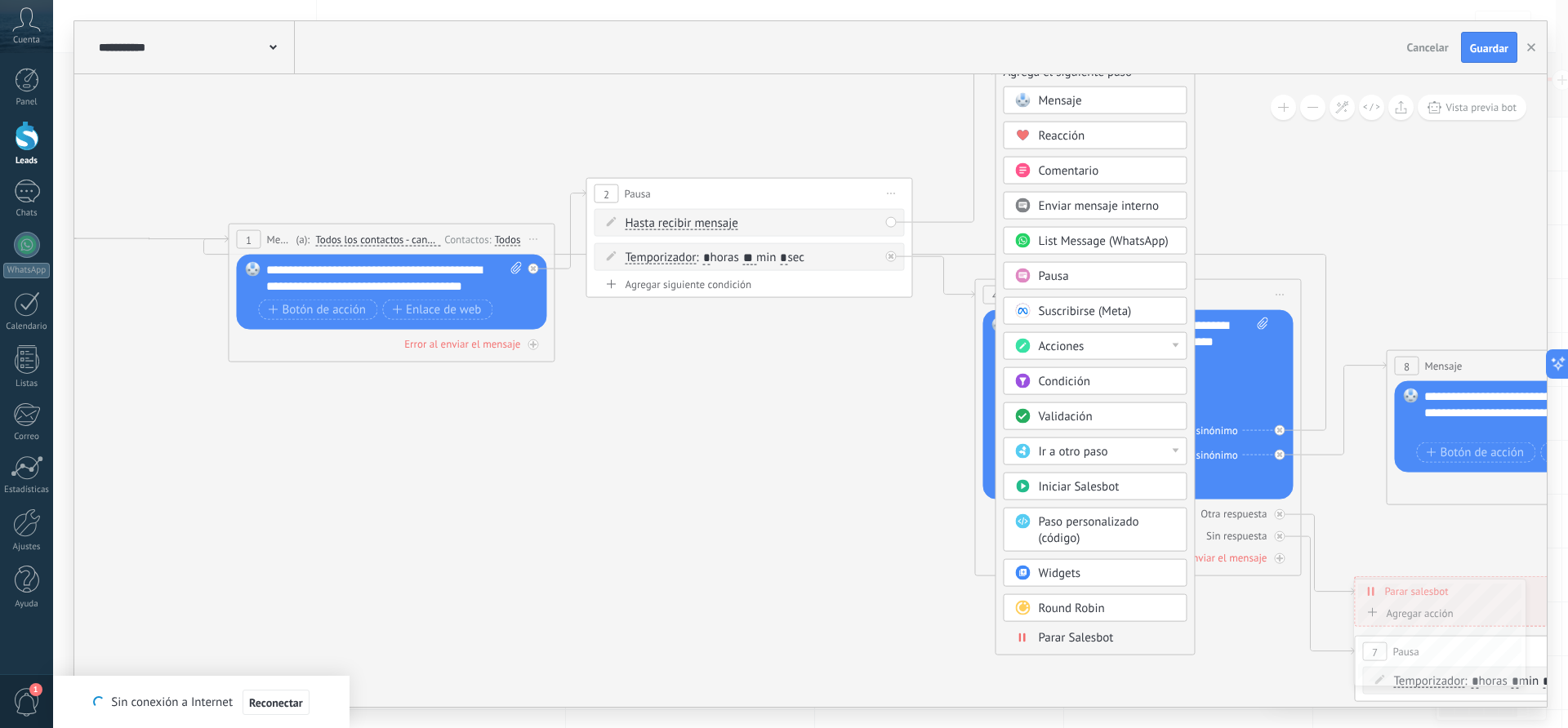
click at [1084, 530] on div "Paso personalizado (código)" at bounding box center [1106, 530] width 137 height 33
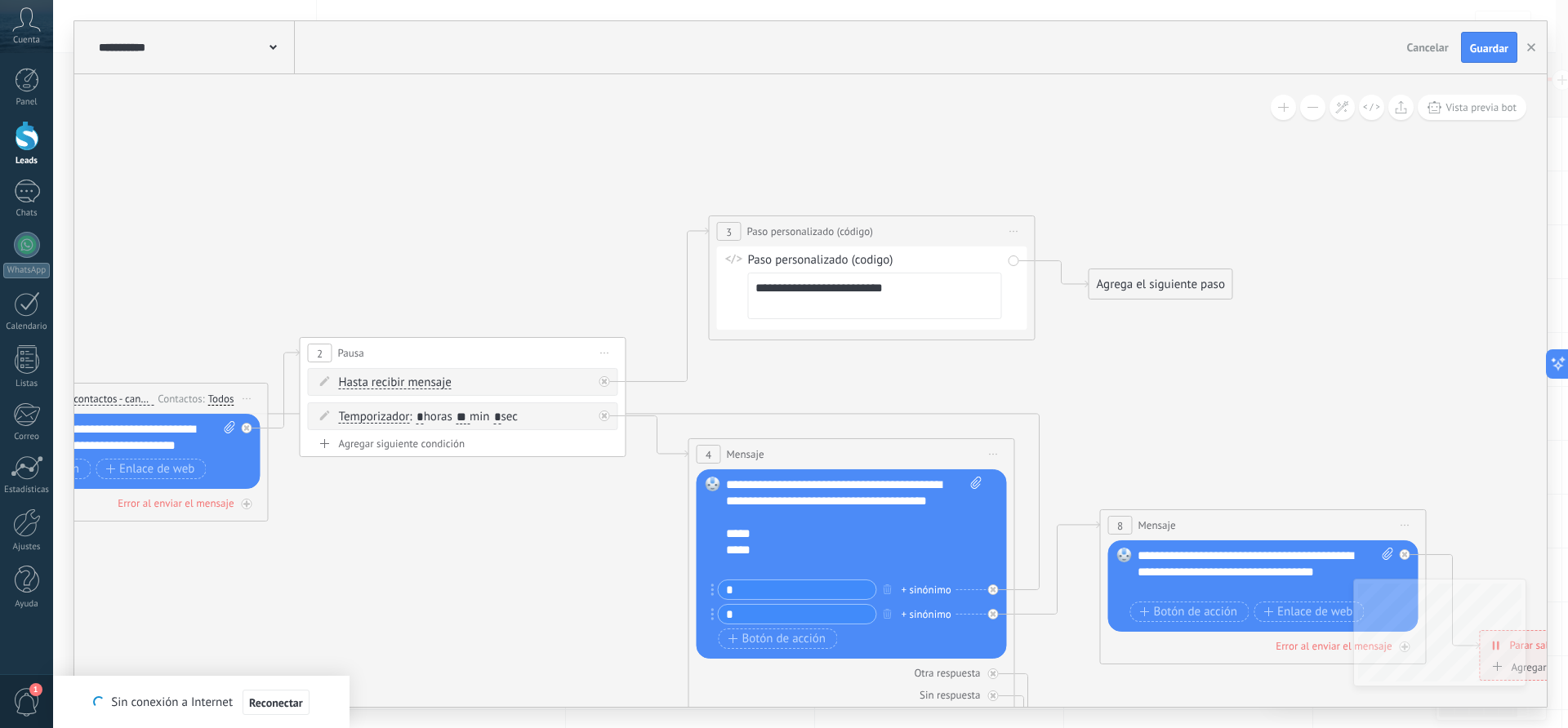
drag, startPoint x: 1107, startPoint y: 232, endPoint x: 1168, endPoint y: 391, distance: 170.3
click at [1168, 391] on icon at bounding box center [714, 538] width 2957 height 1462
click at [1015, 230] on icon at bounding box center [1012, 231] width 8 height 2
click at [1052, 340] on div "Borrar" at bounding box center [1087, 338] width 161 height 28
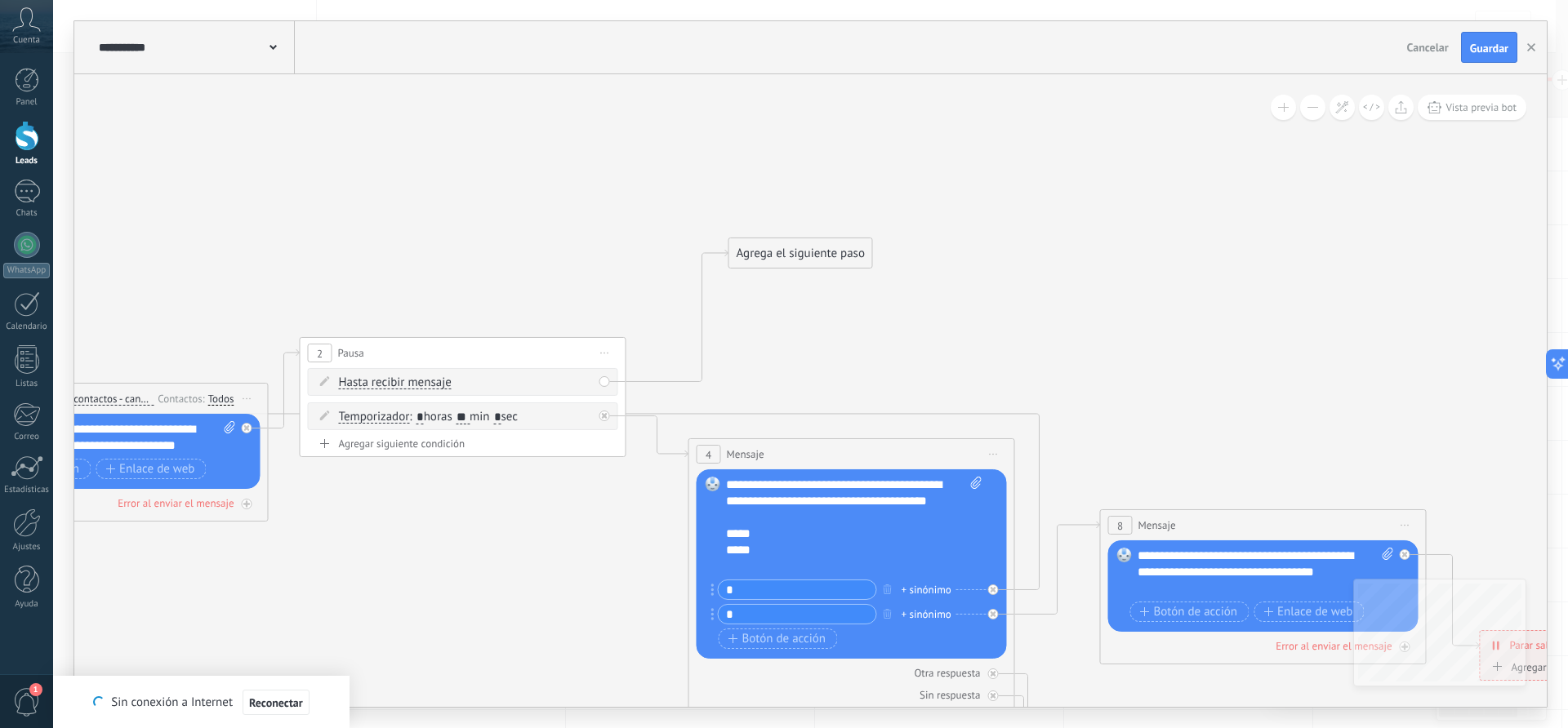
drag, startPoint x: 735, startPoint y: 396, endPoint x: 793, endPoint y: 203, distance: 201.5
click at [793, 240] on div "Agrega el siguiente paso" at bounding box center [800, 253] width 143 height 27
click at [793, 196] on div "Agrega el siguiente paso" at bounding box center [807, 204] width 143 height 27
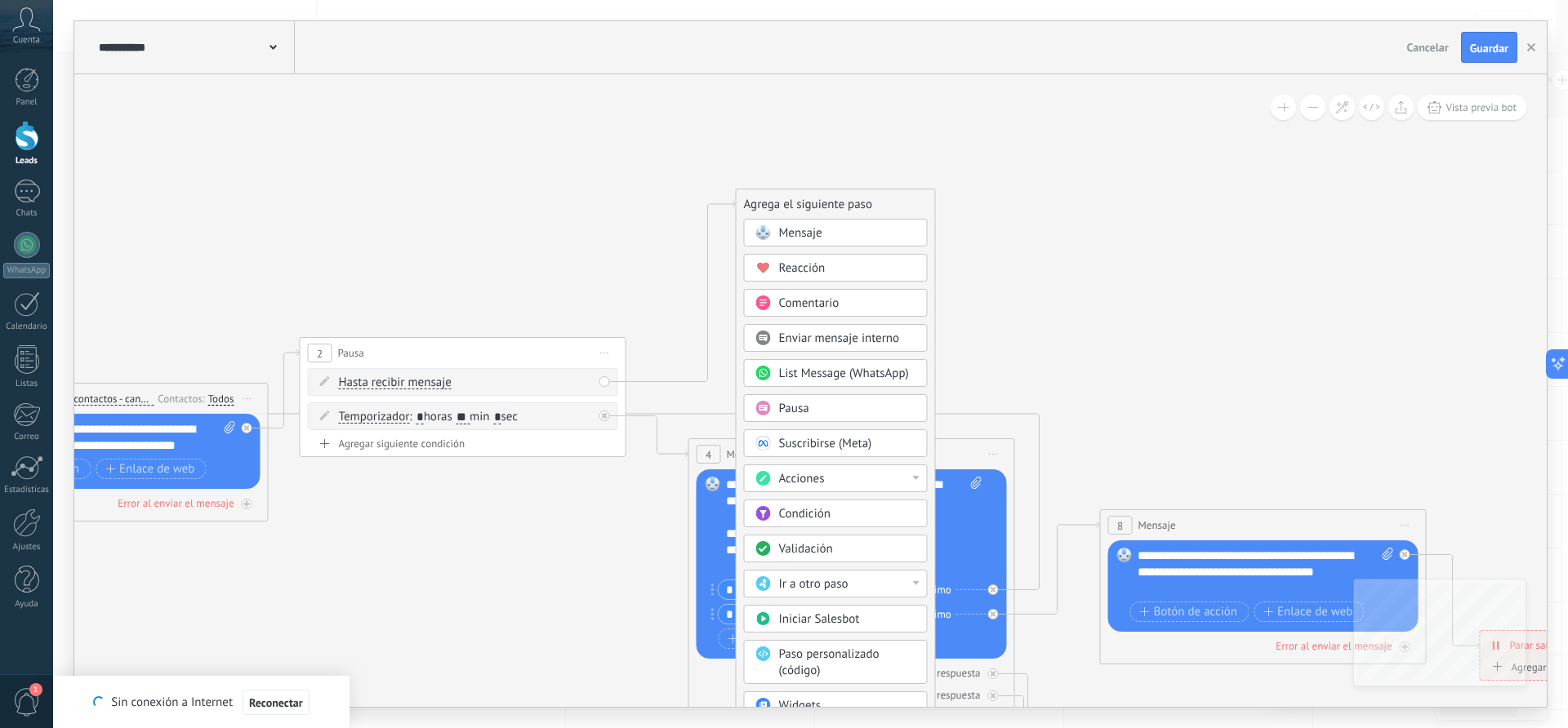
click at [605, 241] on icon at bounding box center [714, 525] width 2957 height 1487
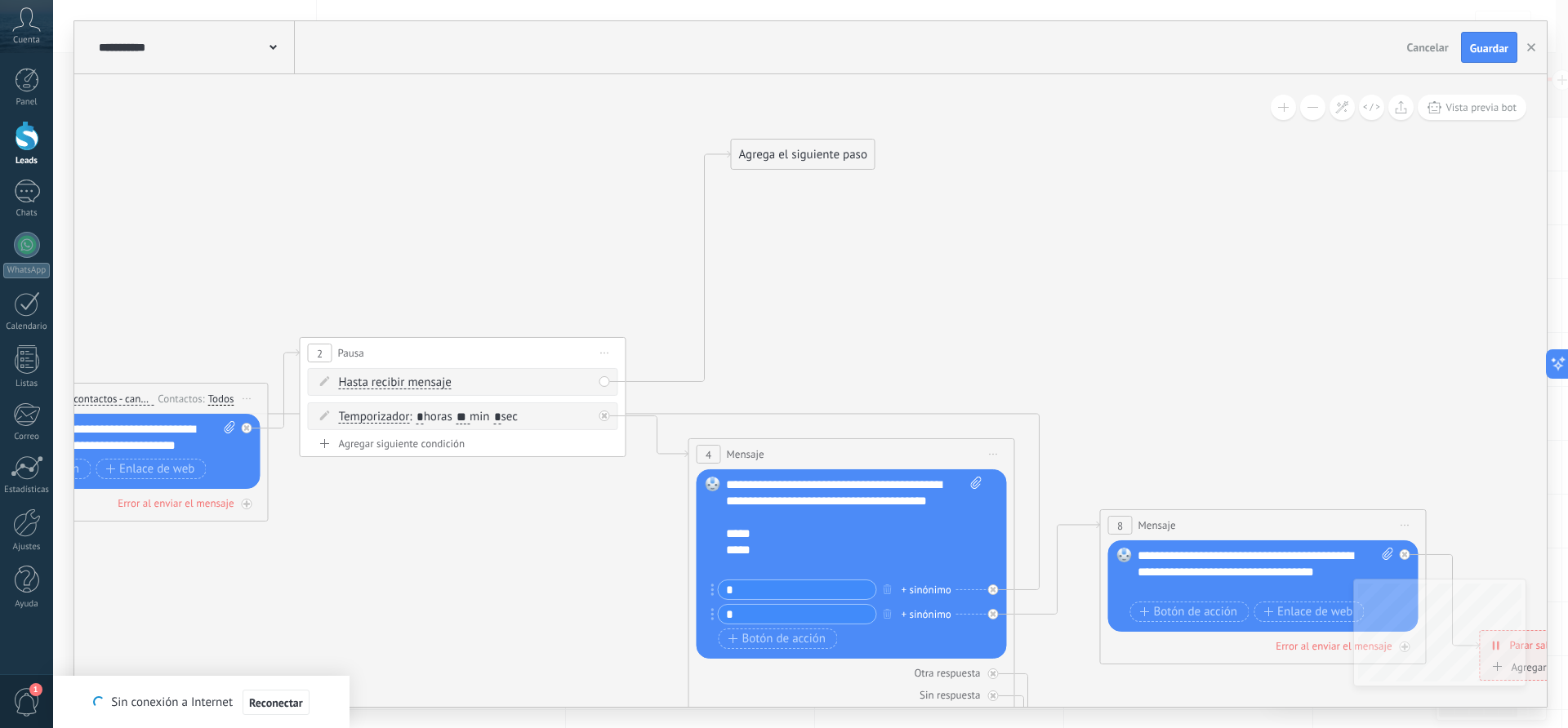
drag, startPoint x: 793, startPoint y: 207, endPoint x: 789, endPoint y: 159, distance: 48.2
click at [789, 159] on div "Agrega el siguiente paso" at bounding box center [803, 154] width 143 height 27
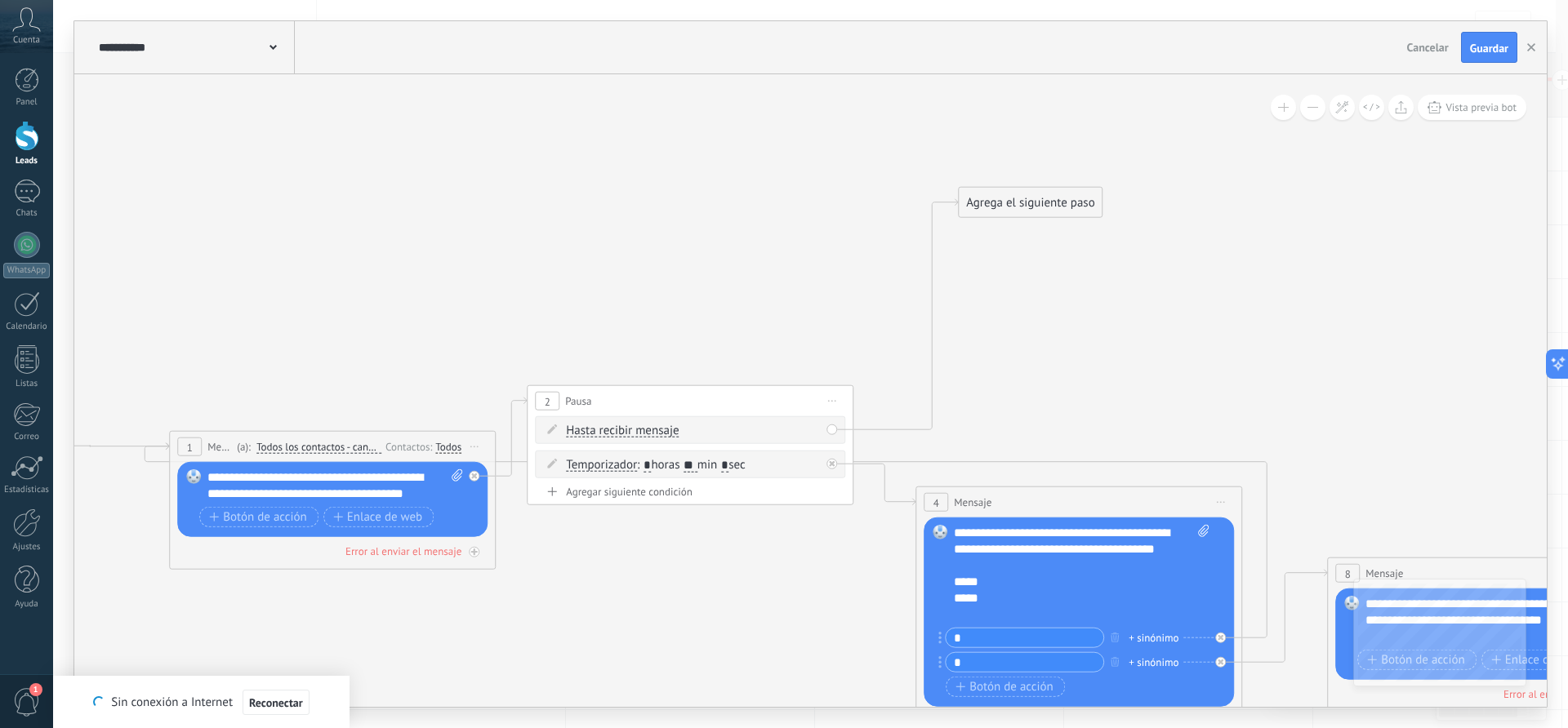
drag, startPoint x: 788, startPoint y: 223, endPoint x: 1015, endPoint y: 271, distance: 232.0
click at [1015, 271] on icon at bounding box center [941, 549] width 2957 height 1536
click at [690, 185] on icon at bounding box center [941, 549] width 2957 height 1536
click at [1484, 46] on span "Guardar" at bounding box center [1489, 47] width 38 height 11
click at [1528, 52] on button "button" at bounding box center [1531, 47] width 24 height 31
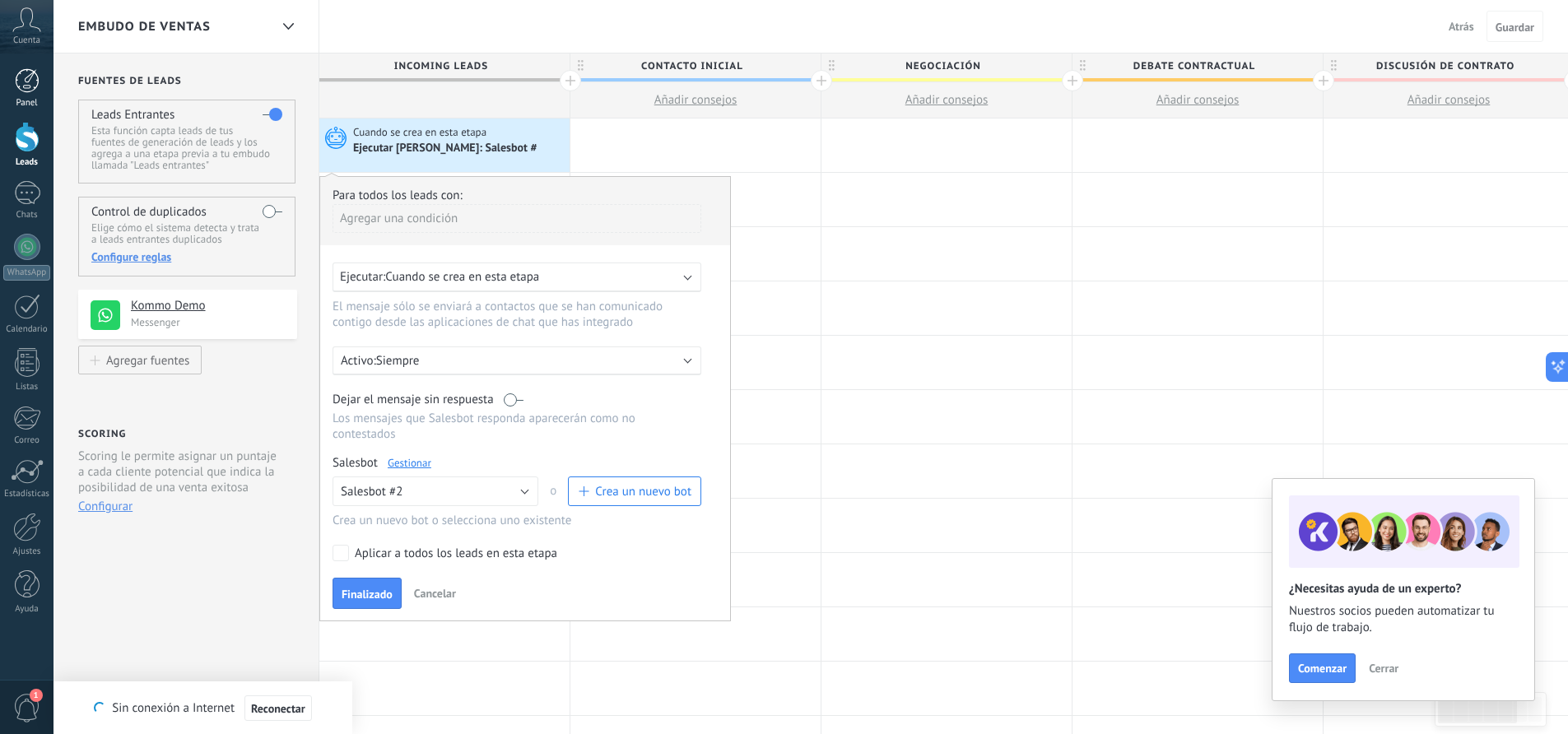
click at [30, 74] on div at bounding box center [27, 81] width 24 height 24
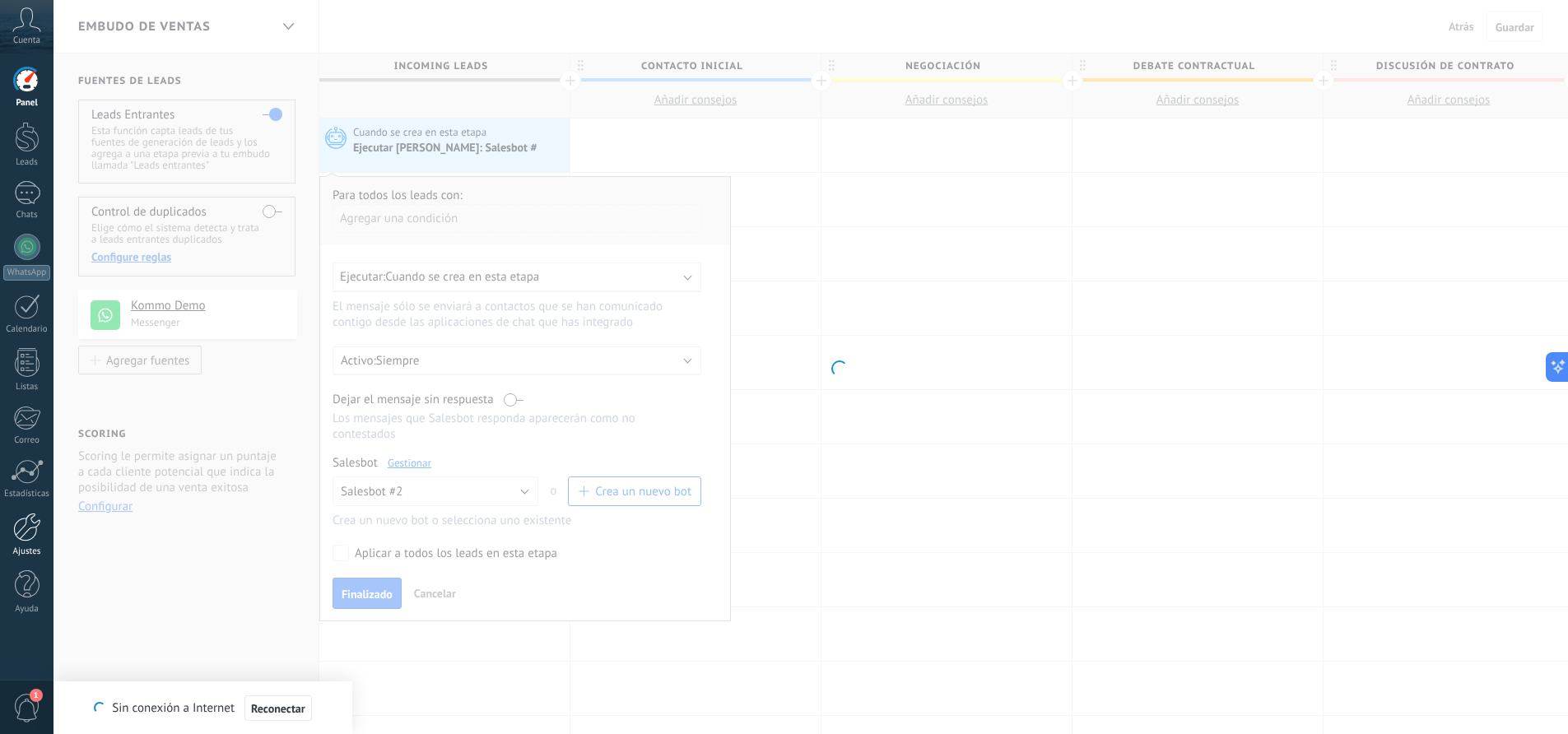
click at [27, 533] on div at bounding box center [27, 526] width 28 height 29
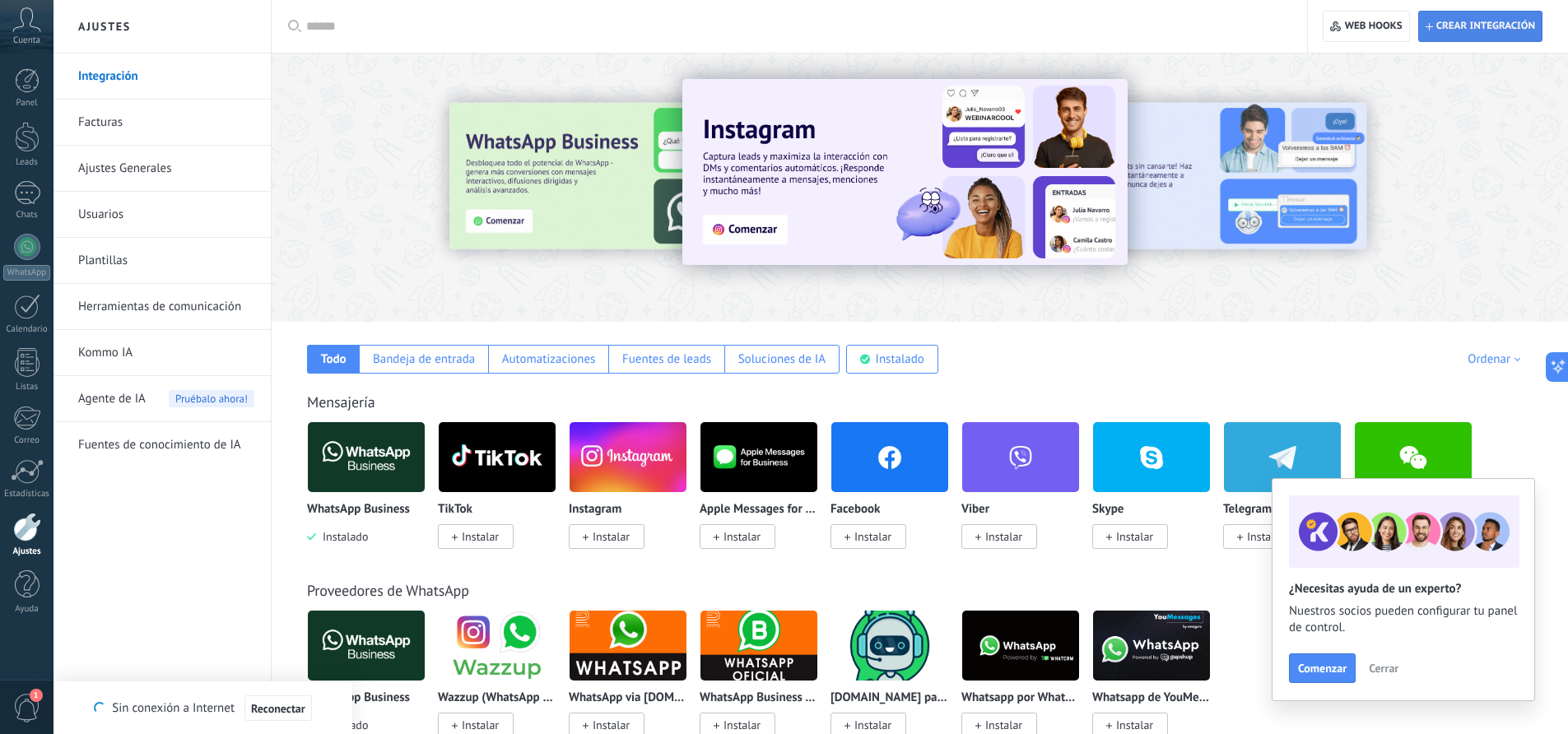
click at [1479, 31] on span "Crear integración" at bounding box center [1486, 26] width 99 height 13
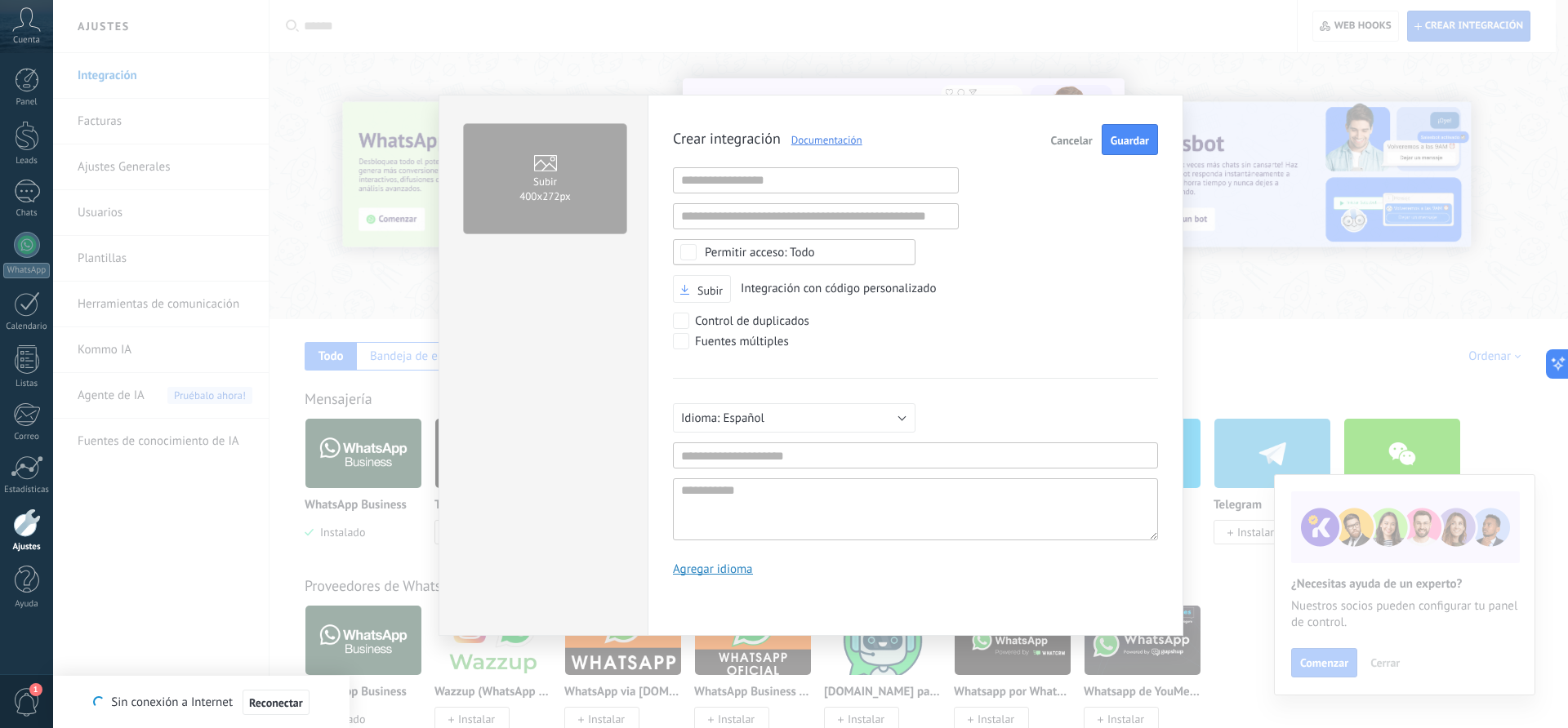
scroll to position [16, 0]
click at [769, 454] on input "text" at bounding box center [916, 455] width 485 height 26
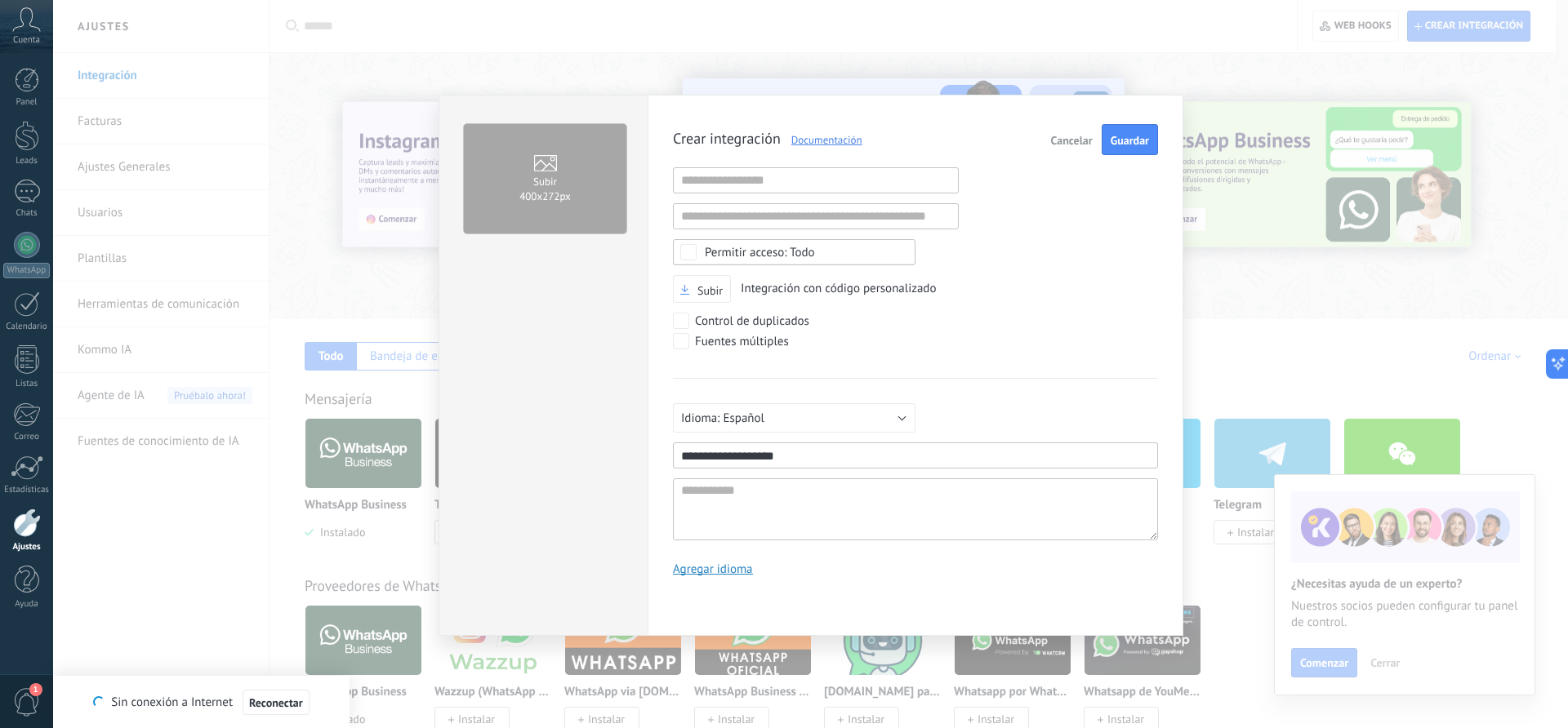
type input "**********"
type textarea "*"
type textarea "**"
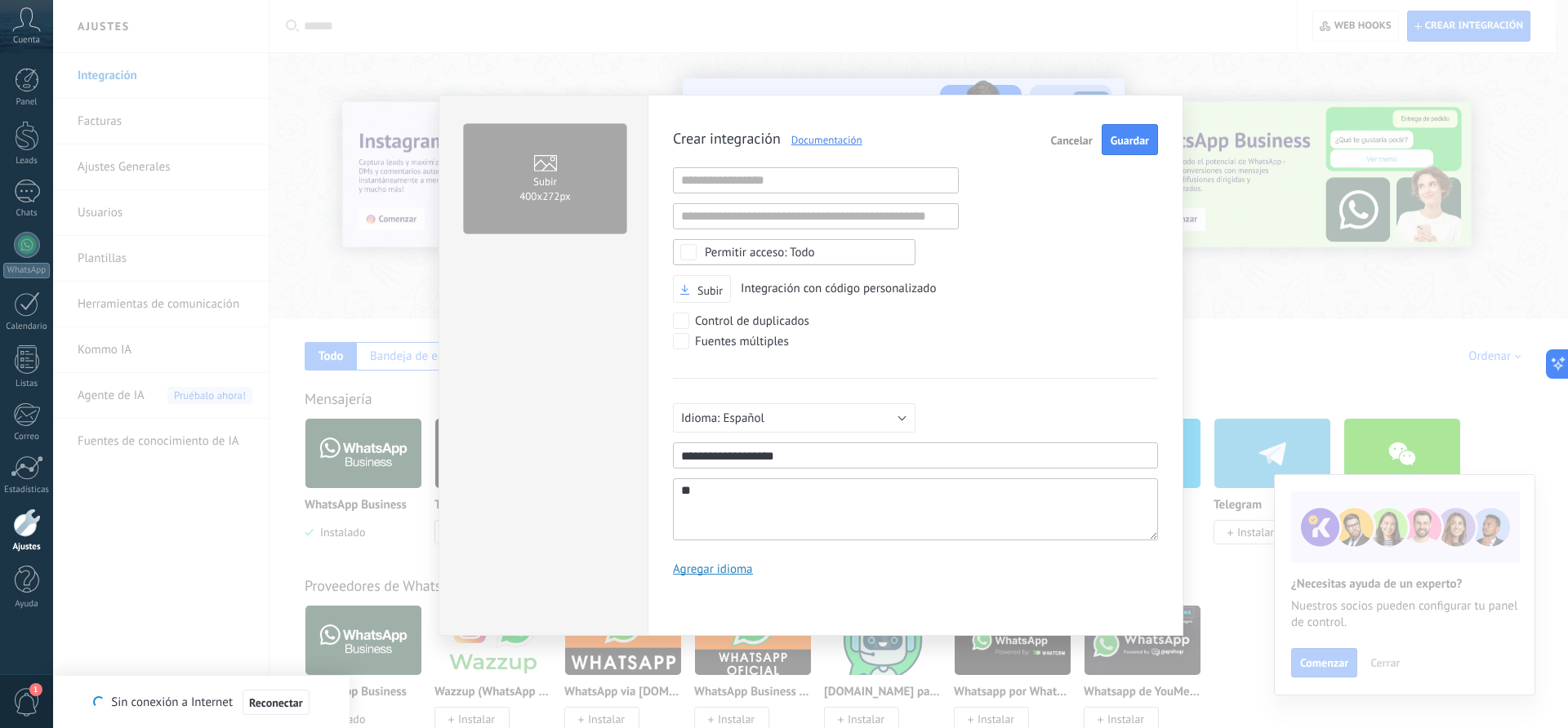
type textarea "***"
type textarea "****"
type textarea "*****"
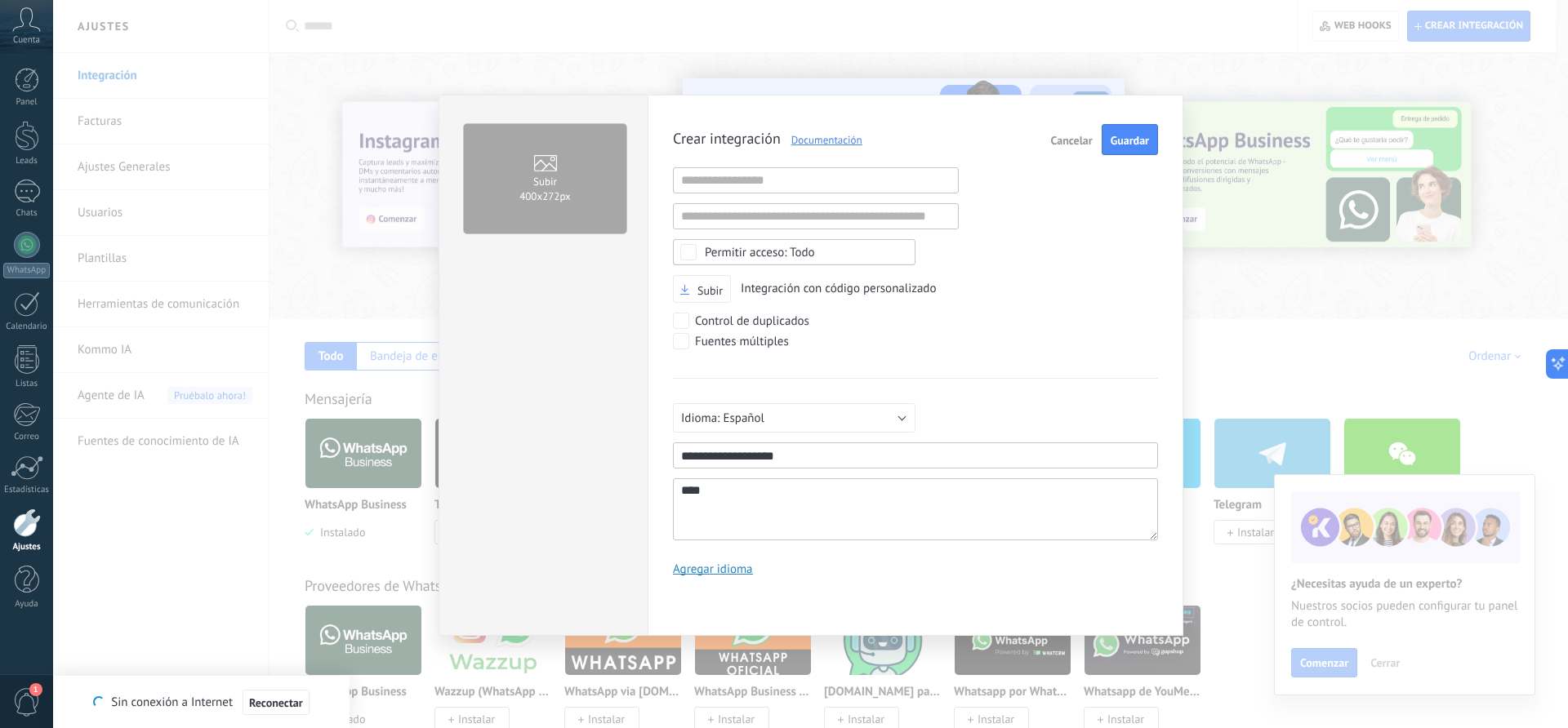
type textarea "*****"
type textarea "******"
type textarea "*******"
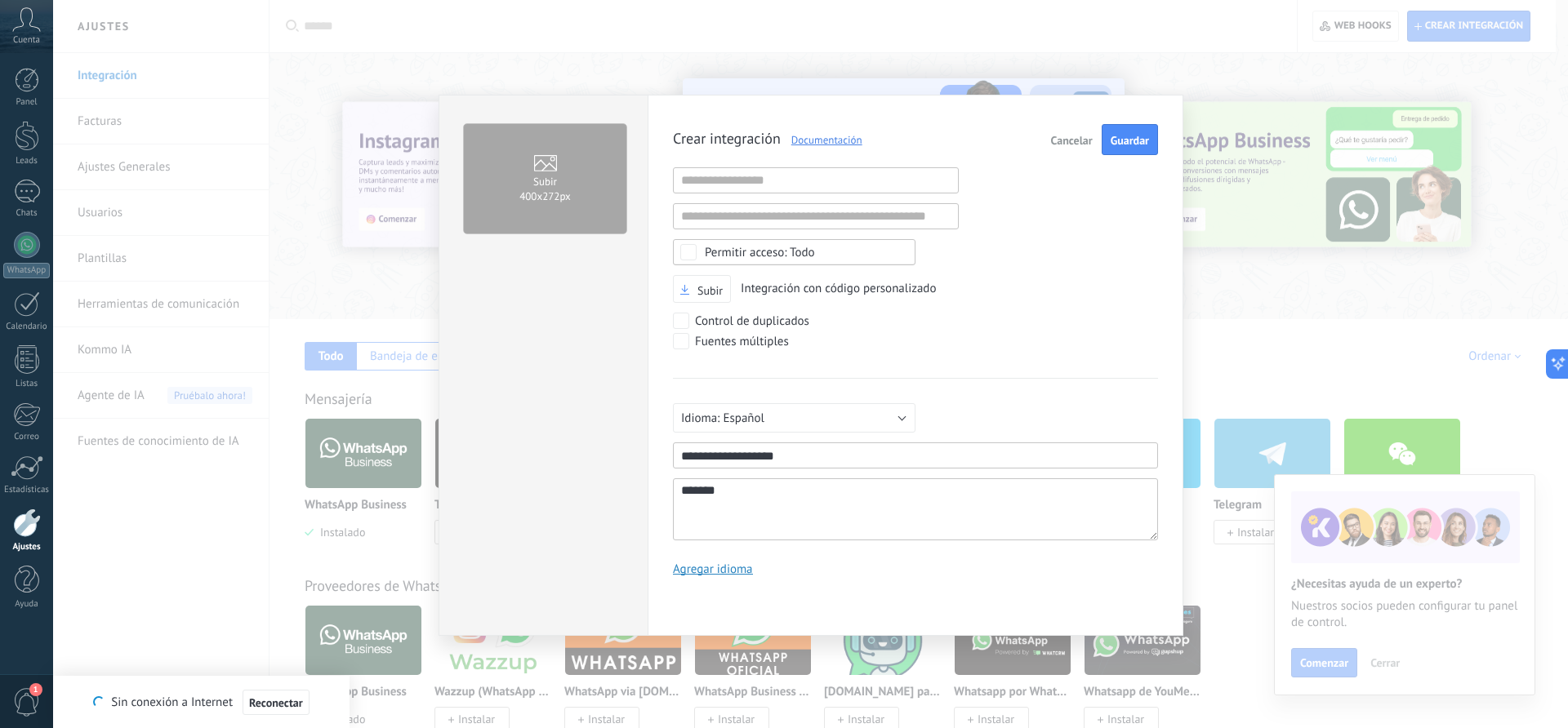
type textarea "********"
type textarea "*********"
type textarea "**********"
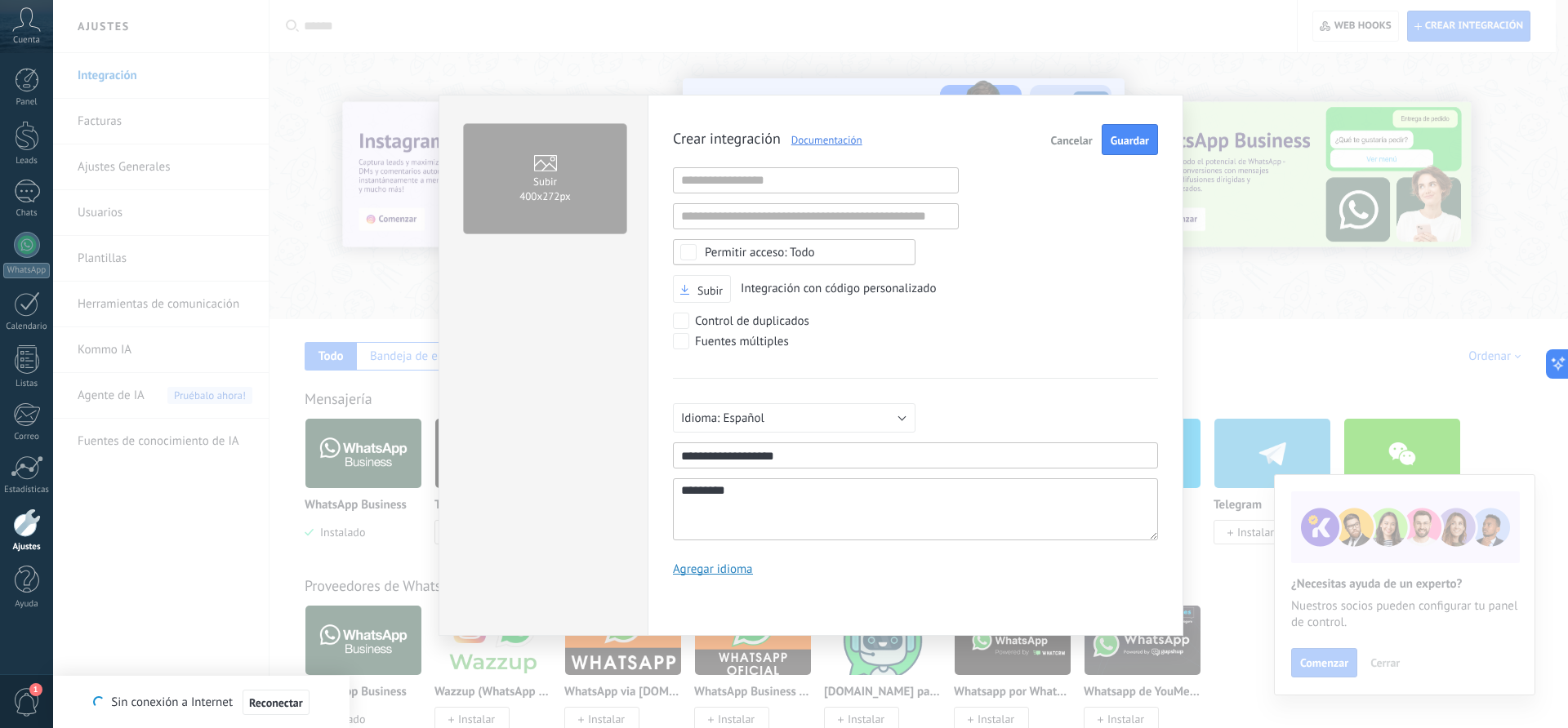
type textarea "**********"
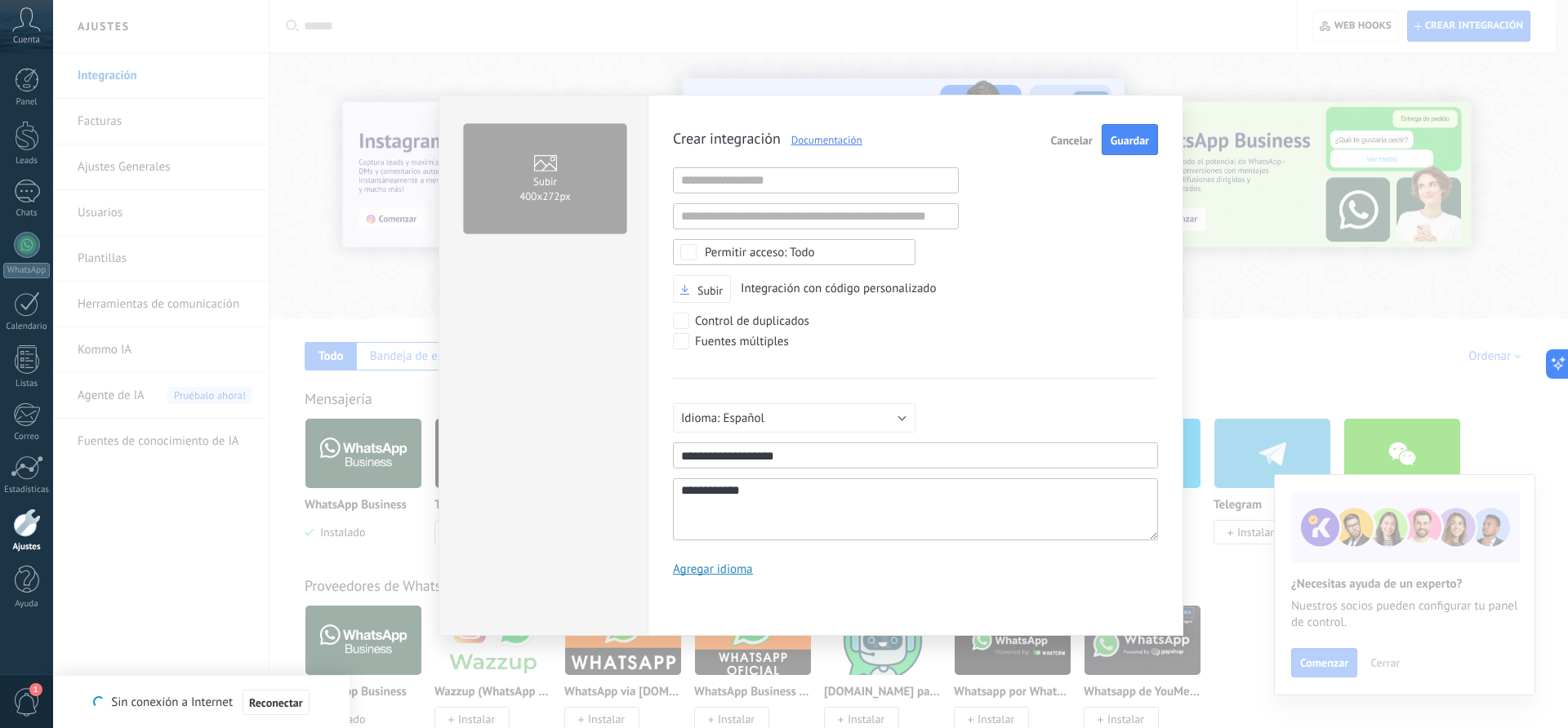
type textarea "**********"
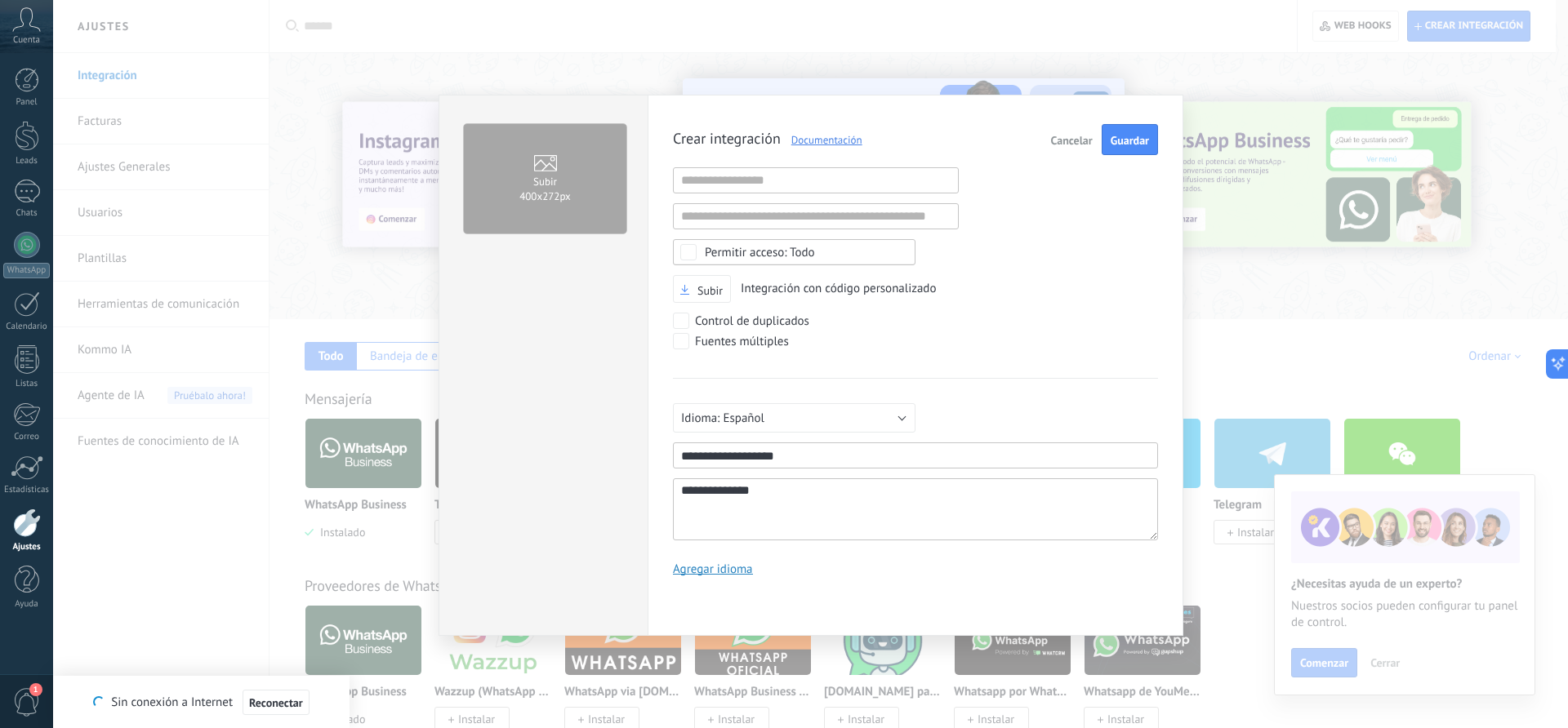
type textarea "**********"
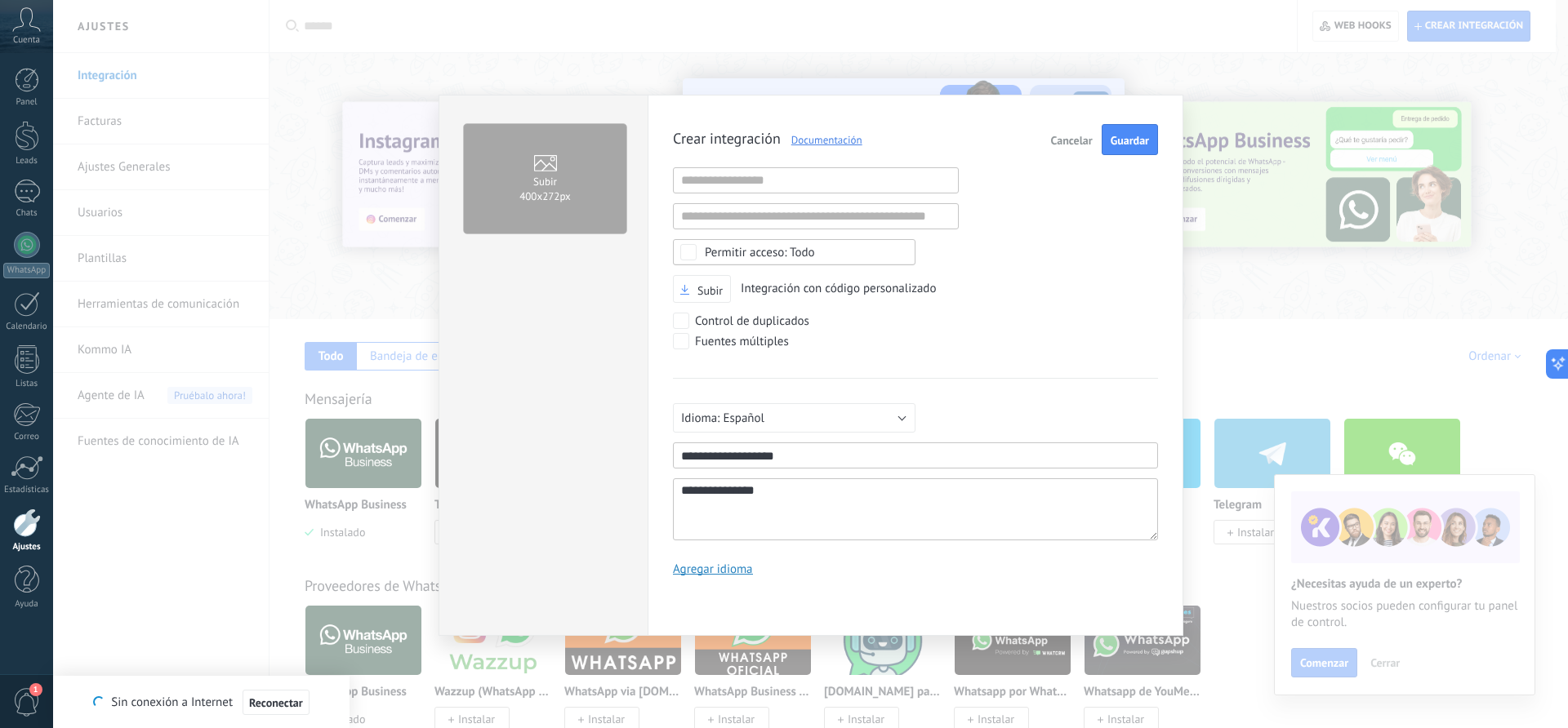
type textarea "**********"
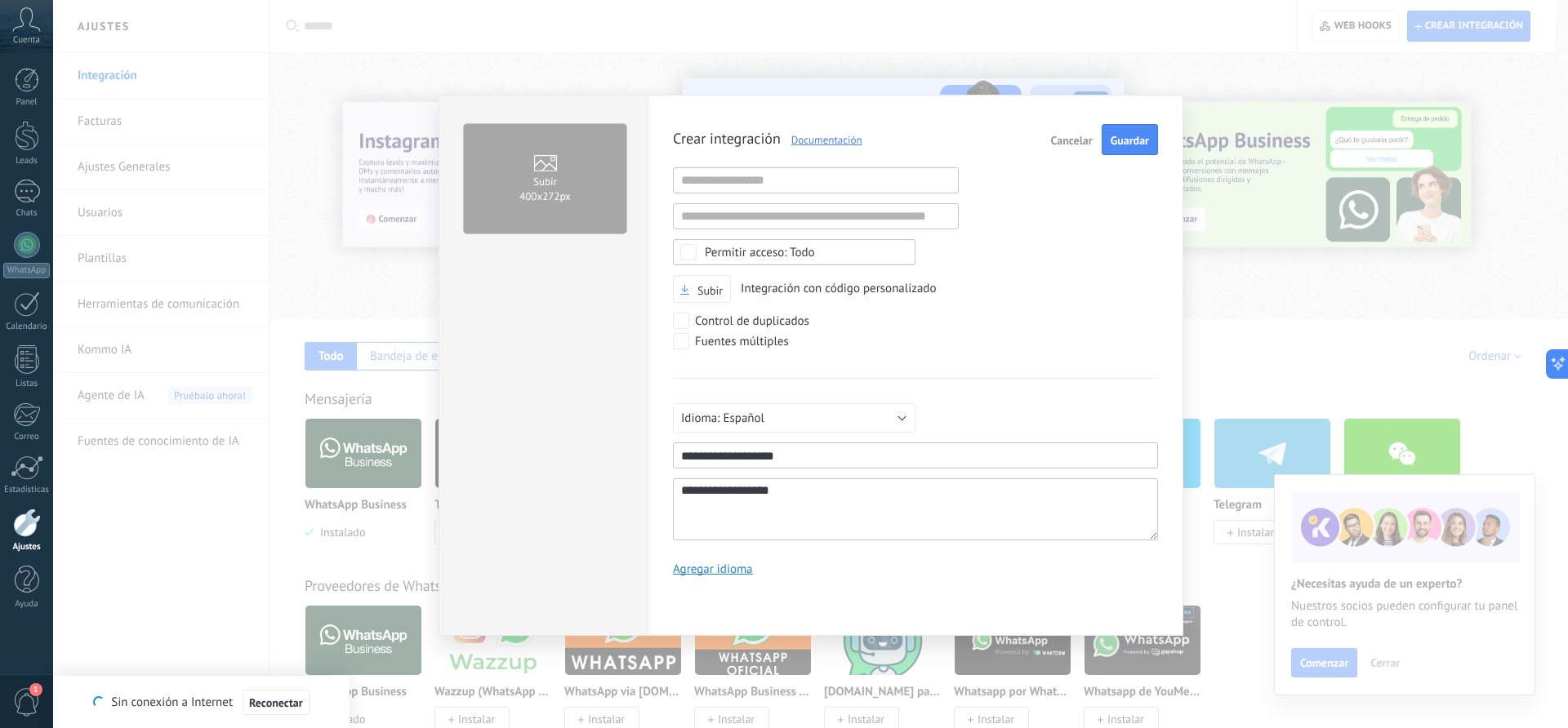
type textarea "**********"
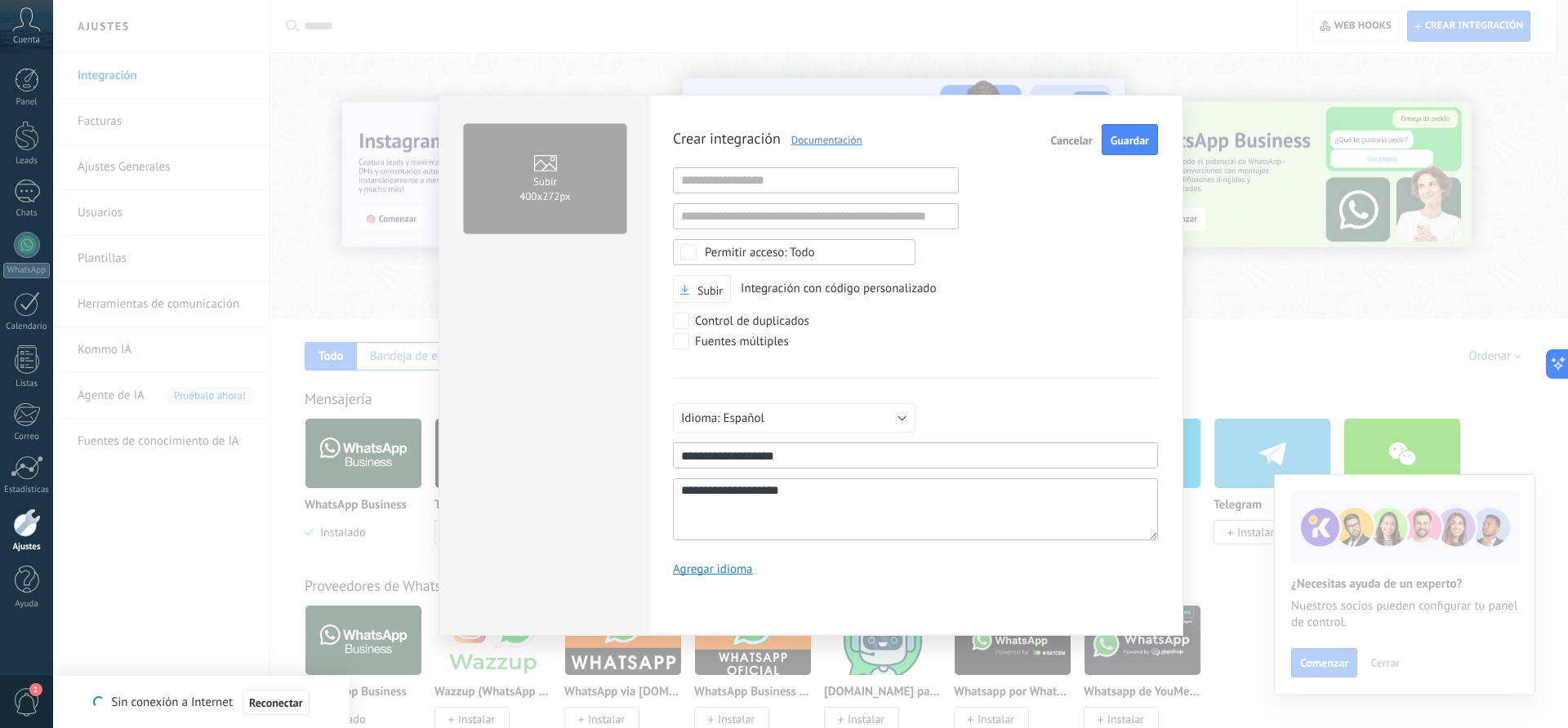
type textarea "**********"
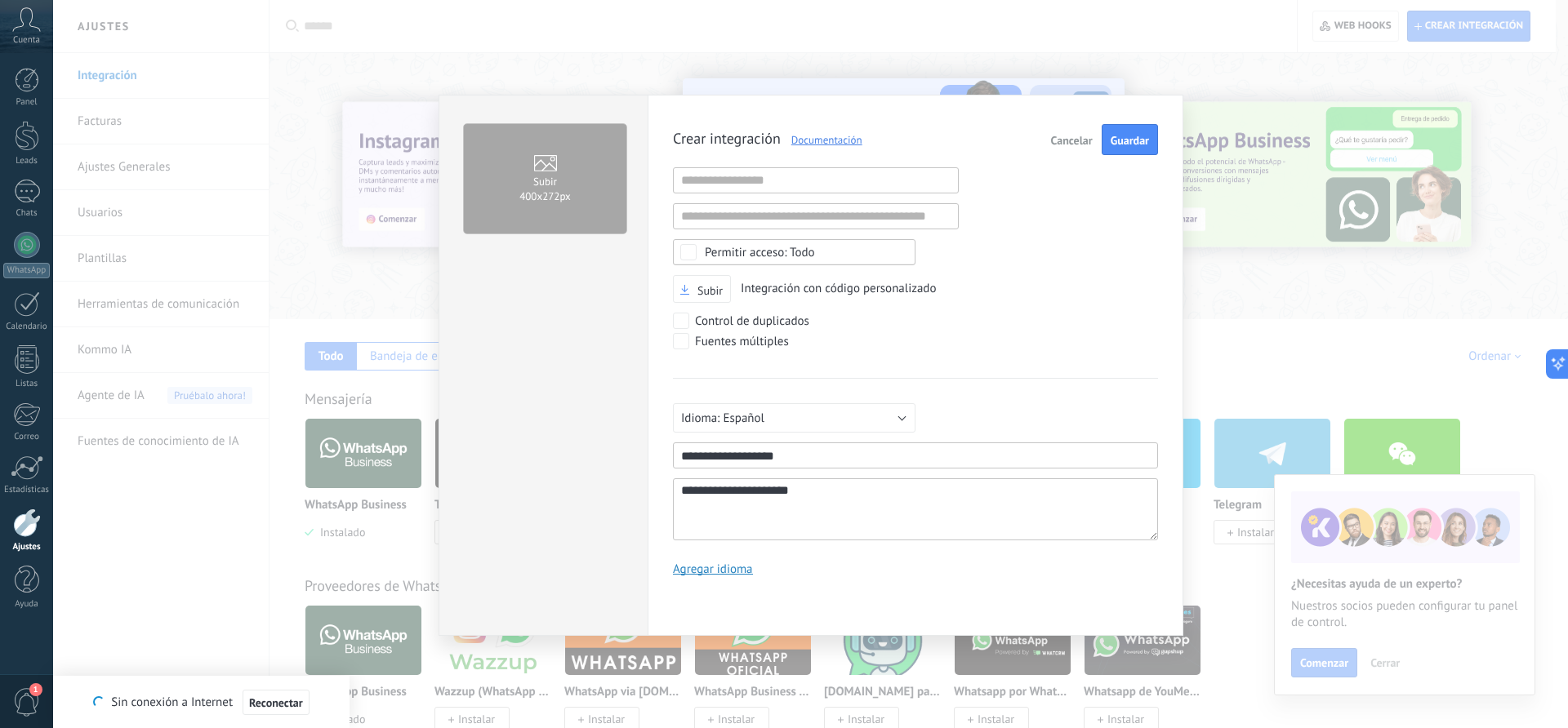
type textarea "**********"
click at [1130, 135] on span "Guardar" at bounding box center [1130, 140] width 38 height 11
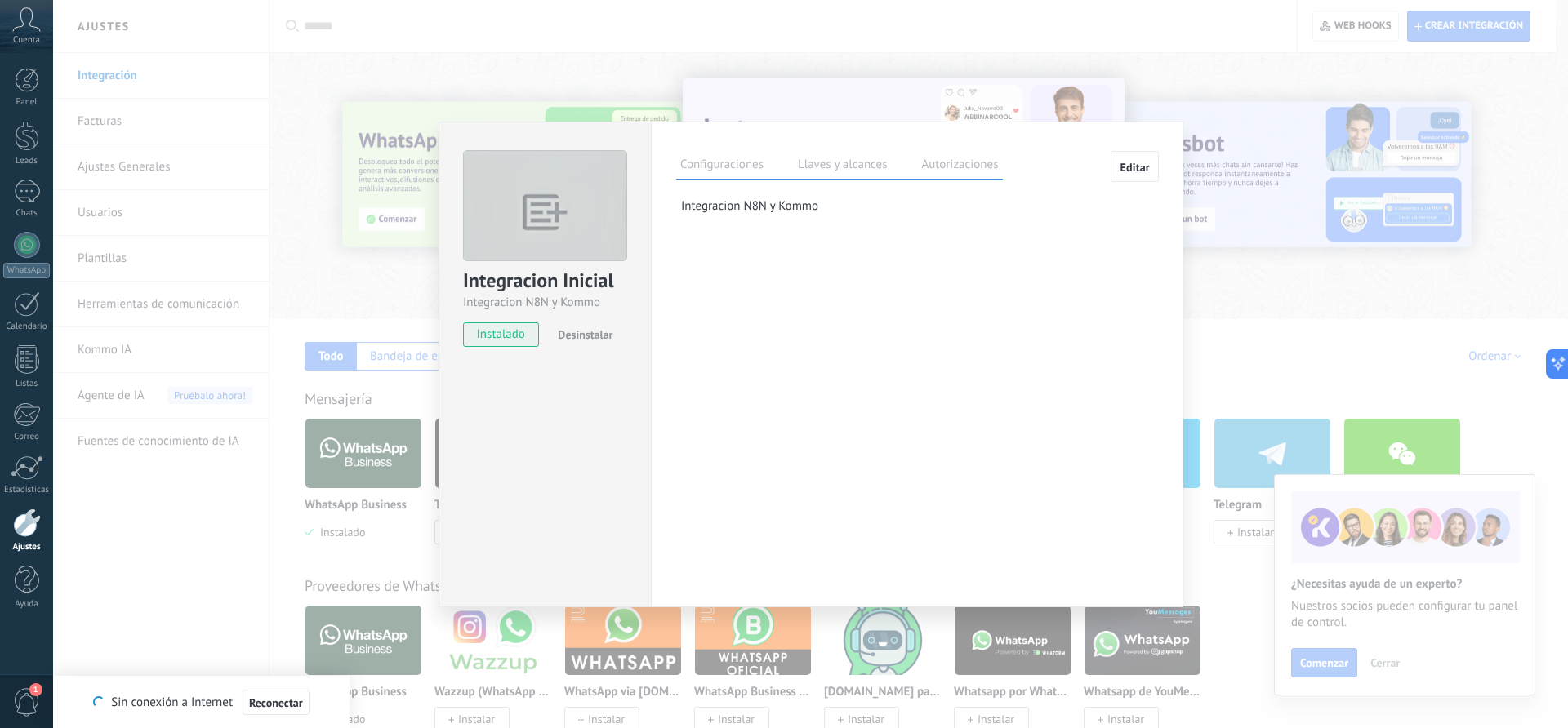
click at [837, 163] on label "Llaves y alcances" at bounding box center [842, 166] width 98 height 23
